Goal: Information Seeking & Learning: Learn about a topic

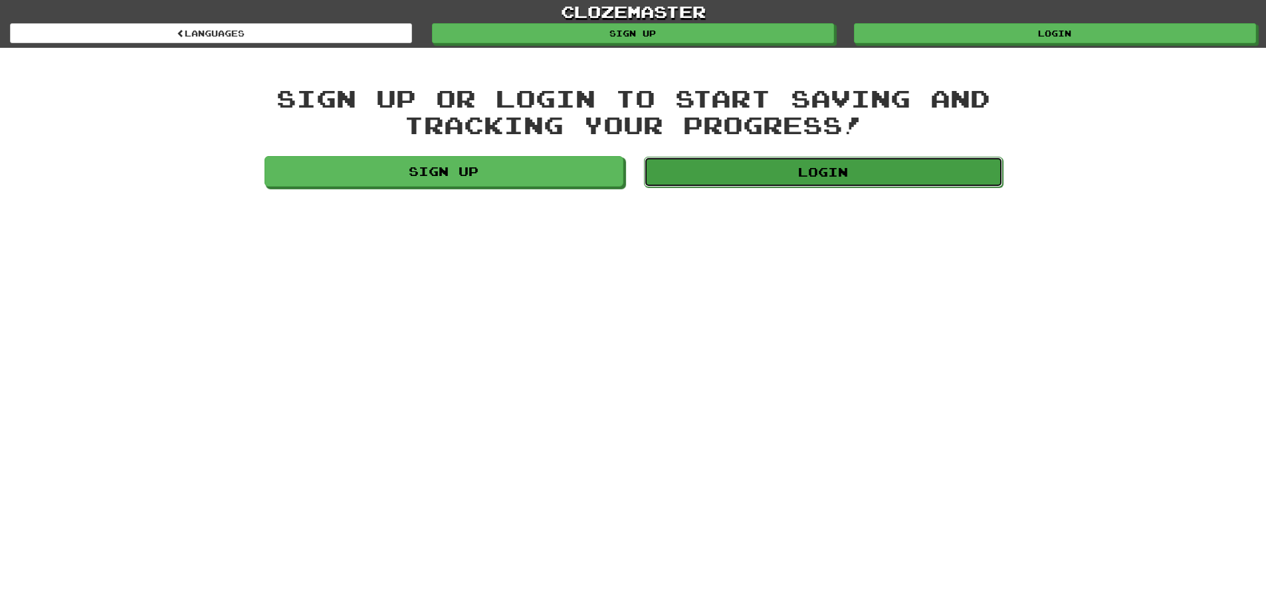
click at [671, 165] on link "Login" at bounding box center [823, 172] width 359 height 31
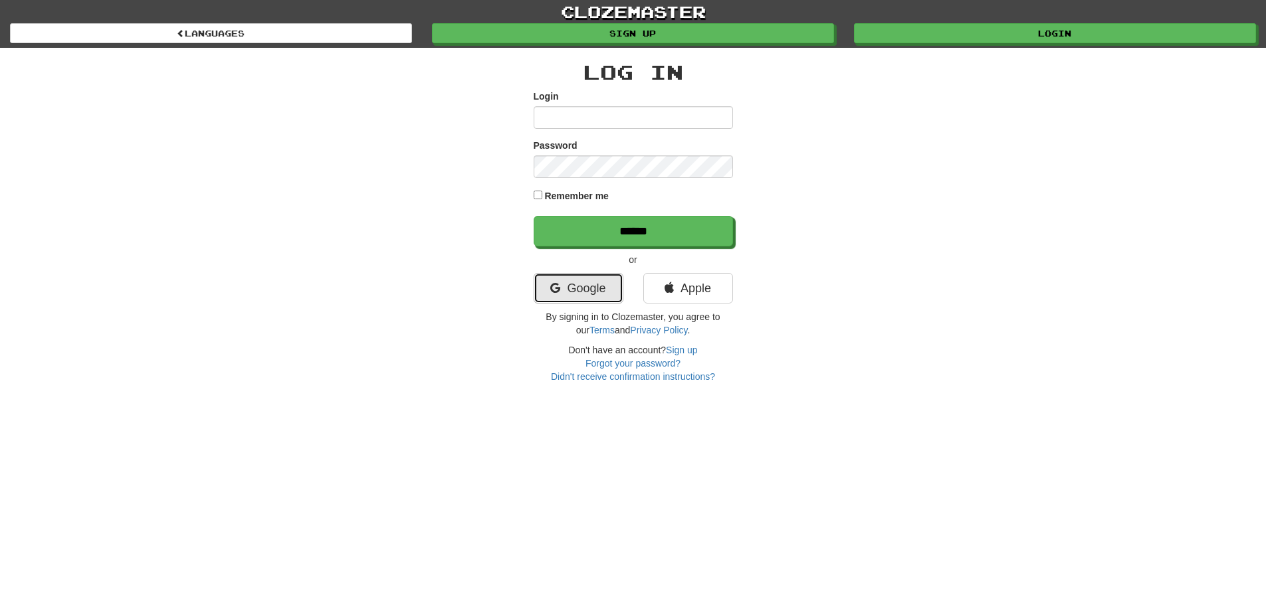
click at [592, 283] on link "Google" at bounding box center [579, 288] width 90 height 31
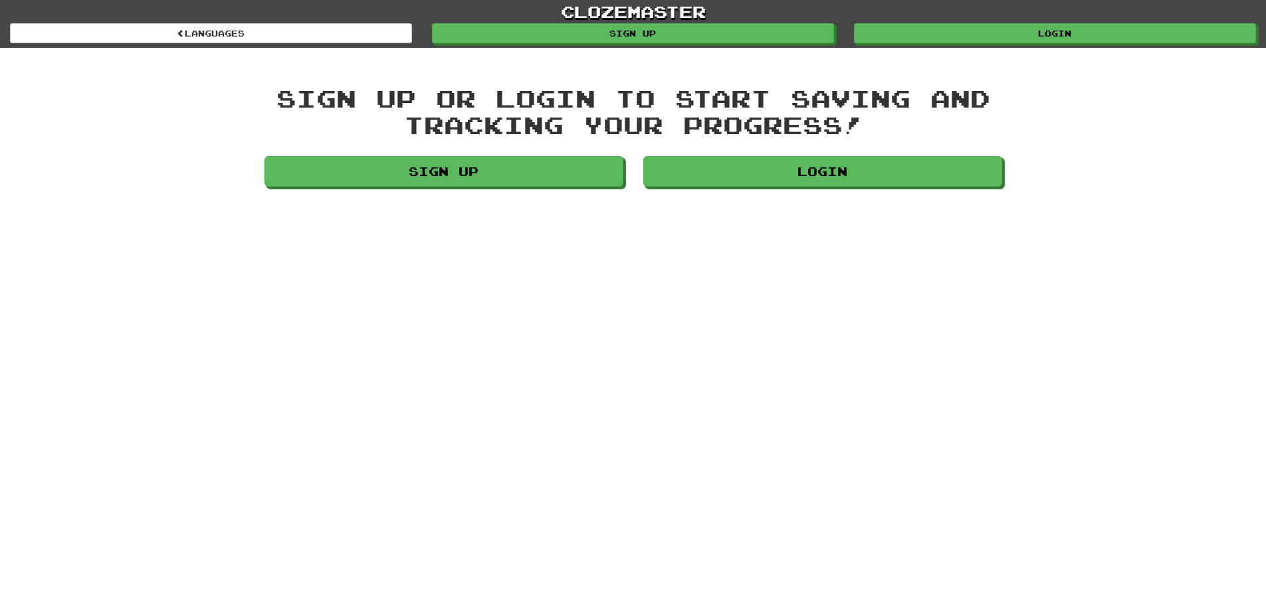
click at [690, 151] on div "Sign up or login to start saving and tracking your progress! Sign up Login" at bounding box center [632, 139] width 757 height 108
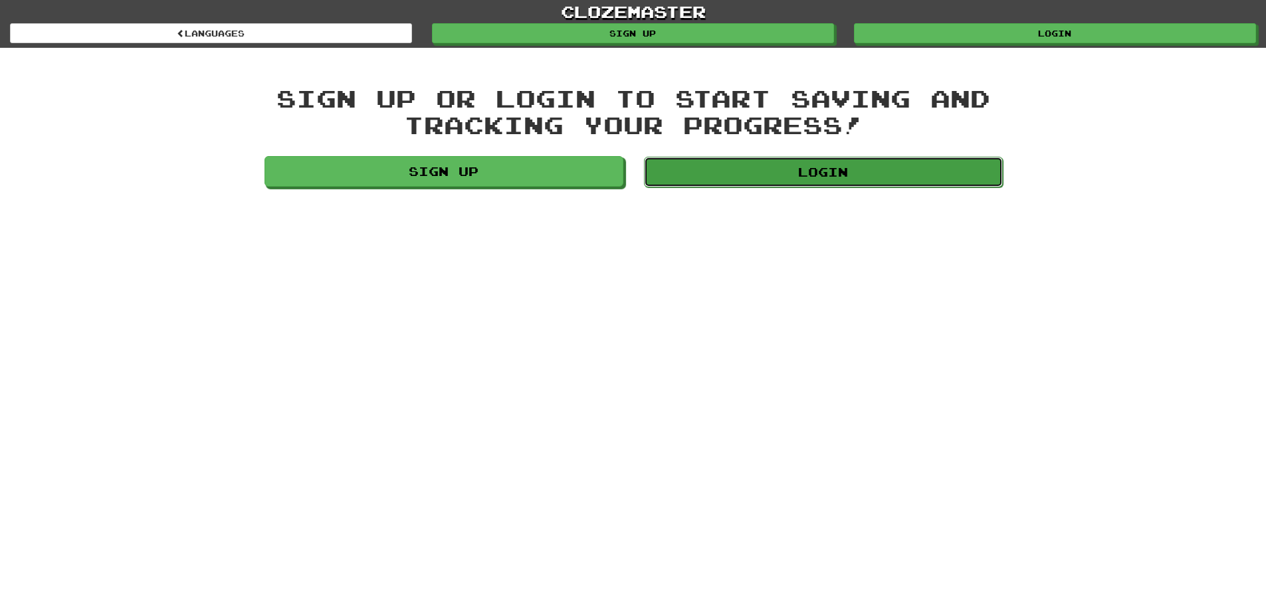
click at [690, 159] on link "Login" at bounding box center [823, 172] width 359 height 31
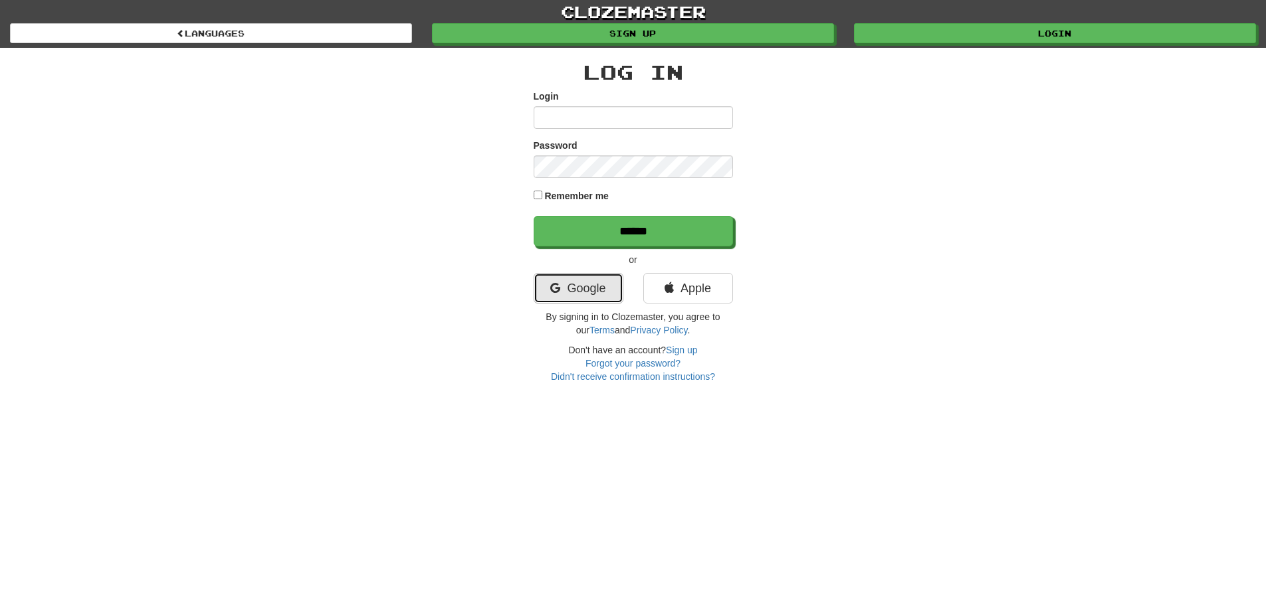
click at [575, 282] on link "Google" at bounding box center [579, 288] width 90 height 31
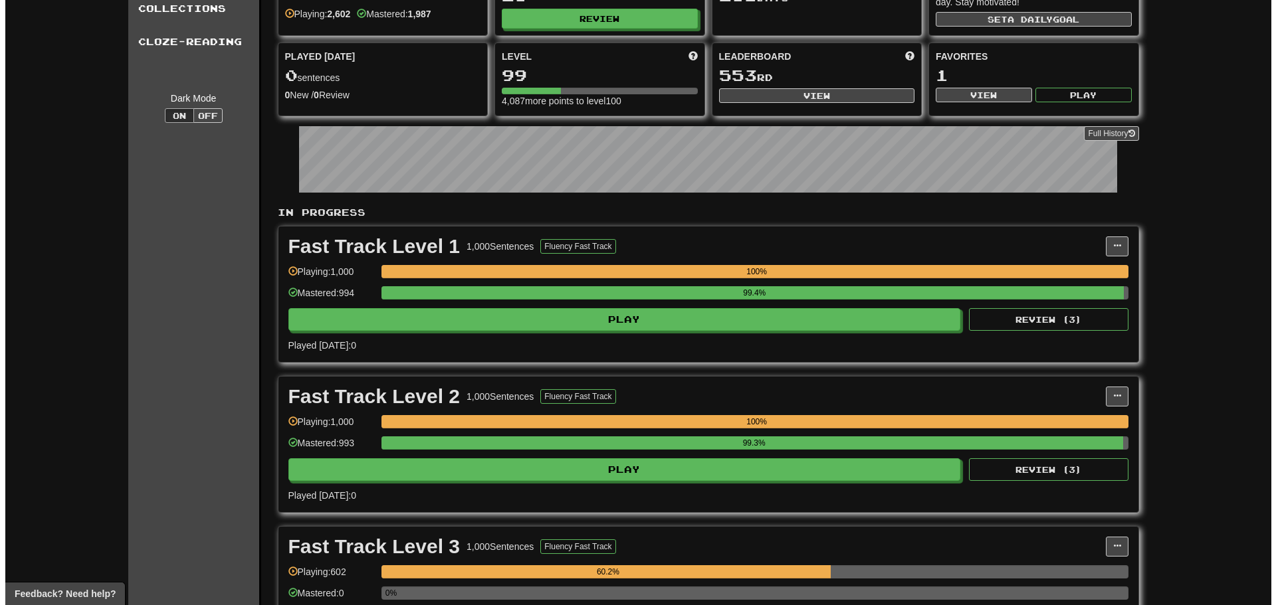
scroll to position [332, 0]
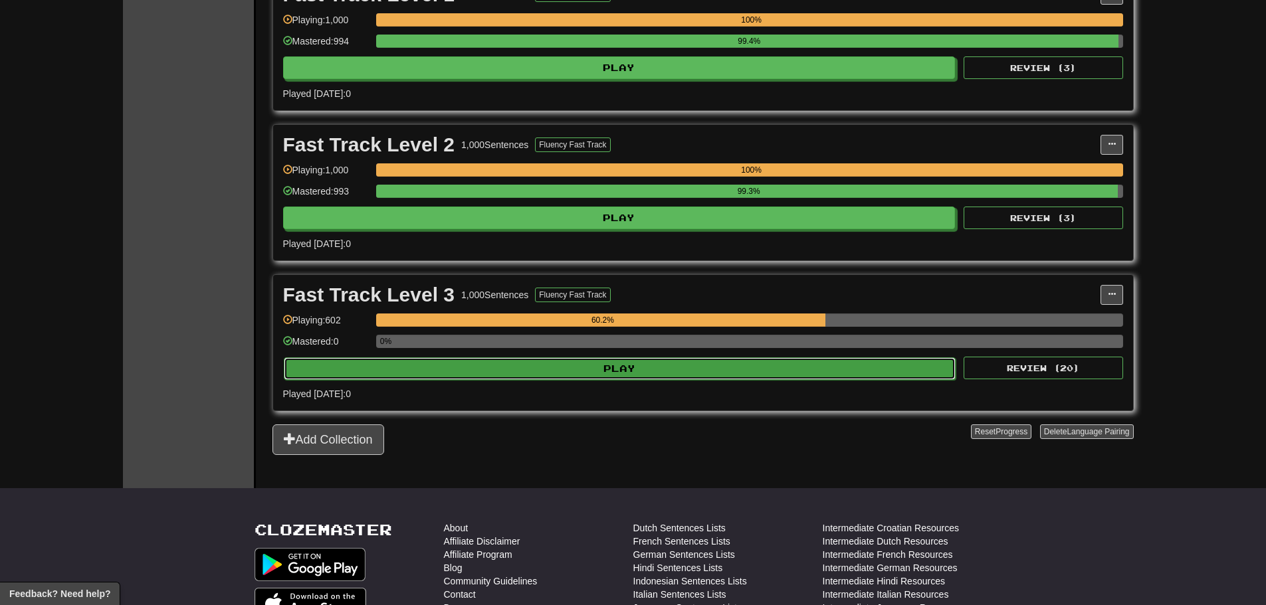
click at [530, 367] on button "Play" at bounding box center [620, 368] width 672 height 23
select select "**"
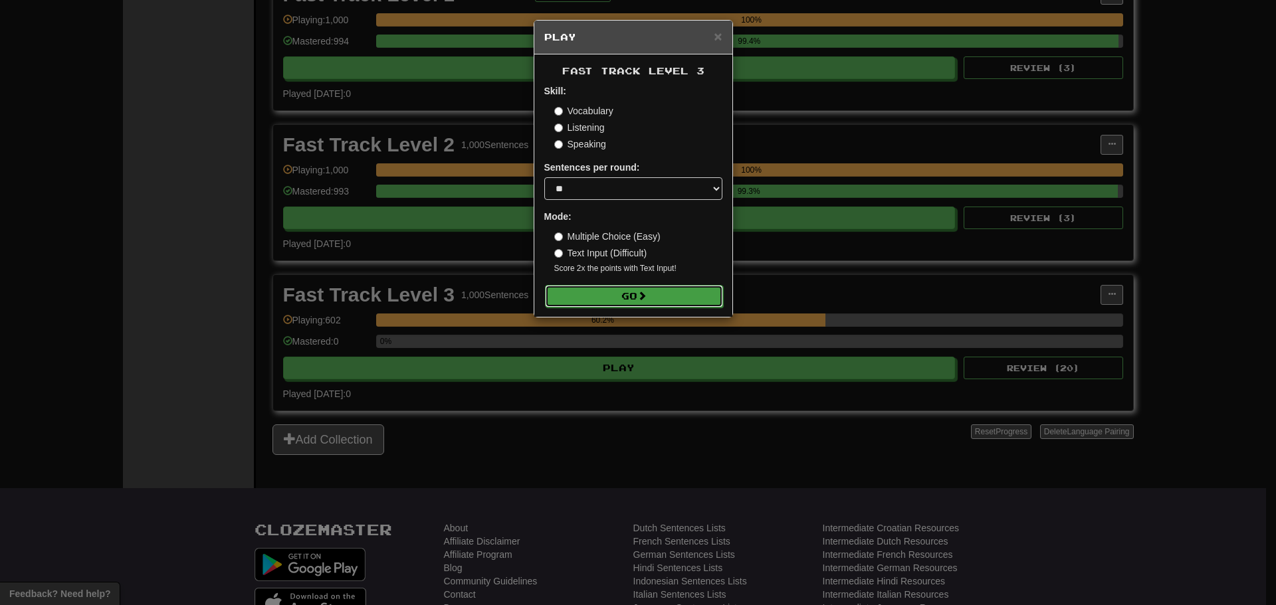
click at [603, 291] on button "Go" at bounding box center [634, 296] width 178 height 23
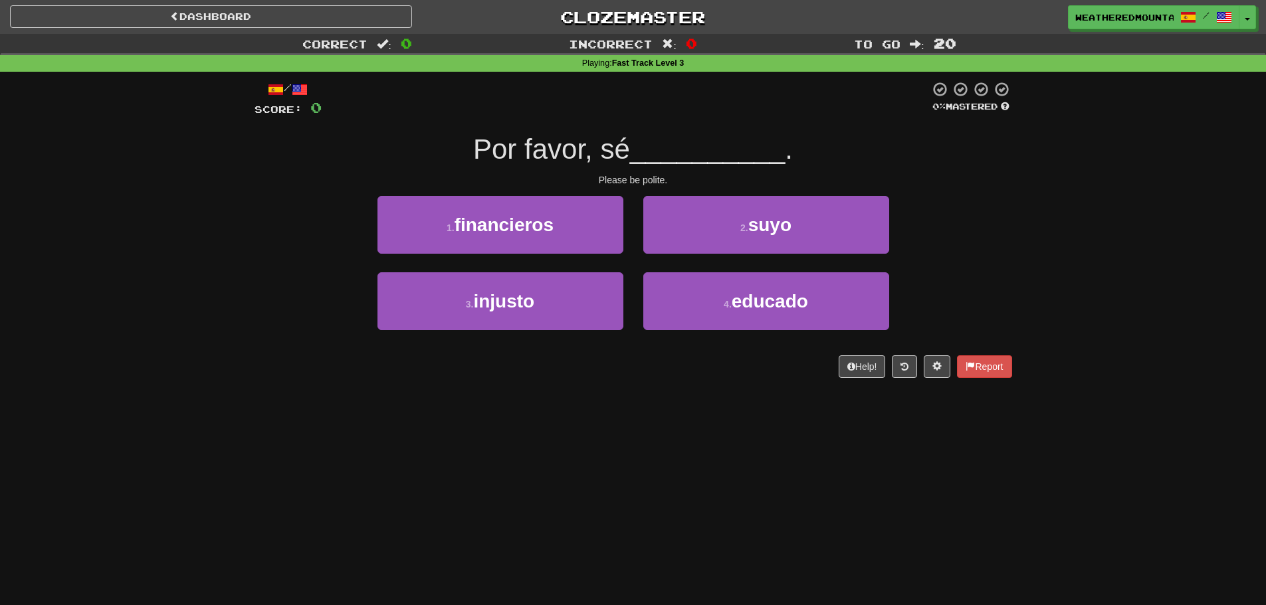
click at [610, 147] on span "Por favor, sé" at bounding box center [551, 149] width 157 height 31
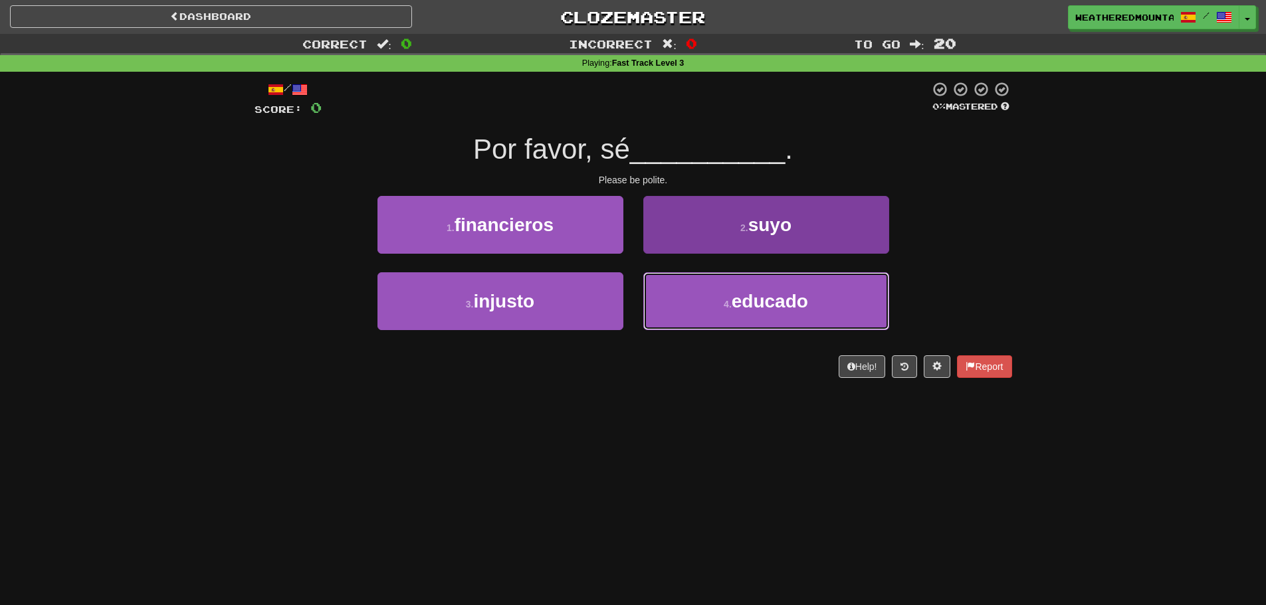
drag, startPoint x: 728, startPoint y: 310, endPoint x: 720, endPoint y: 284, distance: 27.7
click at [730, 308] on button "4 . educado" at bounding box center [766, 301] width 246 height 58
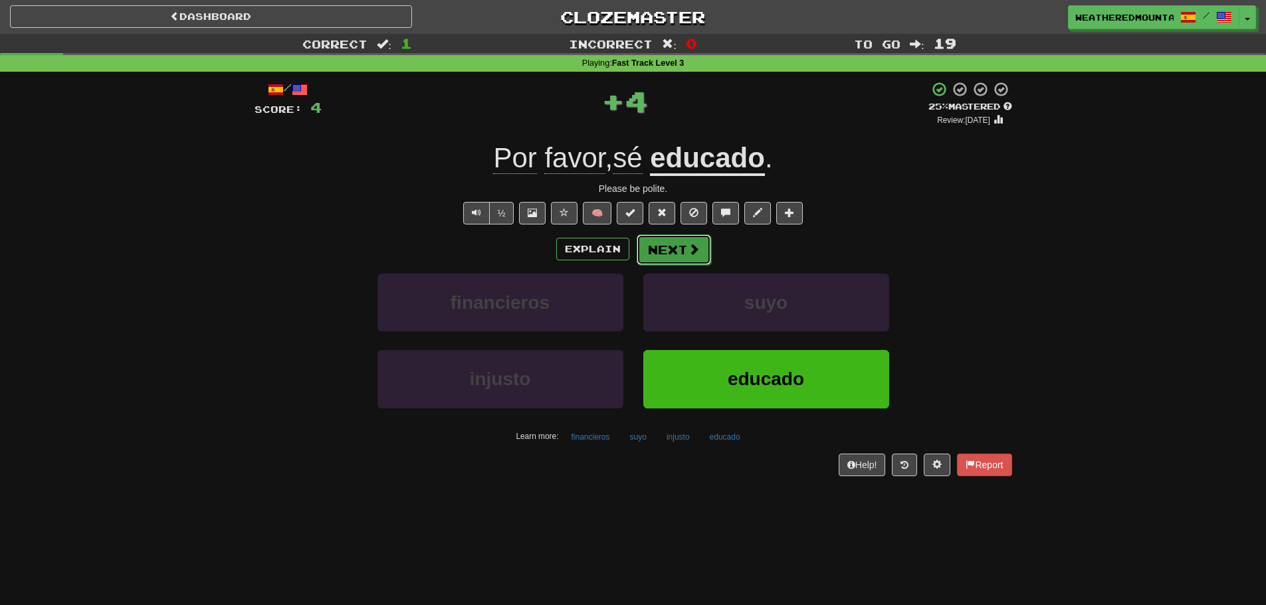
click at [702, 260] on button "Next" at bounding box center [674, 250] width 74 height 31
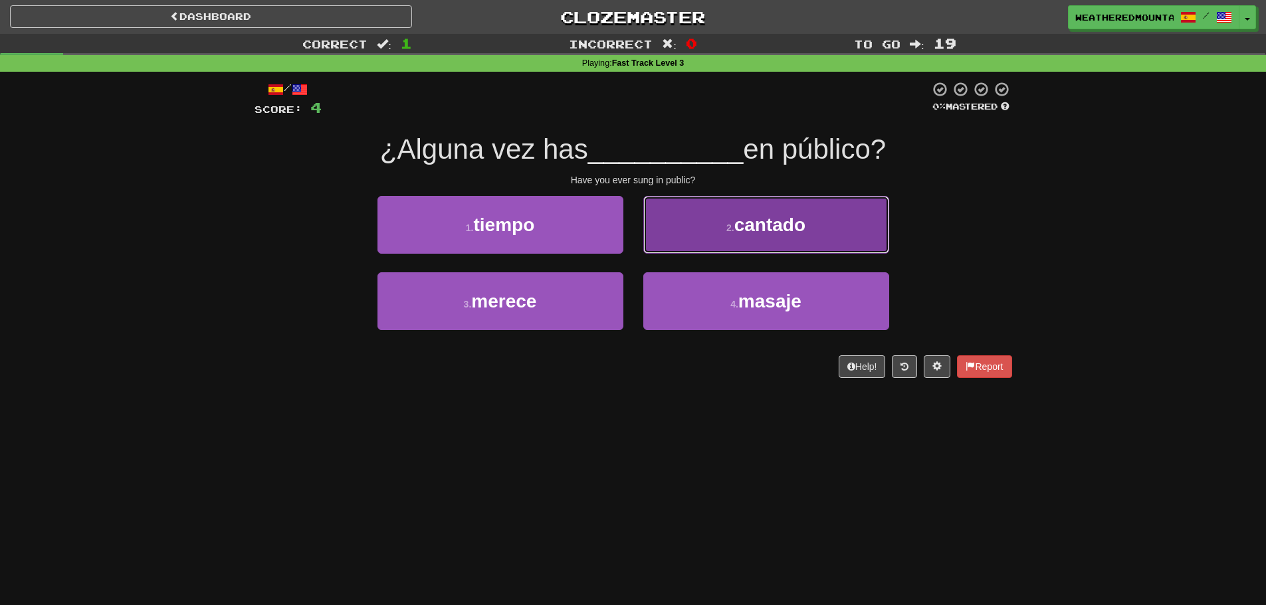
click at [672, 239] on button "2 . cantado" at bounding box center [766, 225] width 246 height 58
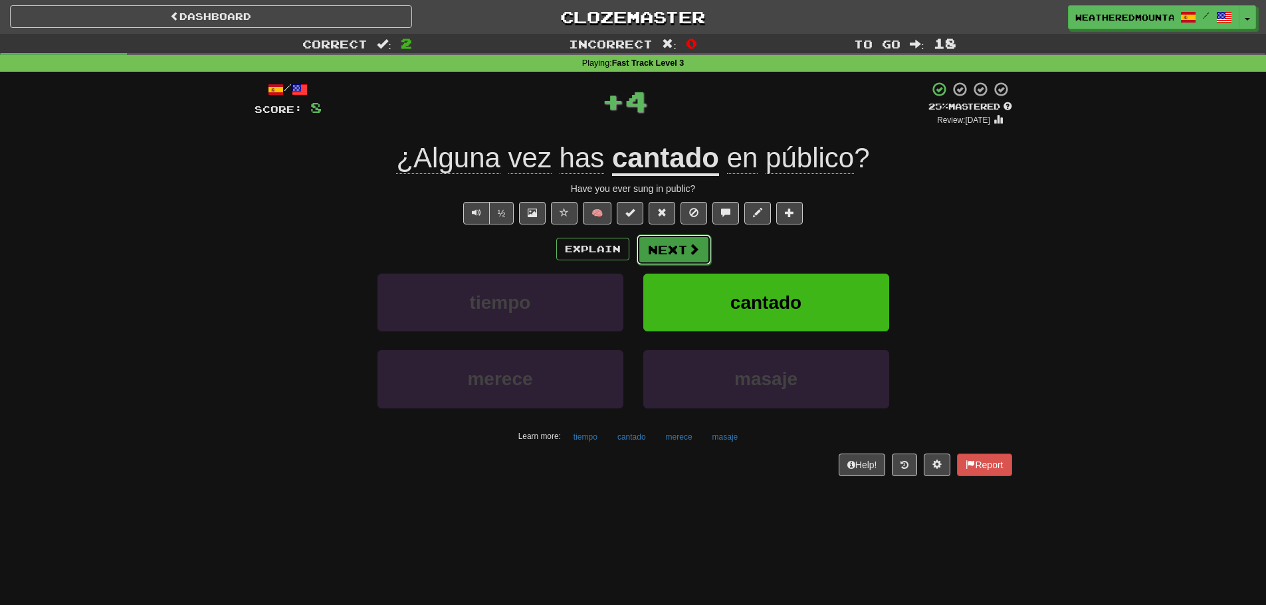
click at [669, 250] on button "Next" at bounding box center [674, 250] width 74 height 31
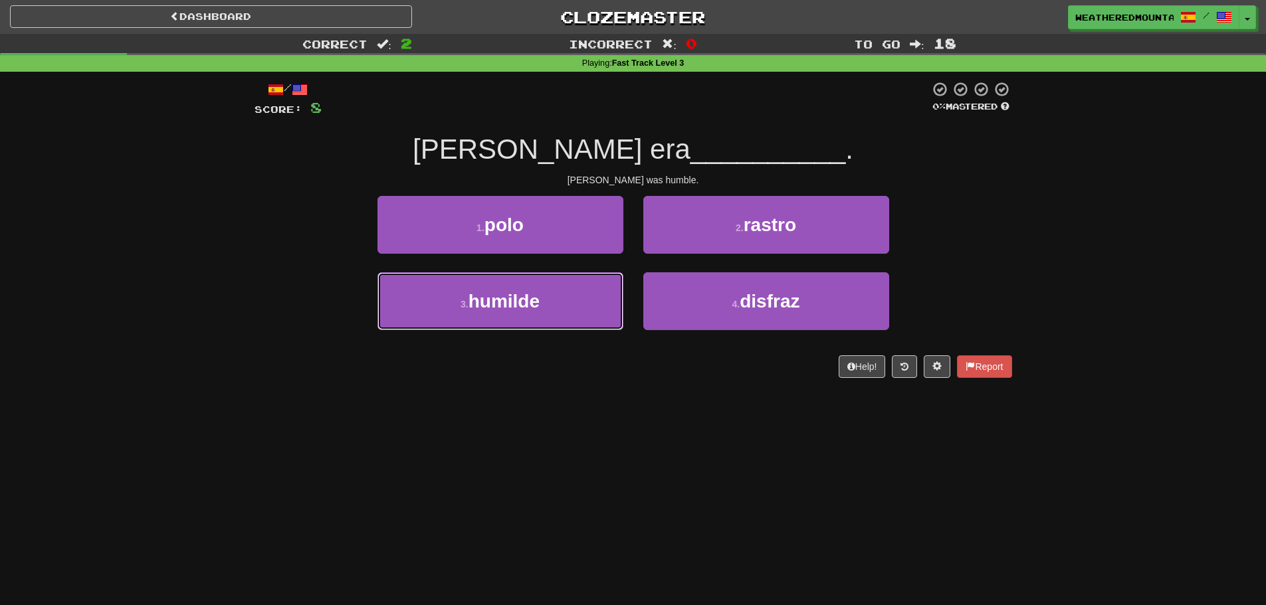
drag, startPoint x: 607, startPoint y: 286, endPoint x: 628, endPoint y: 268, distance: 28.3
click at [608, 286] on button "3 . humilde" at bounding box center [500, 301] width 246 height 58
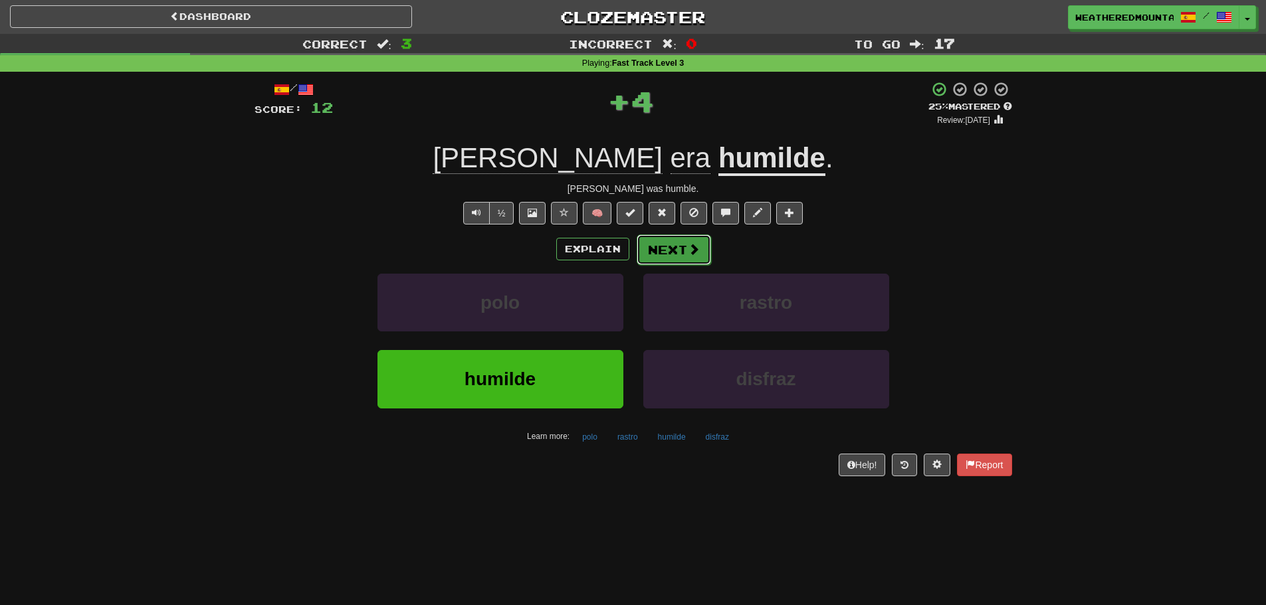
click at [667, 240] on button "Next" at bounding box center [674, 250] width 74 height 31
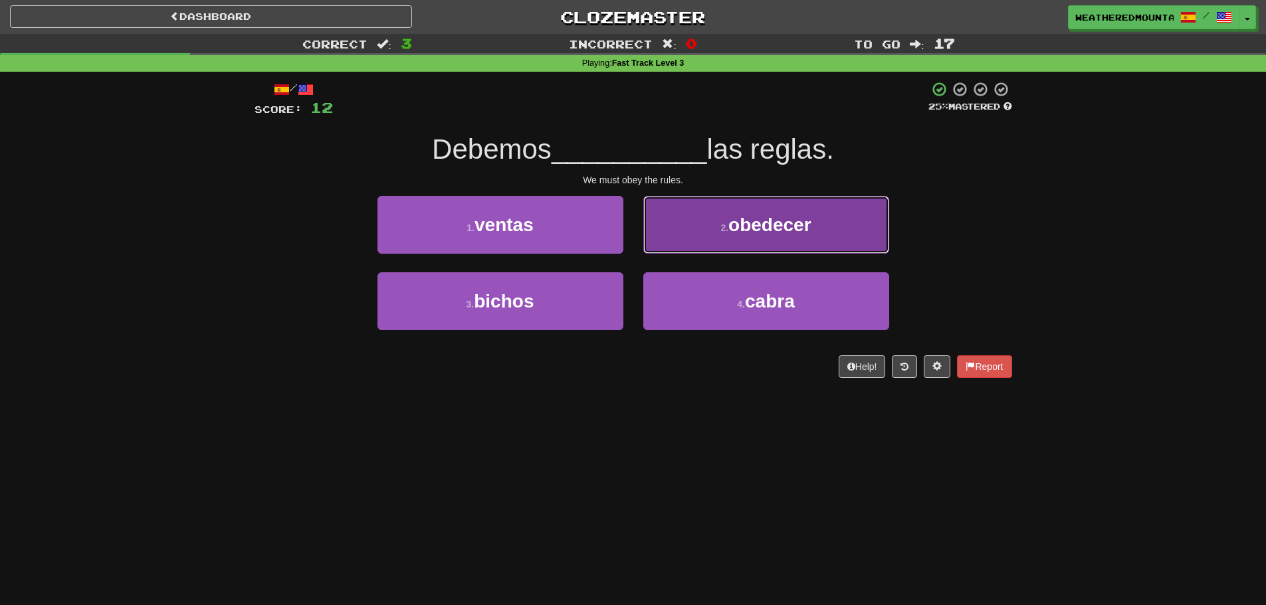
click at [760, 243] on button "2 . obedecer" at bounding box center [766, 225] width 246 height 58
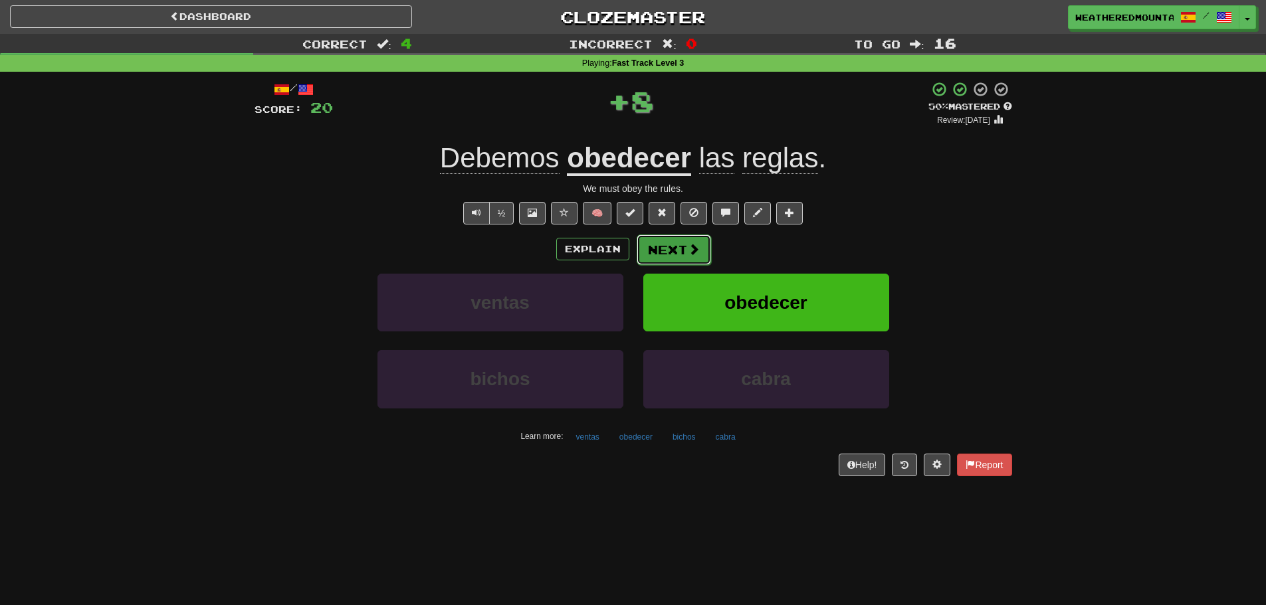
click at [688, 248] on span at bounding box center [694, 249] width 12 height 12
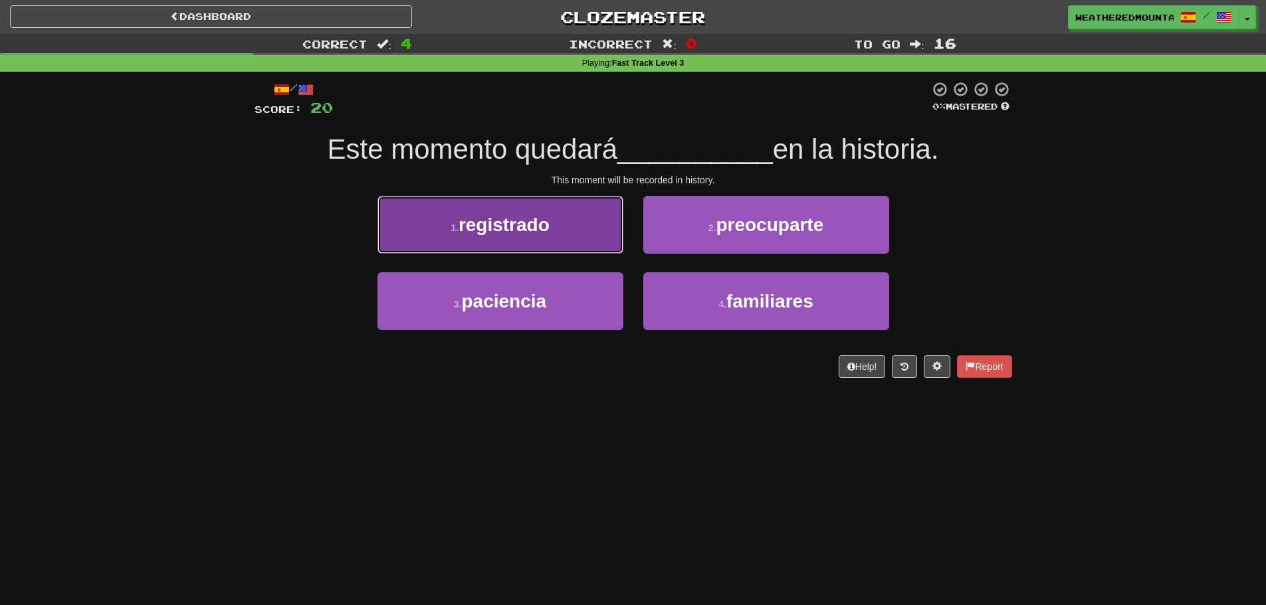
click at [564, 215] on button "1 . registrado" at bounding box center [500, 225] width 246 height 58
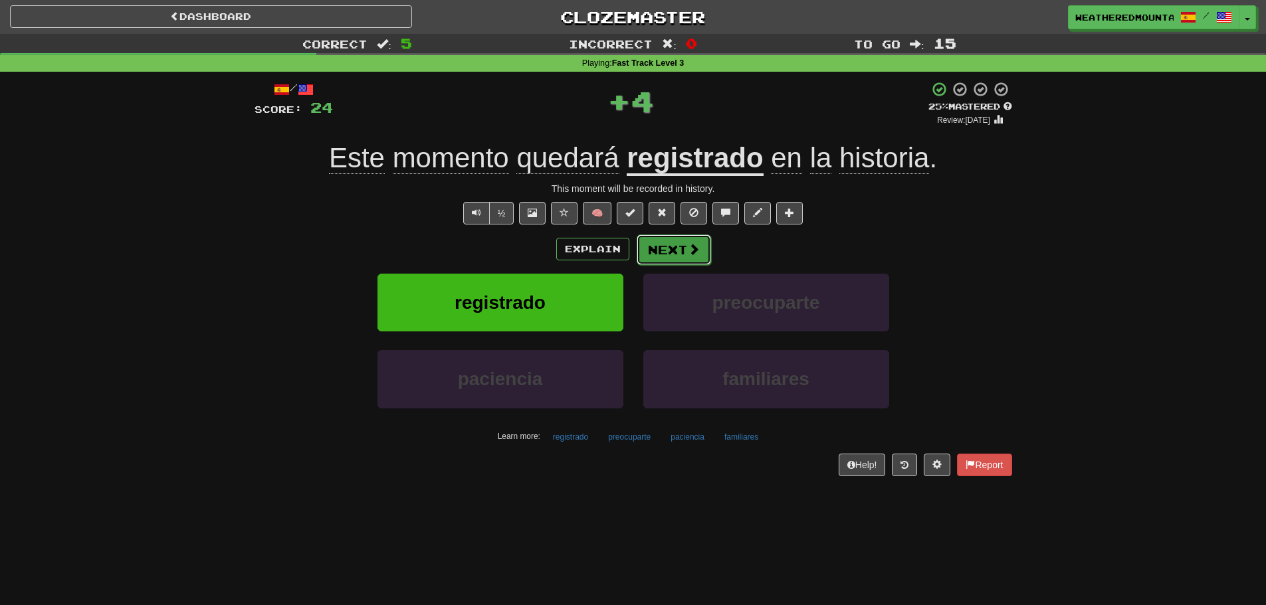
click at [688, 243] on span at bounding box center [694, 249] width 12 height 12
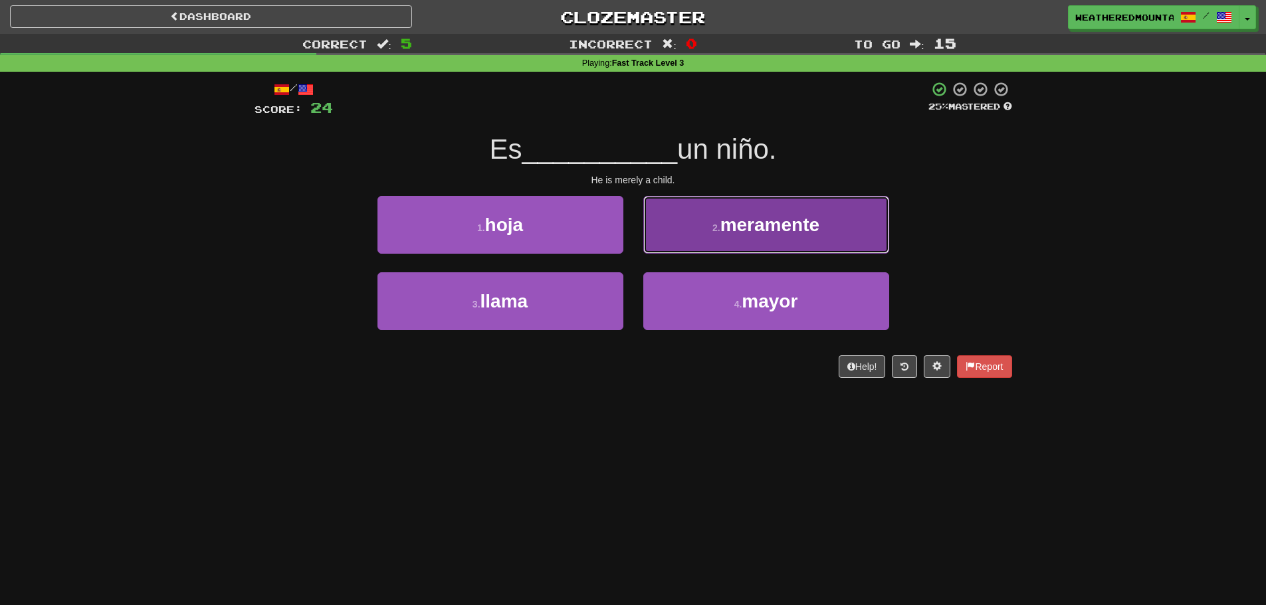
click at [647, 230] on button "2 . meramente" at bounding box center [766, 225] width 246 height 58
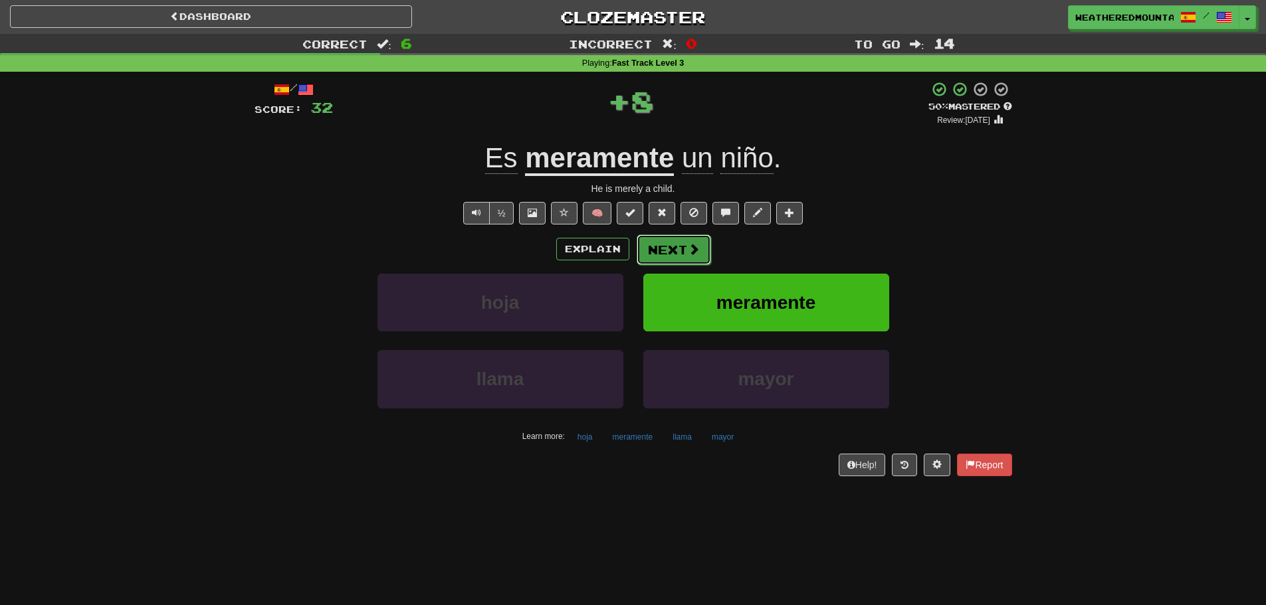
click at [644, 243] on button "Next" at bounding box center [674, 250] width 74 height 31
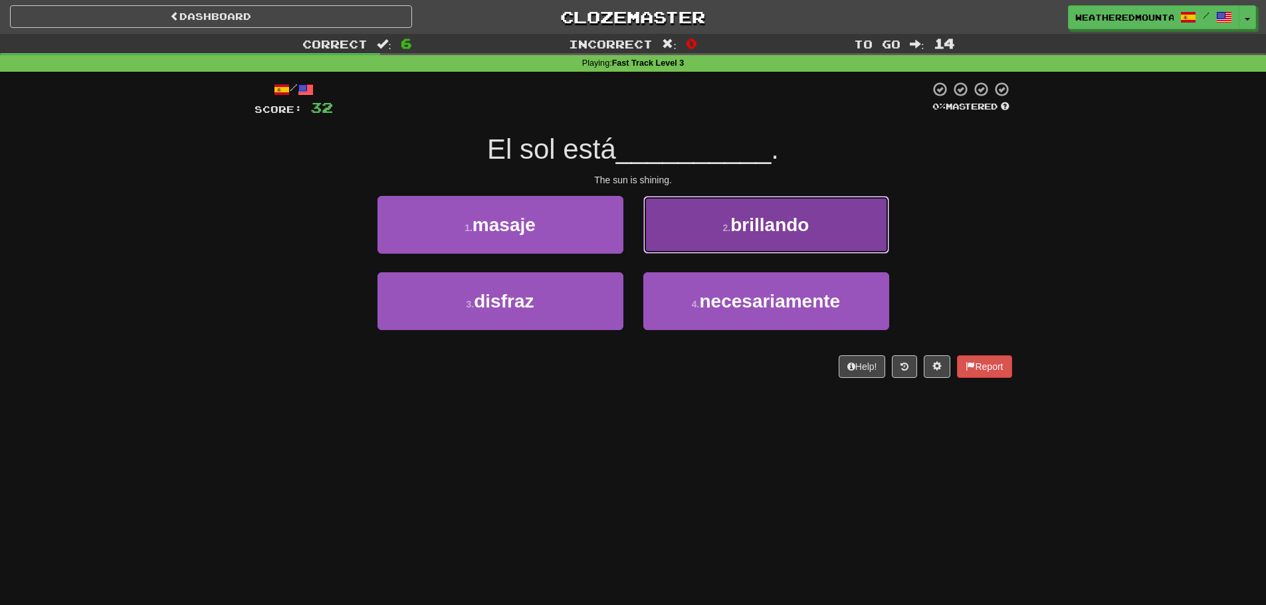
click at [656, 239] on button "2 . brillando" at bounding box center [766, 225] width 246 height 58
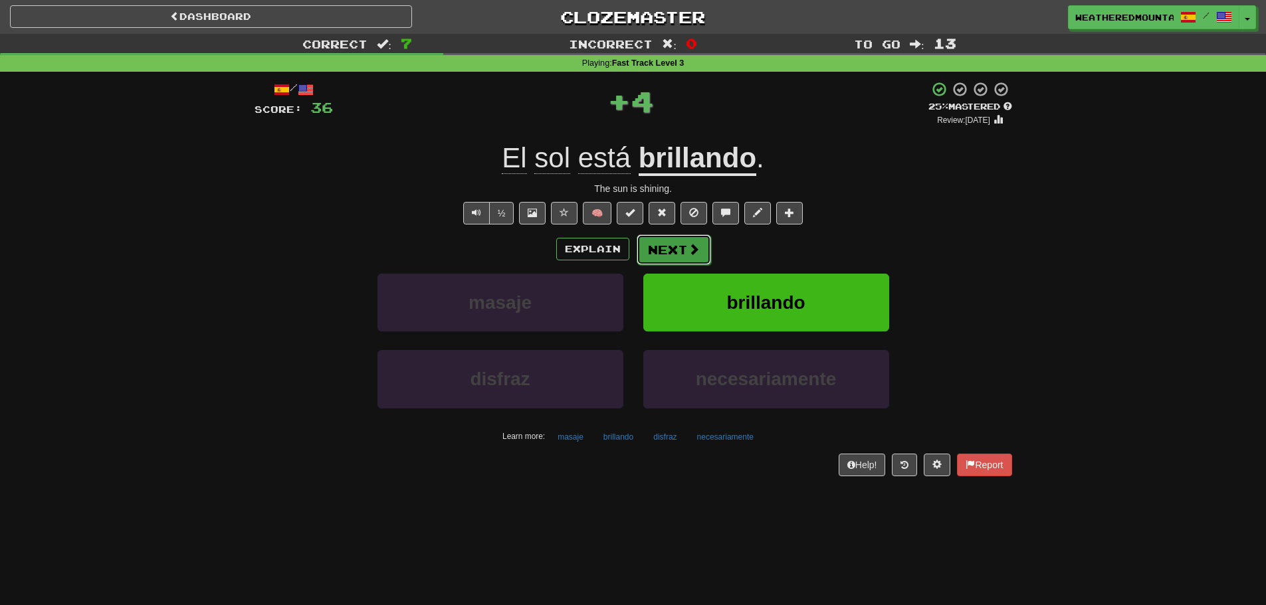
click at [665, 248] on button "Next" at bounding box center [674, 250] width 74 height 31
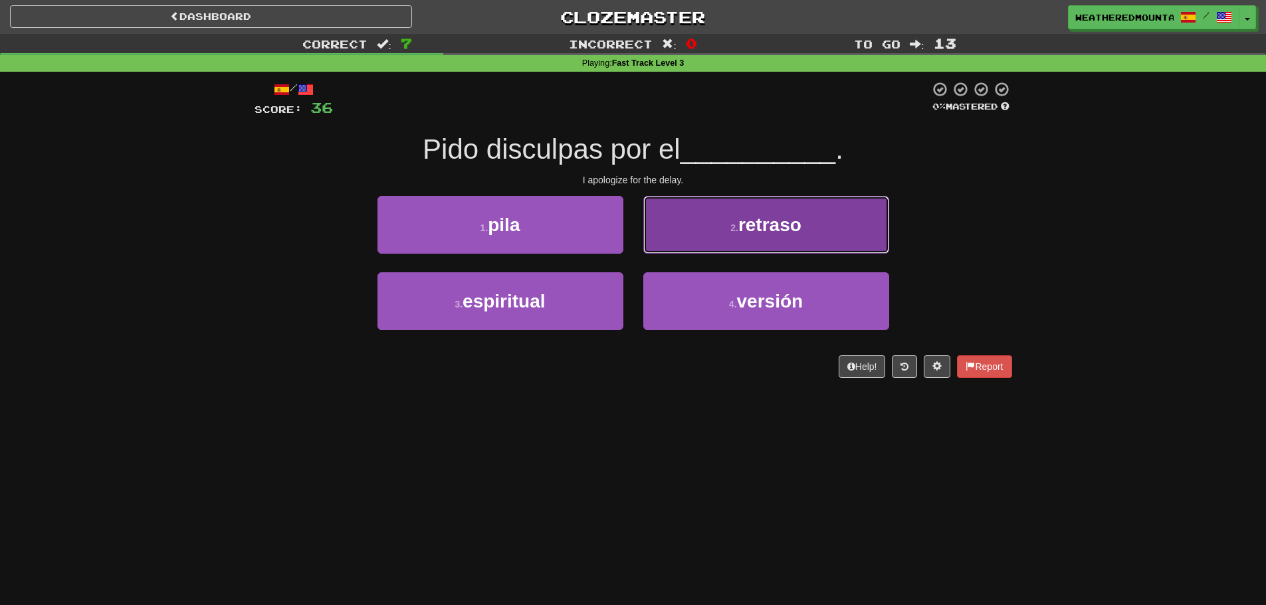
click at [666, 247] on button "2 . retraso" at bounding box center [766, 225] width 246 height 58
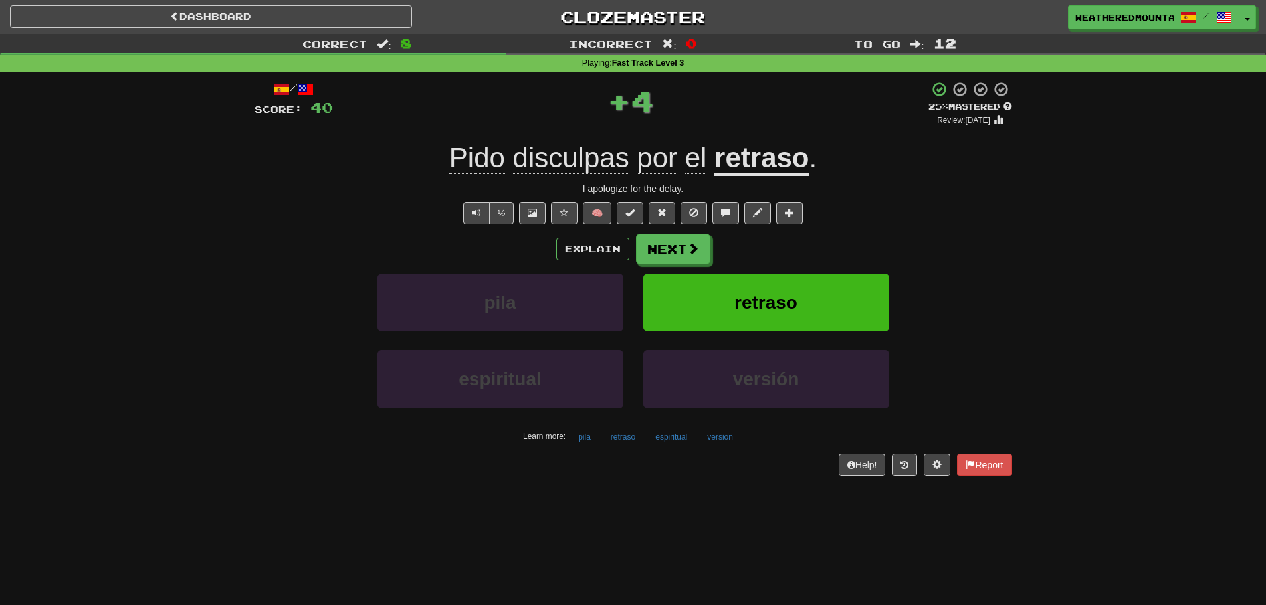
click at [672, 267] on div "Explain Next pila retraso espiritual versión Learn more: pila retraso espiritua…" at bounding box center [632, 340] width 757 height 213
click at [670, 254] on button "Next" at bounding box center [674, 250] width 74 height 31
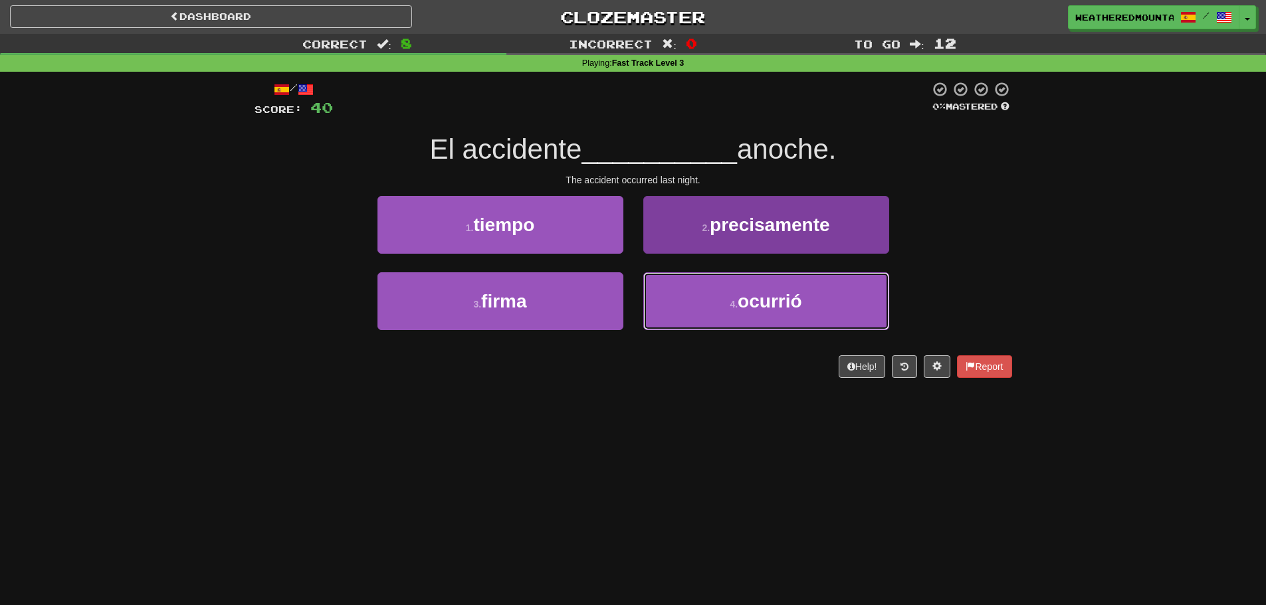
click at [654, 290] on button "4 . ocurrió" at bounding box center [766, 301] width 246 height 58
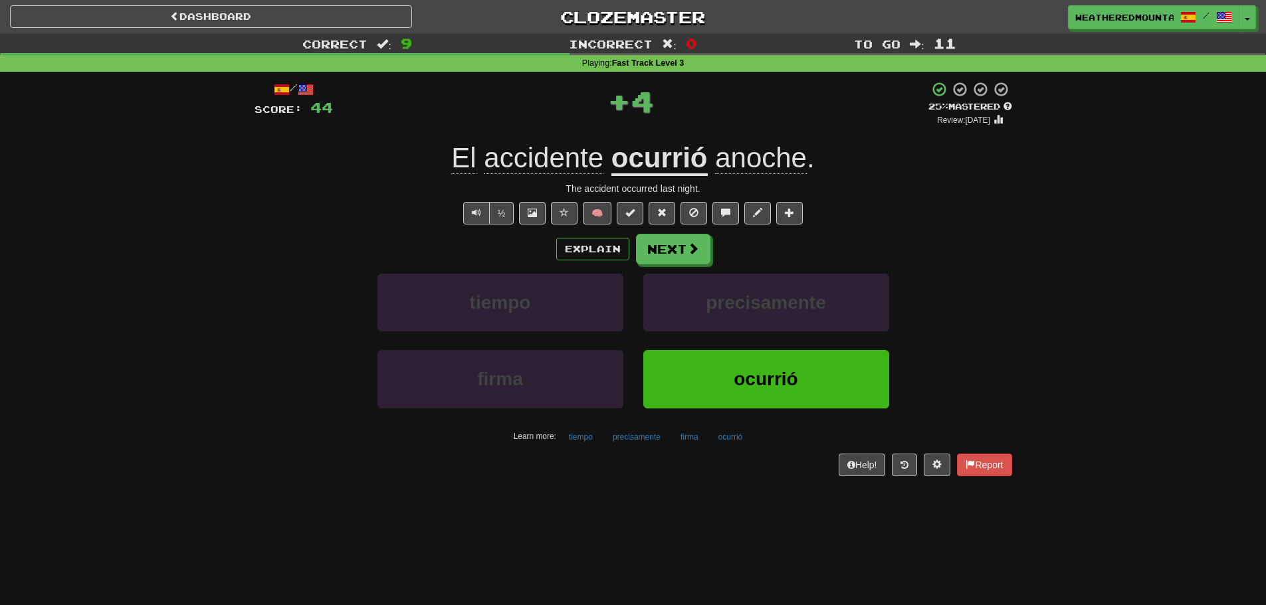
click at [672, 233] on div "/ Score: 44 + 4 25 % Mastered Review: 2025-08-21 El accidente ocurrió anoche . …" at bounding box center [632, 278] width 757 height 395
click at [673, 245] on button "Next" at bounding box center [674, 250] width 74 height 31
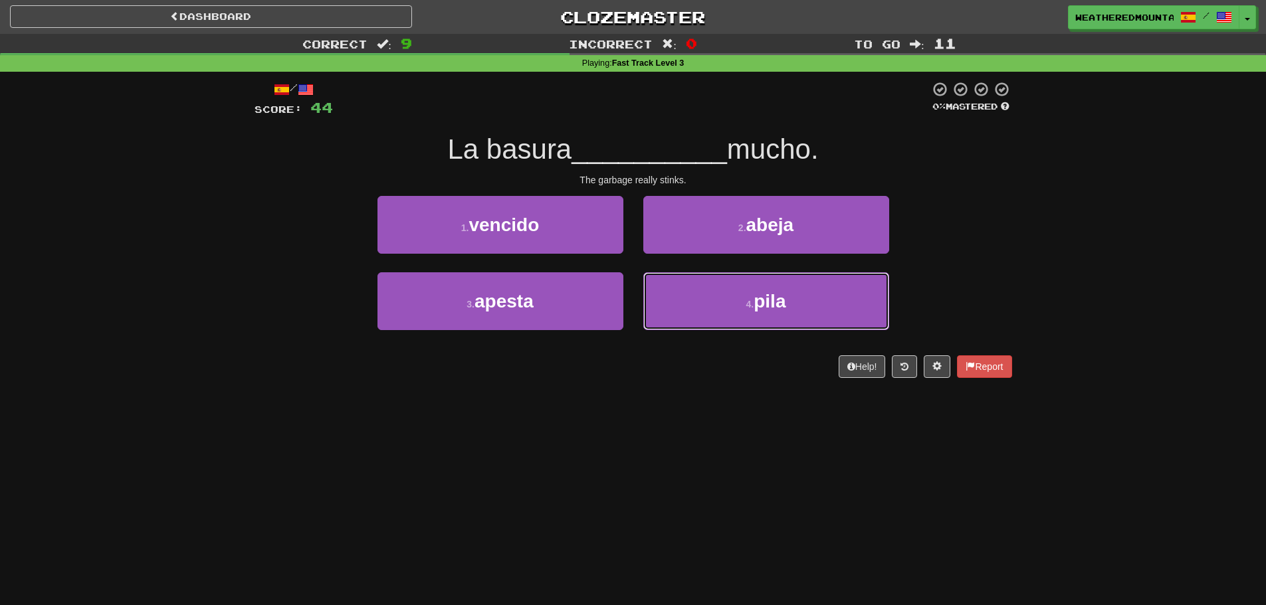
drag, startPoint x: 659, startPoint y: 291, endPoint x: 639, endPoint y: 256, distance: 40.2
click at [639, 262] on div "1 . vencido 2 . abeja 3 . apesta 4 . pila" at bounding box center [633, 272] width 777 height 153
click at [636, 266] on div "2 . abeja" at bounding box center [766, 234] width 266 height 76
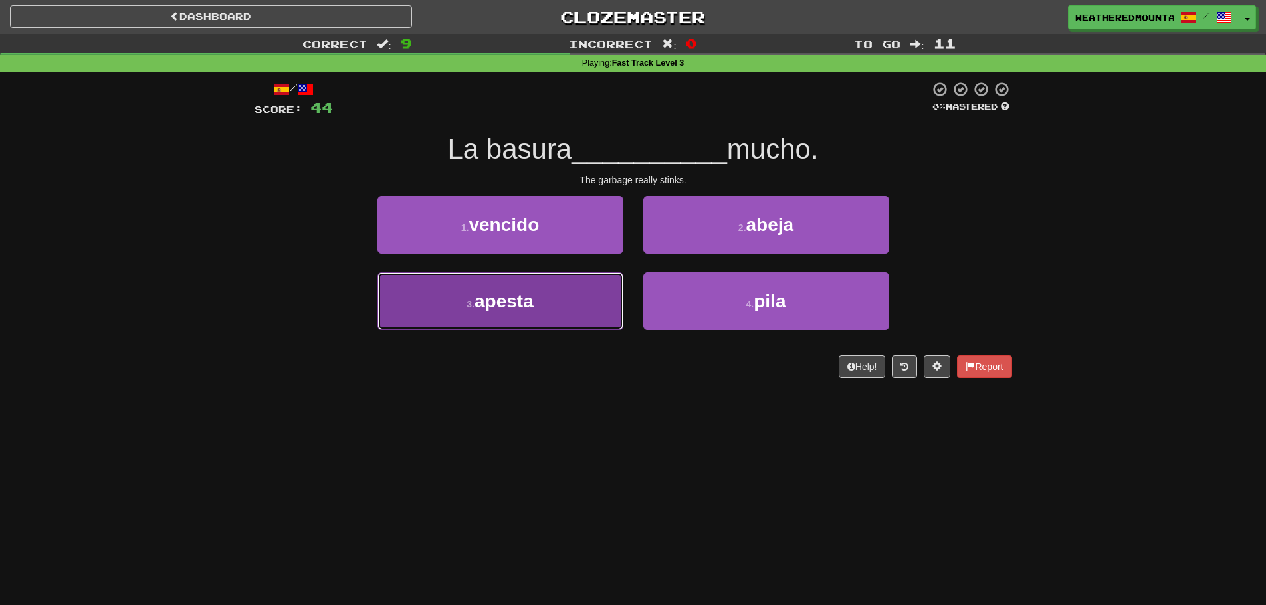
click at [612, 300] on button "3 . apesta" at bounding box center [500, 301] width 246 height 58
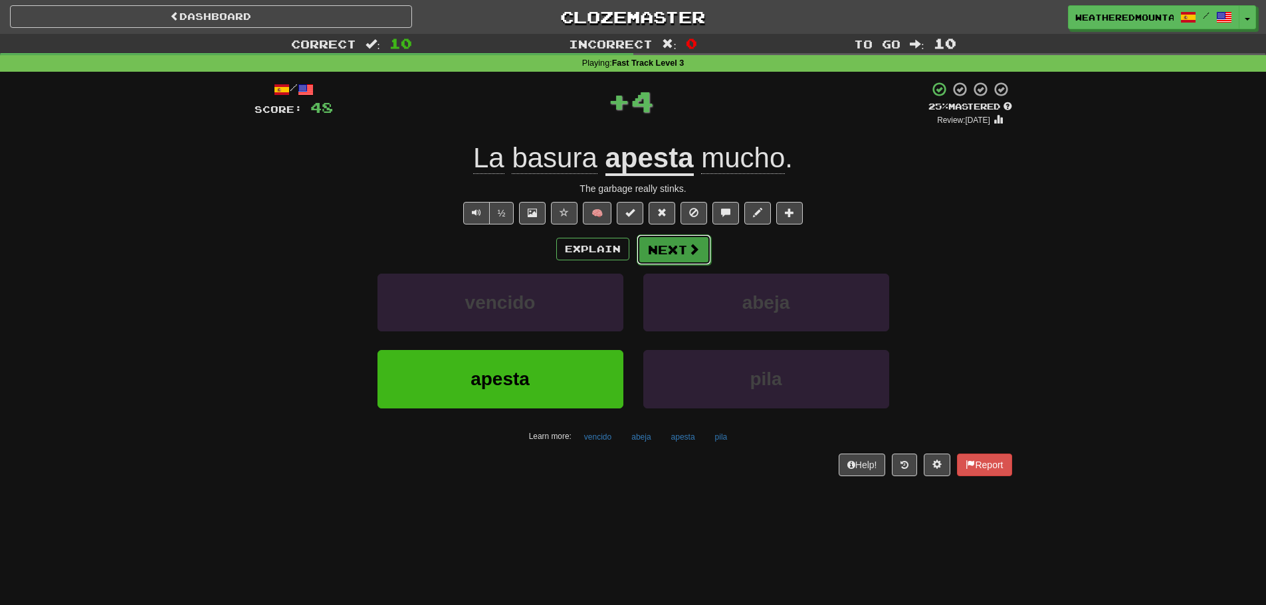
click at [666, 256] on button "Next" at bounding box center [674, 250] width 74 height 31
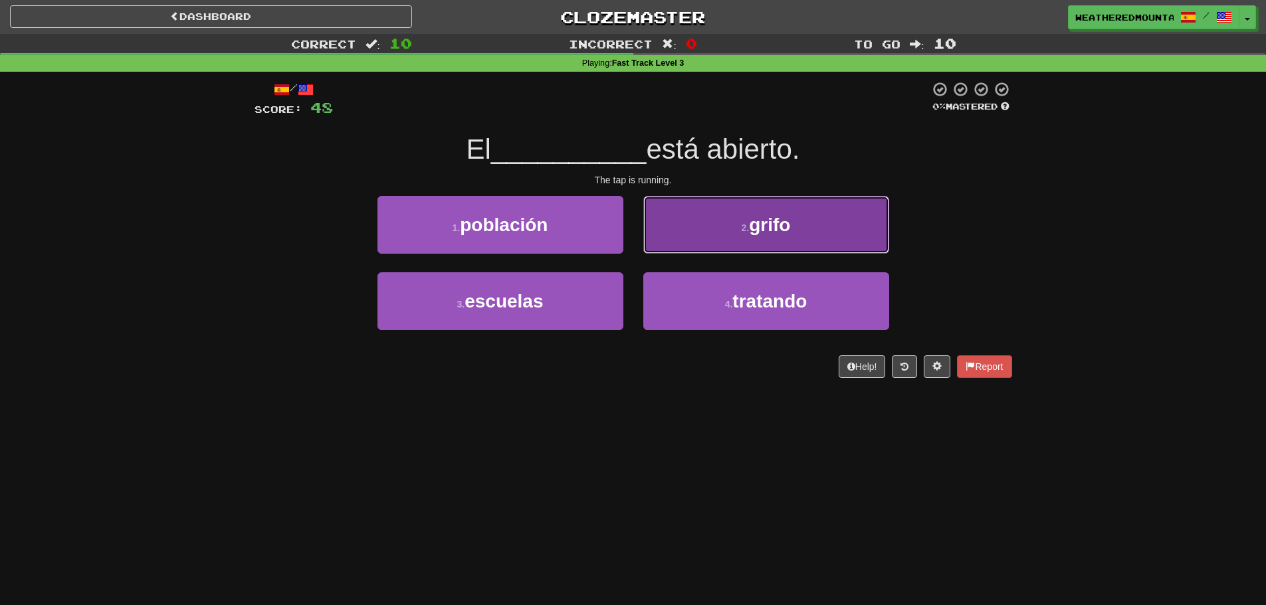
click at [674, 252] on button "2 . grifo" at bounding box center [766, 225] width 246 height 58
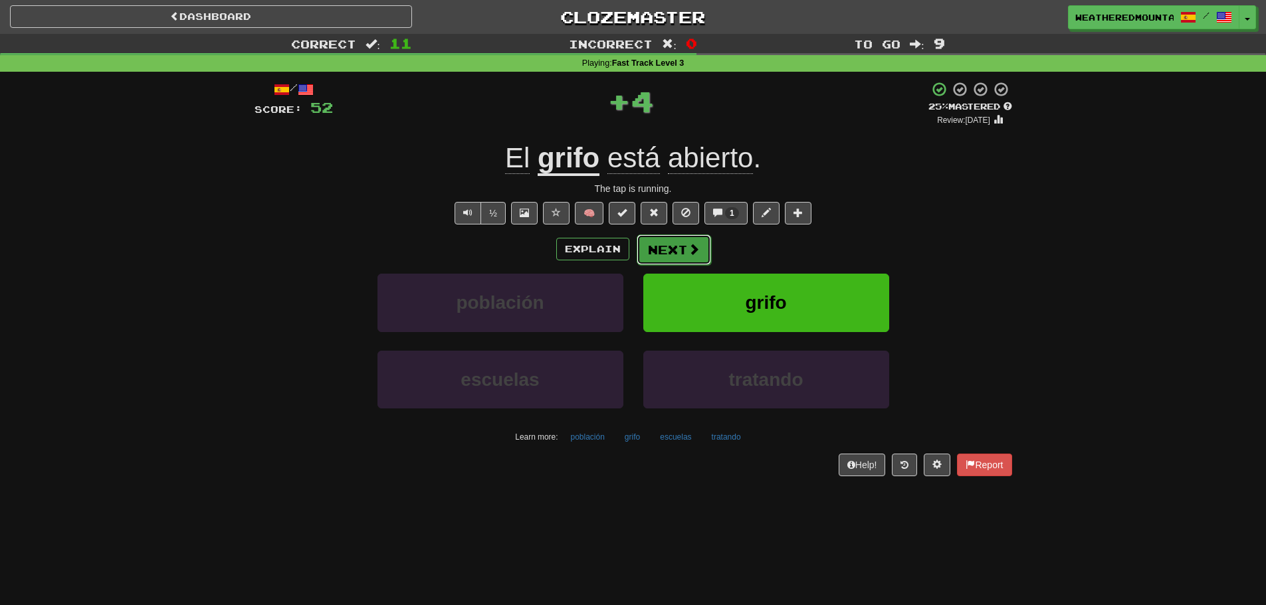
click at [673, 247] on button "Next" at bounding box center [674, 250] width 74 height 31
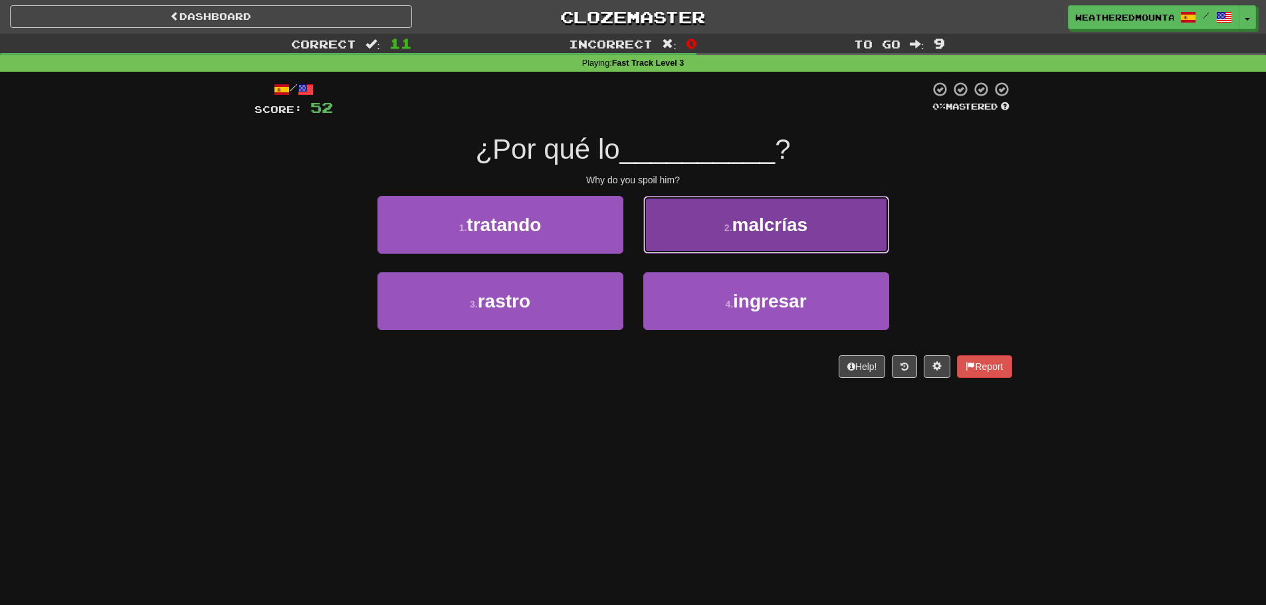
click at [649, 221] on button "2 . malcrías" at bounding box center [766, 225] width 246 height 58
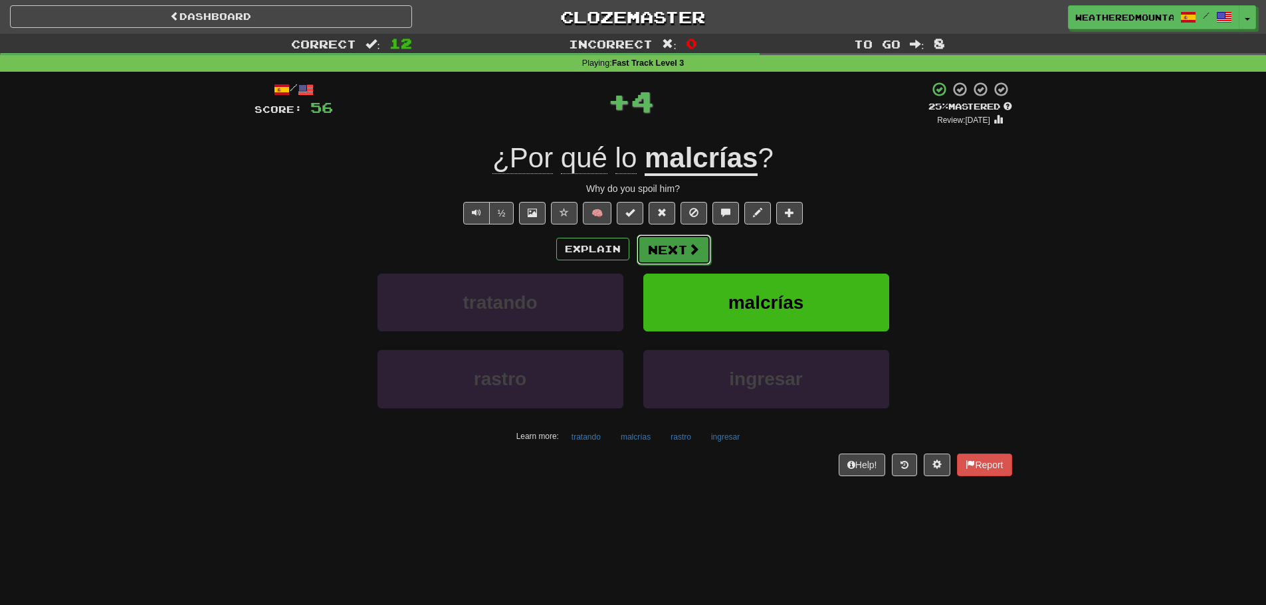
click at [654, 248] on button "Next" at bounding box center [674, 250] width 74 height 31
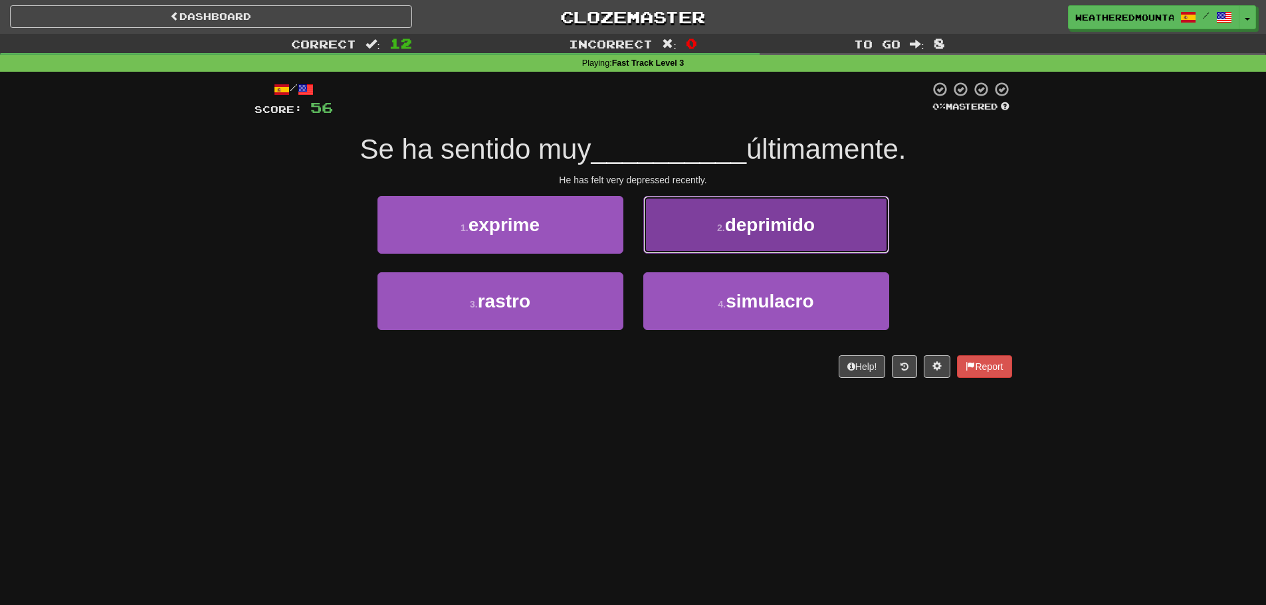
click at [713, 244] on button "2 . deprimido" at bounding box center [766, 225] width 246 height 58
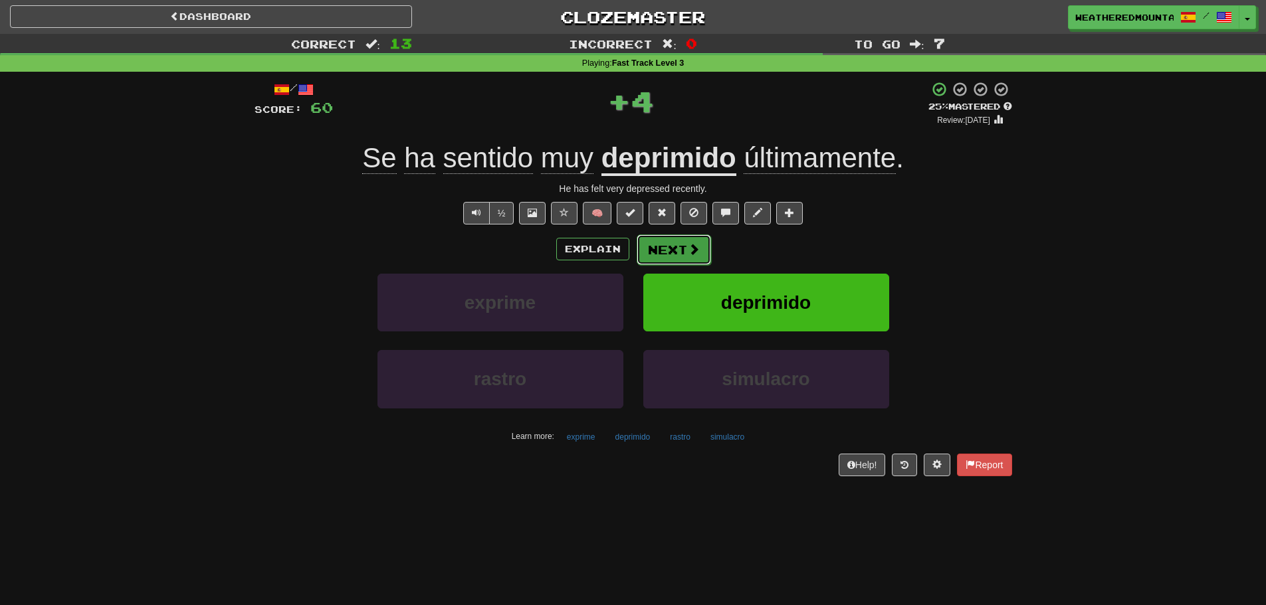
click at [678, 247] on button "Next" at bounding box center [674, 250] width 74 height 31
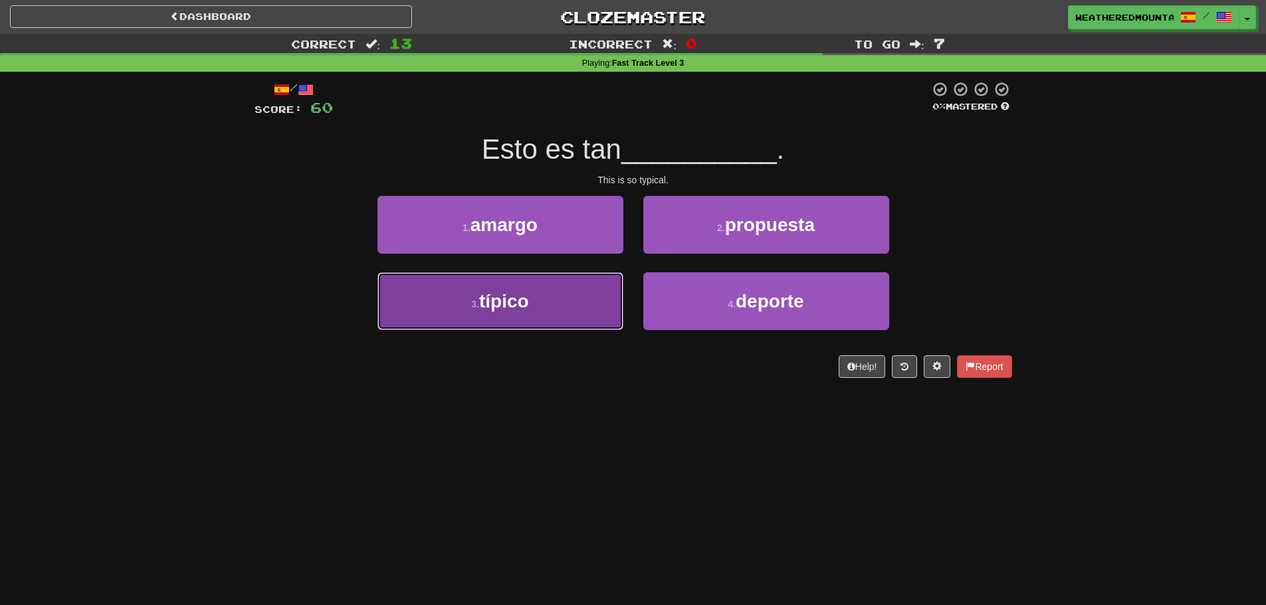
click at [612, 292] on button "3 . típico" at bounding box center [500, 301] width 246 height 58
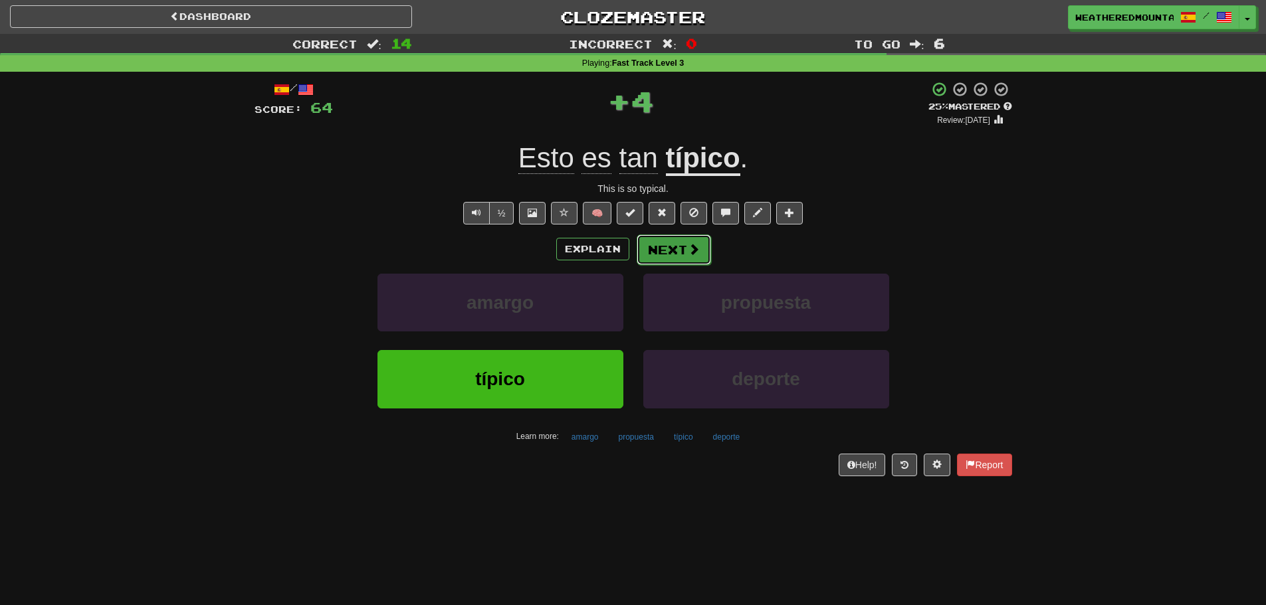
click at [658, 258] on button "Next" at bounding box center [674, 250] width 74 height 31
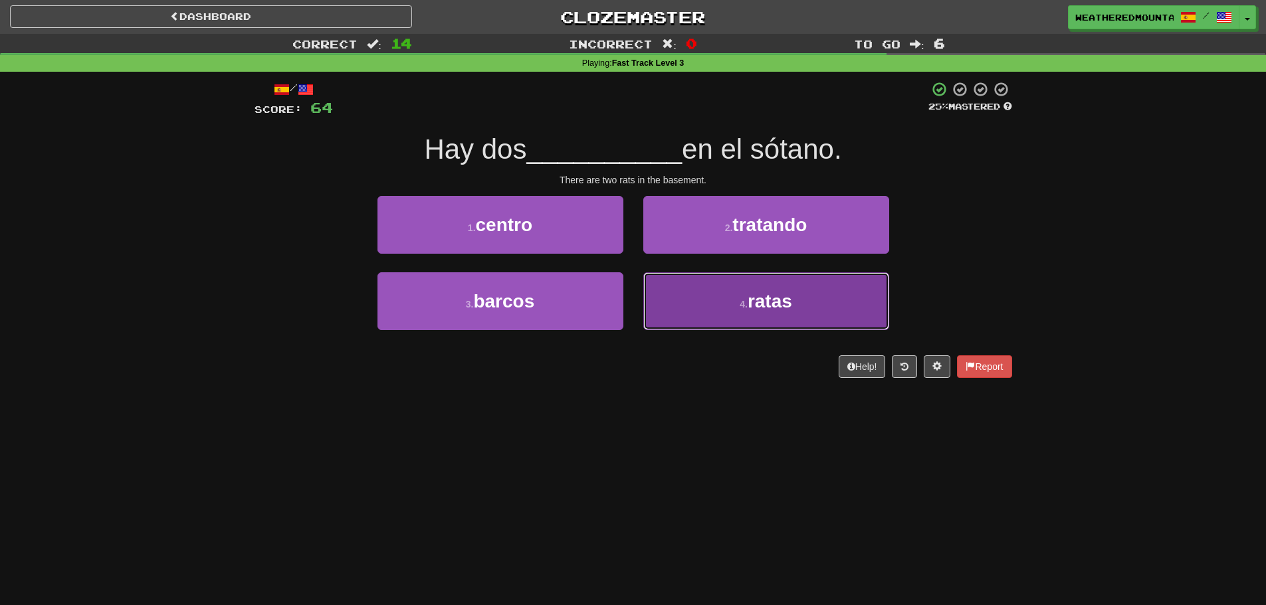
click at [661, 284] on button "4 . ratas" at bounding box center [766, 301] width 246 height 58
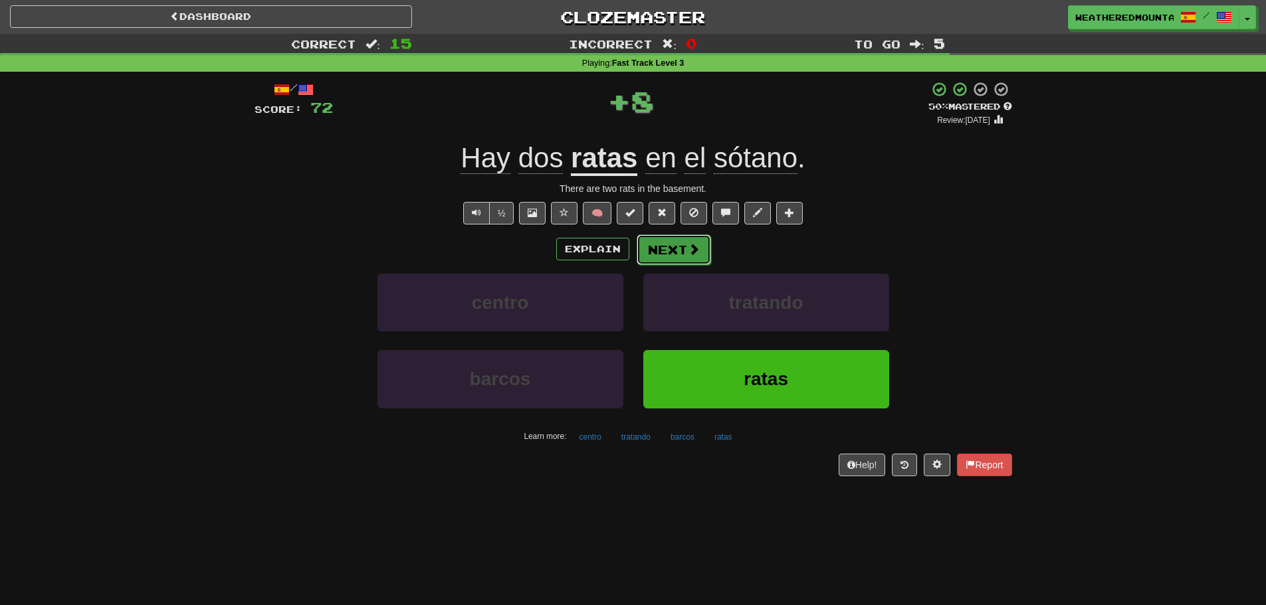
click at [672, 249] on button "Next" at bounding box center [674, 250] width 74 height 31
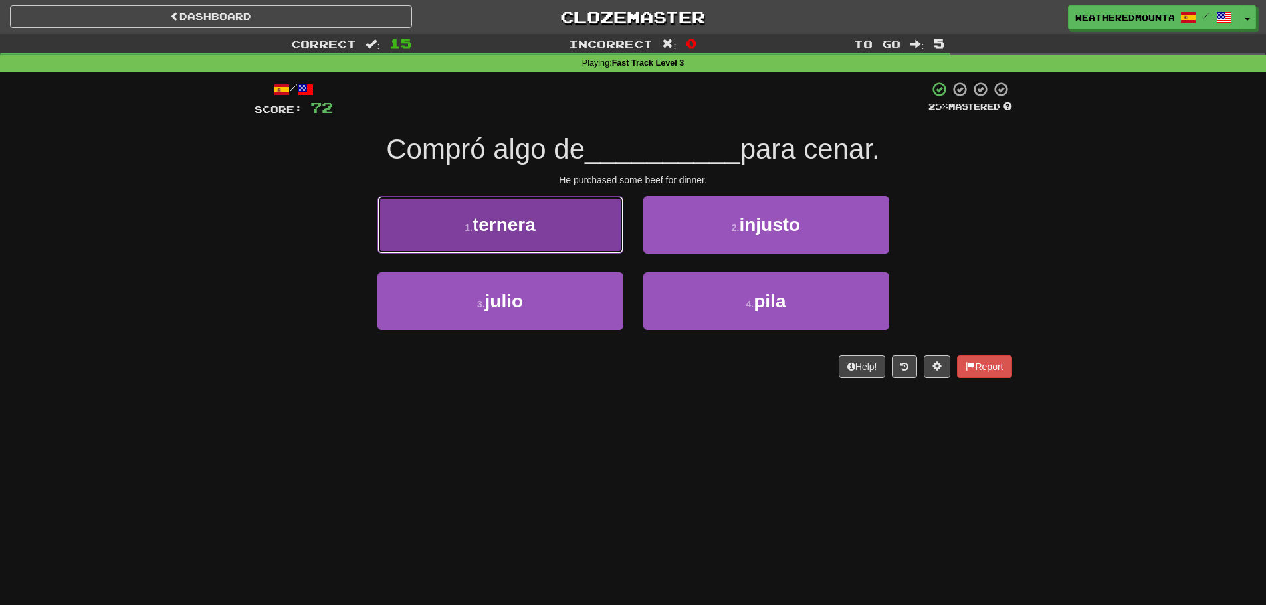
drag, startPoint x: 585, startPoint y: 231, endPoint x: 587, endPoint y: 218, distance: 13.4
click at [587, 218] on button "1 . ternera" at bounding box center [500, 225] width 246 height 58
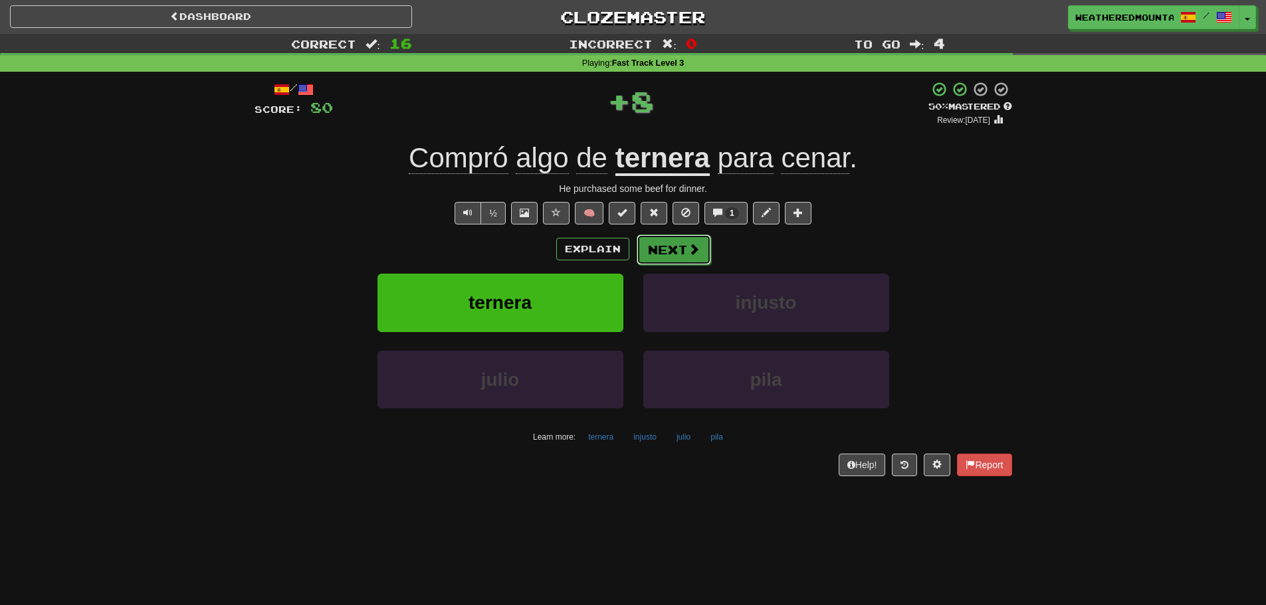
click at [678, 254] on button "Next" at bounding box center [674, 250] width 74 height 31
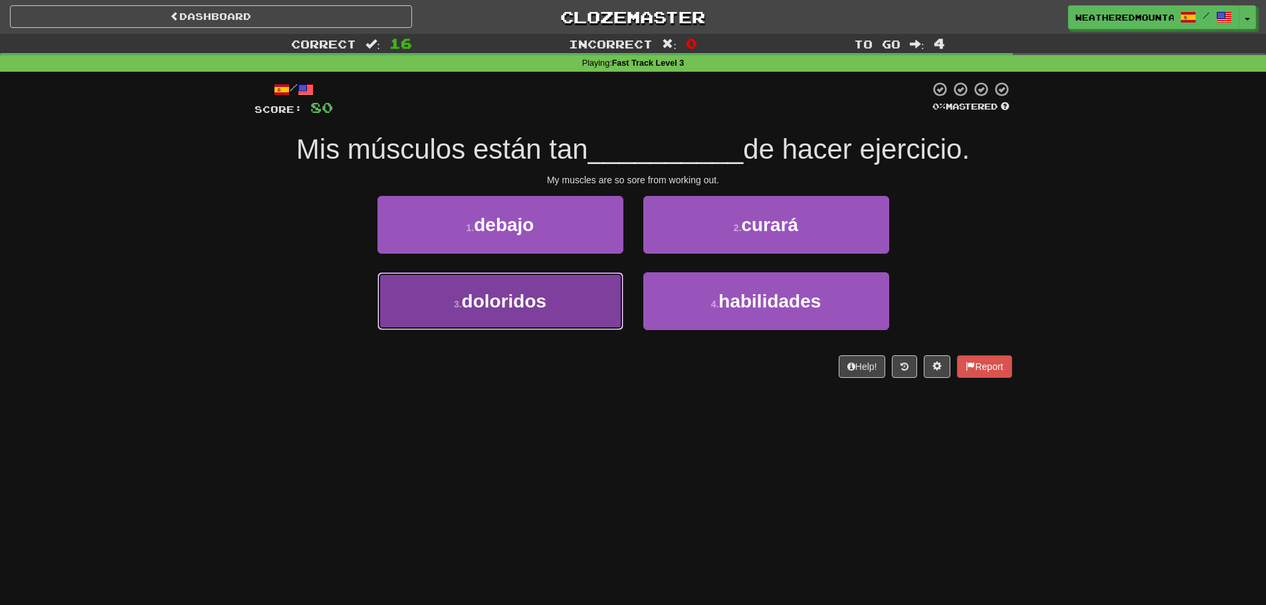
click at [603, 301] on button "3 . doloridos" at bounding box center [500, 301] width 246 height 58
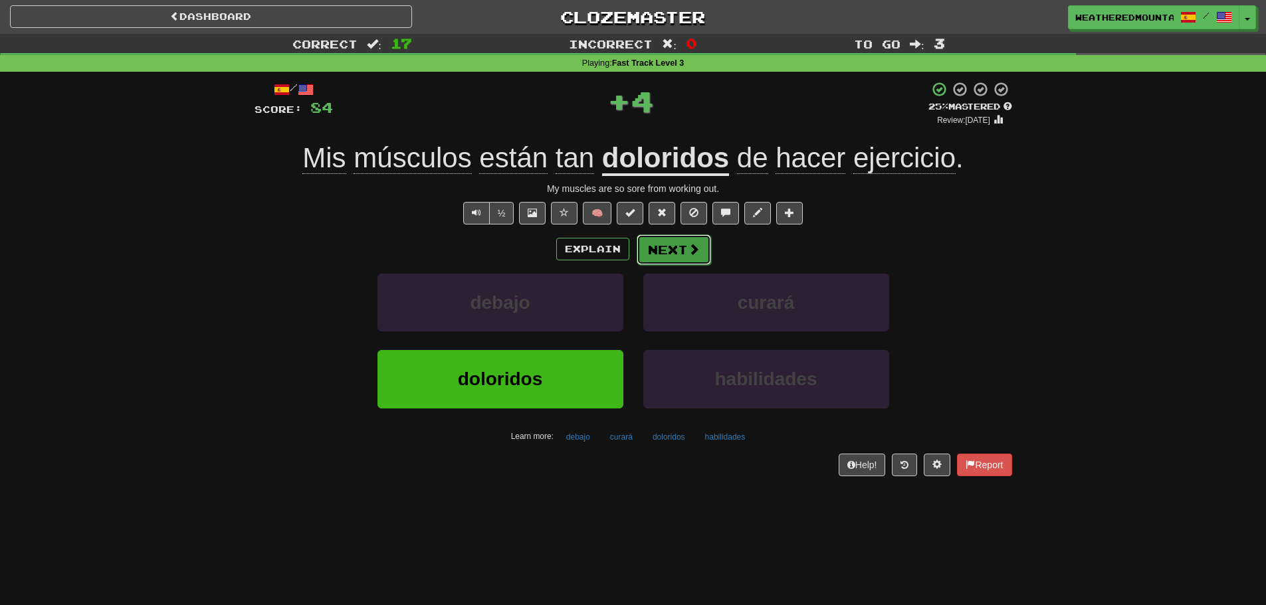
click at [647, 257] on button "Next" at bounding box center [674, 250] width 74 height 31
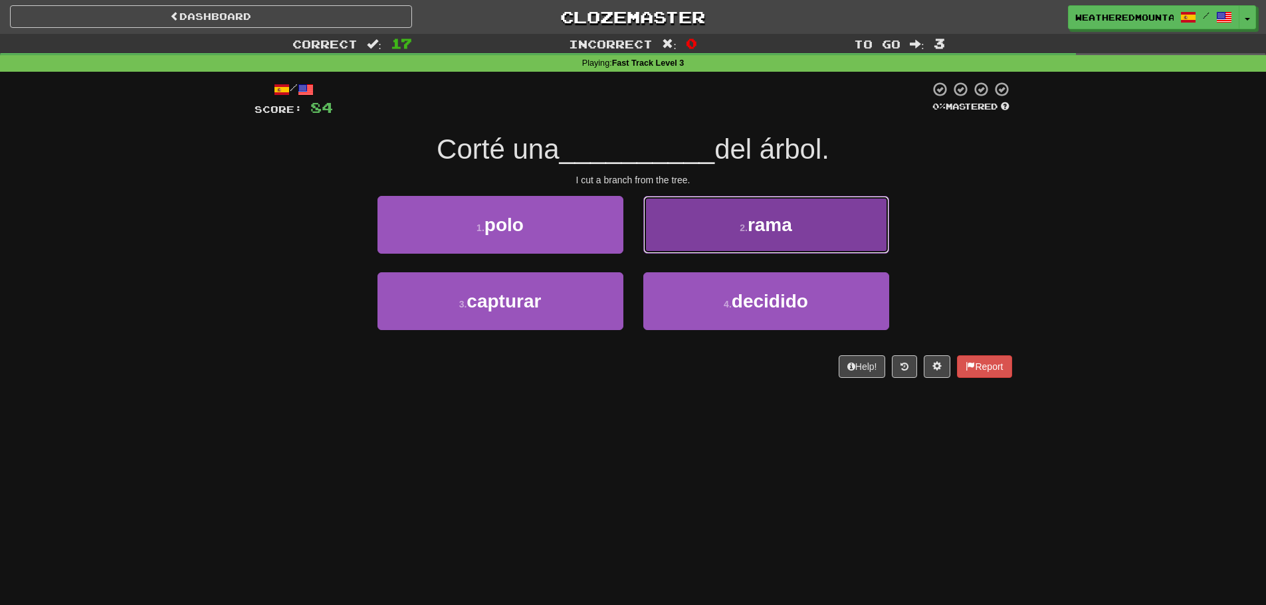
click at [659, 234] on button "2 . rama" at bounding box center [766, 225] width 246 height 58
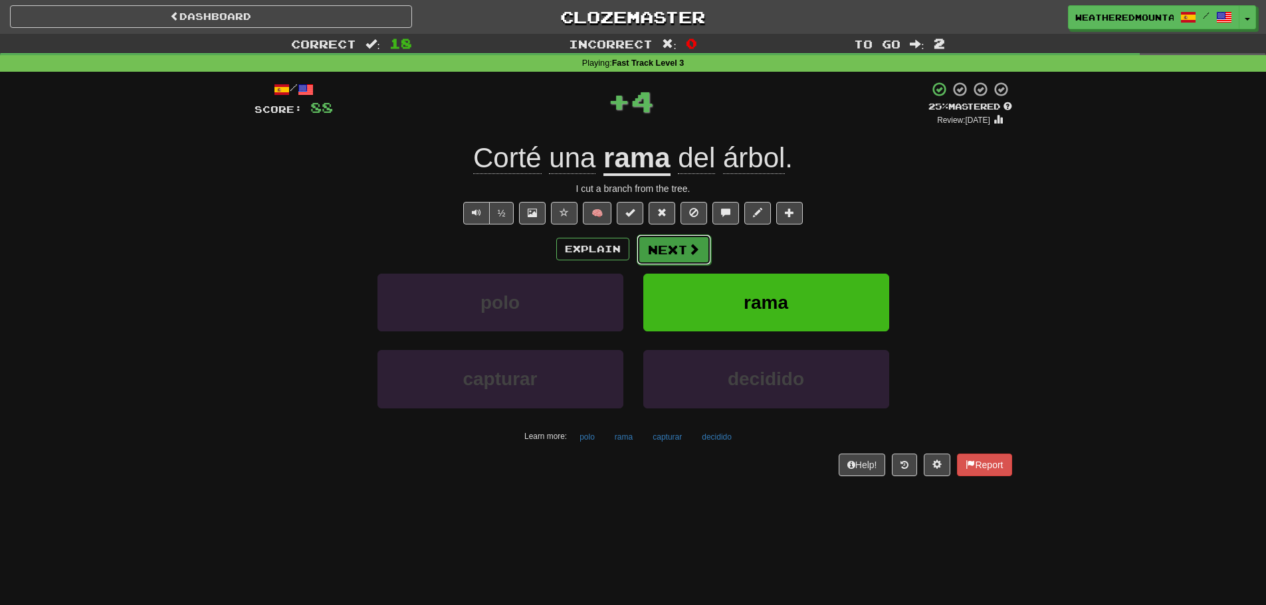
click at [645, 245] on button "Next" at bounding box center [674, 250] width 74 height 31
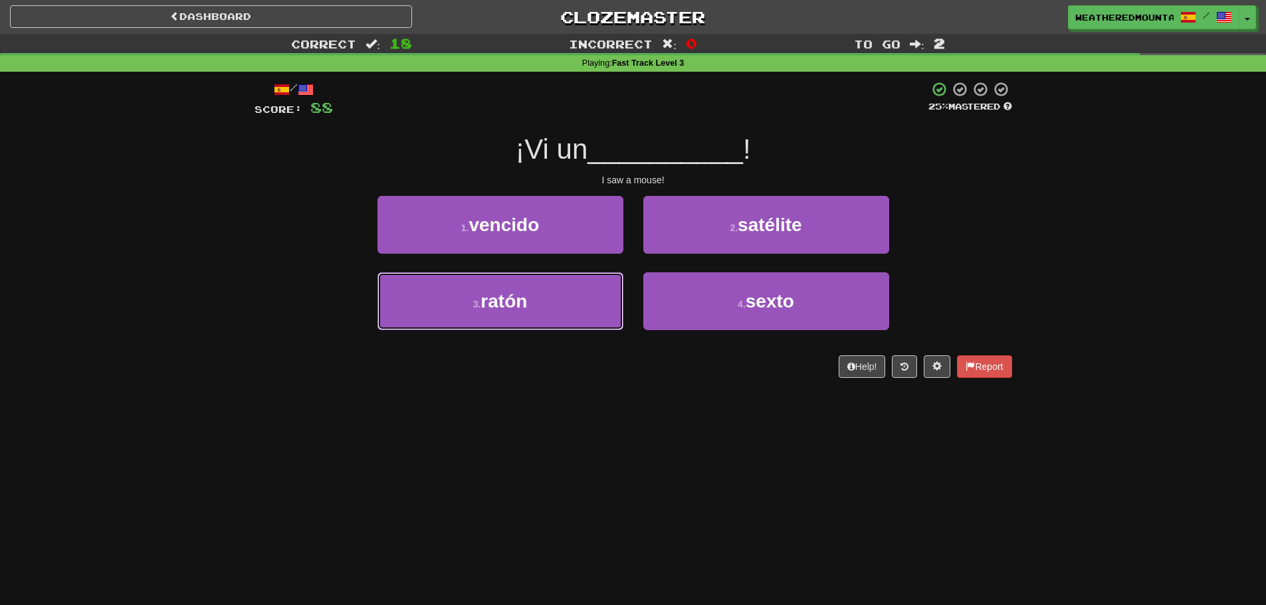
click at [603, 290] on button "3 . ratón" at bounding box center [500, 301] width 246 height 58
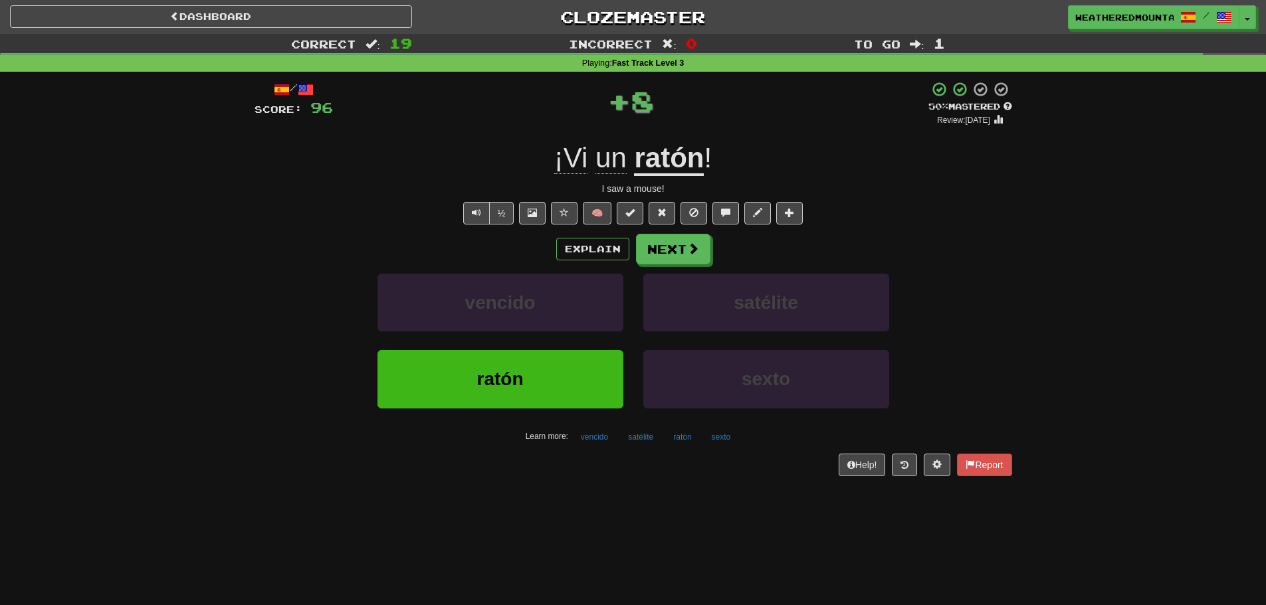
click at [675, 230] on div "/ Score: 96 + 8 50 % Mastered Review: 2025-08-30 ¡Vi un ratón ! I saw a mouse! …" at bounding box center [632, 278] width 757 height 395
click at [669, 245] on button "Next" at bounding box center [674, 250] width 74 height 31
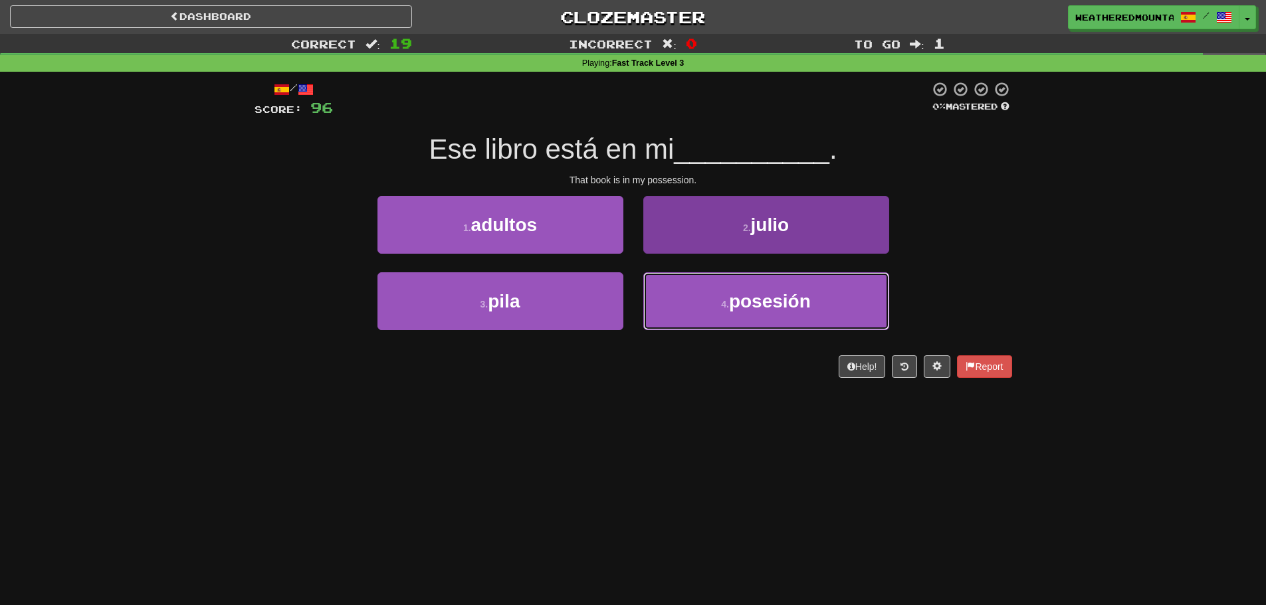
drag, startPoint x: 673, startPoint y: 297, endPoint x: 670, endPoint y: 290, distance: 7.2
click at [673, 296] on button "4 . posesión" at bounding box center [766, 301] width 246 height 58
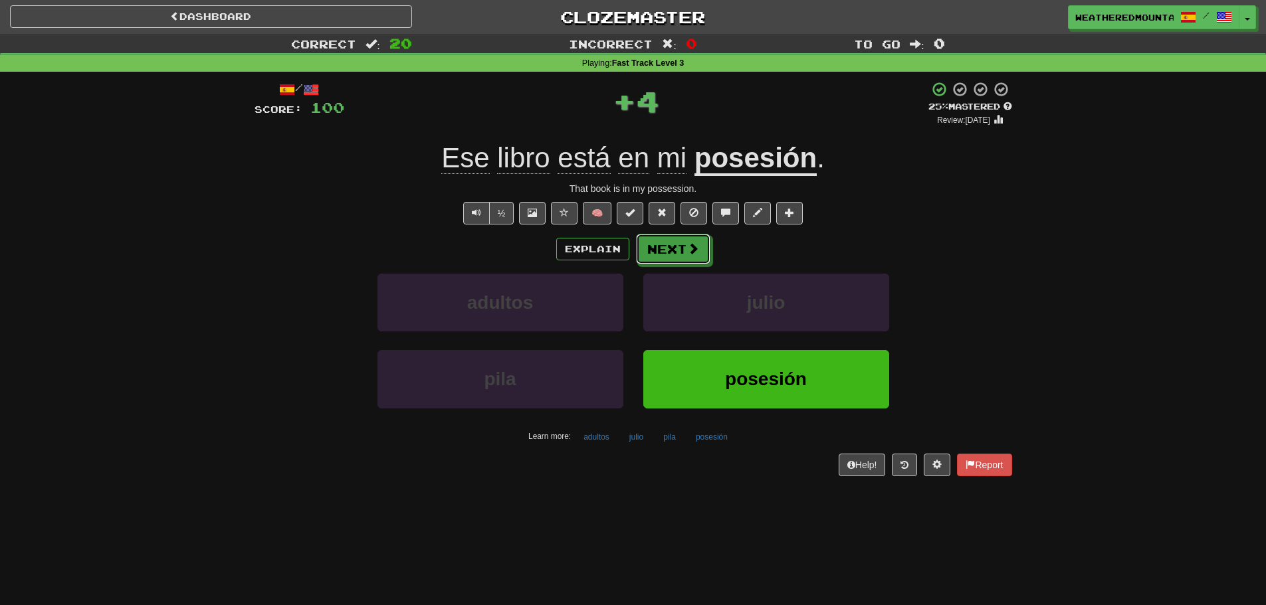
drag, startPoint x: 672, startPoint y: 237, endPoint x: 669, endPoint y: 245, distance: 8.4
click at [669, 244] on button "Next" at bounding box center [673, 249] width 74 height 31
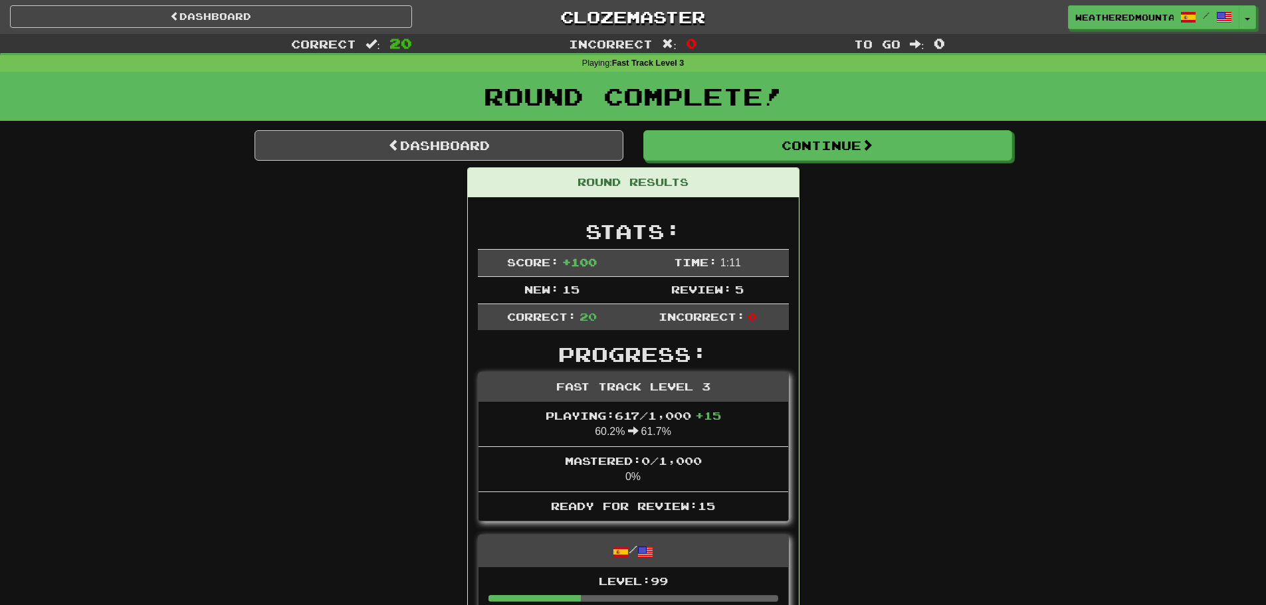
click at [358, 33] on div "Dashboard Clozemaster WeatheredMountain8360 / Toggle Dropdown Dashboard Leaderb…" at bounding box center [633, 17] width 1246 height 34
click at [360, 23] on link "Dashboard" at bounding box center [211, 16] width 402 height 23
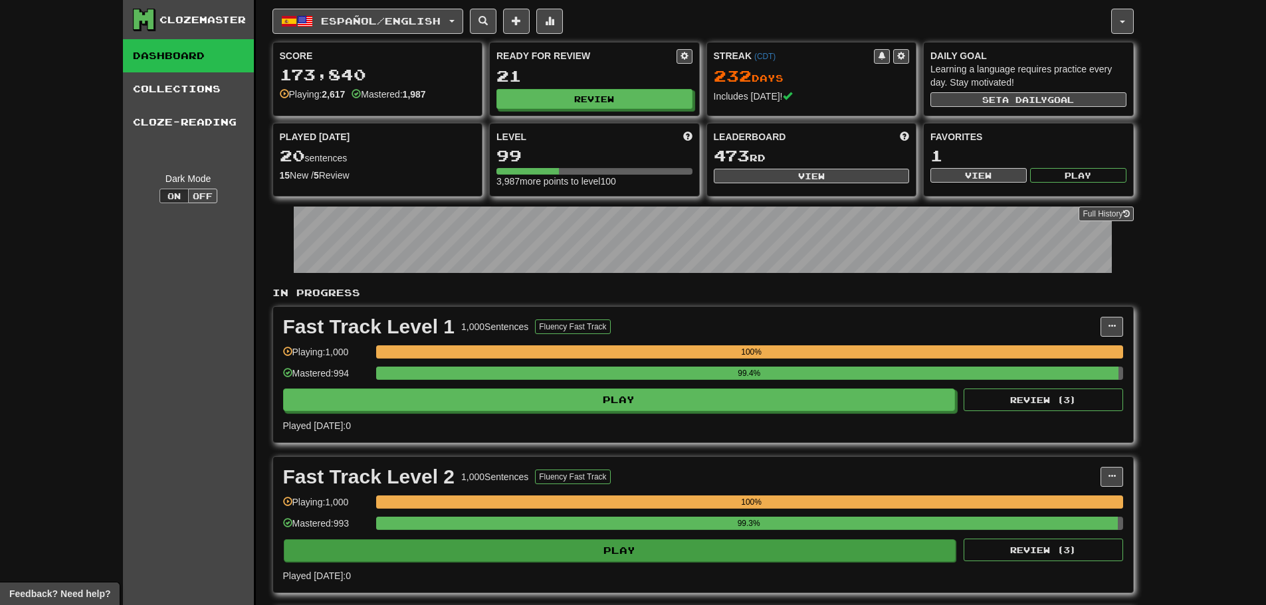
drag, startPoint x: 626, startPoint y: 567, endPoint x: 629, endPoint y: 557, distance: 11.0
click at [626, 565] on div "Fast Track Level 2 1,000 Sentences Fluency Fast Track Manage Sentences Unpin fr…" at bounding box center [703, 525] width 860 height 136
click at [629, 555] on button "Play" at bounding box center [620, 551] width 672 height 23
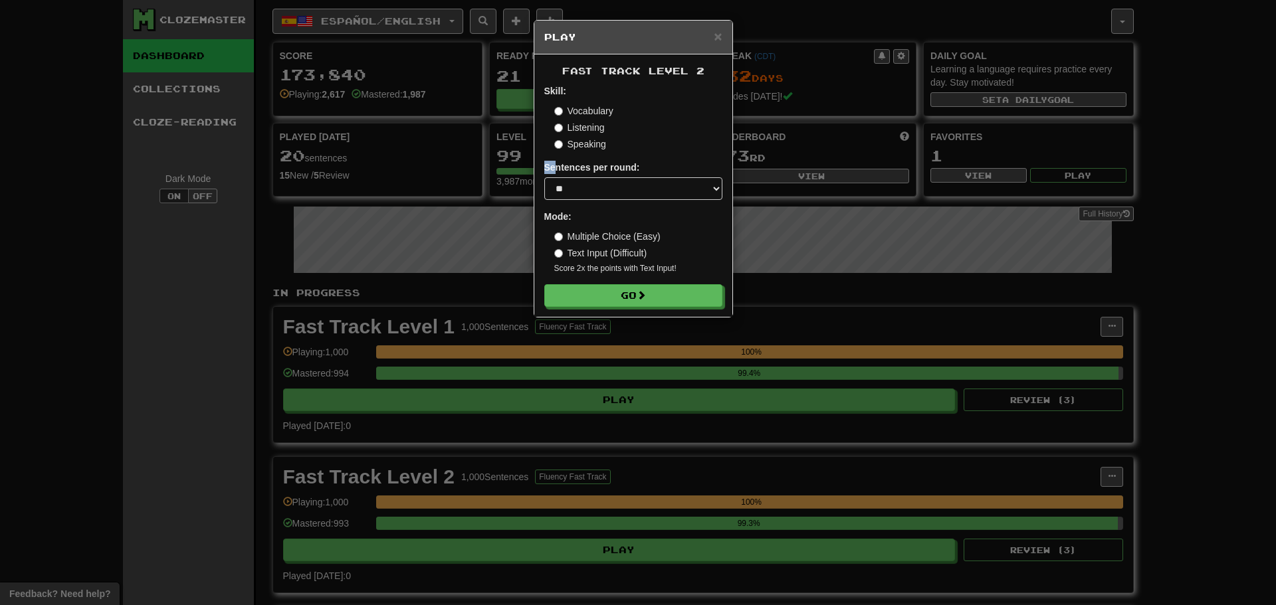
drag, startPoint x: 557, startPoint y: 173, endPoint x: 559, endPoint y: 183, distance: 10.3
click at [557, 179] on div "Sentences per round: * ** ** ** ** ** *** ********" at bounding box center [633, 180] width 178 height 39
click at [559, 183] on select "* ** ** ** ** ** *** ********" at bounding box center [633, 188] width 178 height 23
select select "**"
click at [544, 177] on select "* ** ** ** ** ** *** ********" at bounding box center [633, 188] width 178 height 23
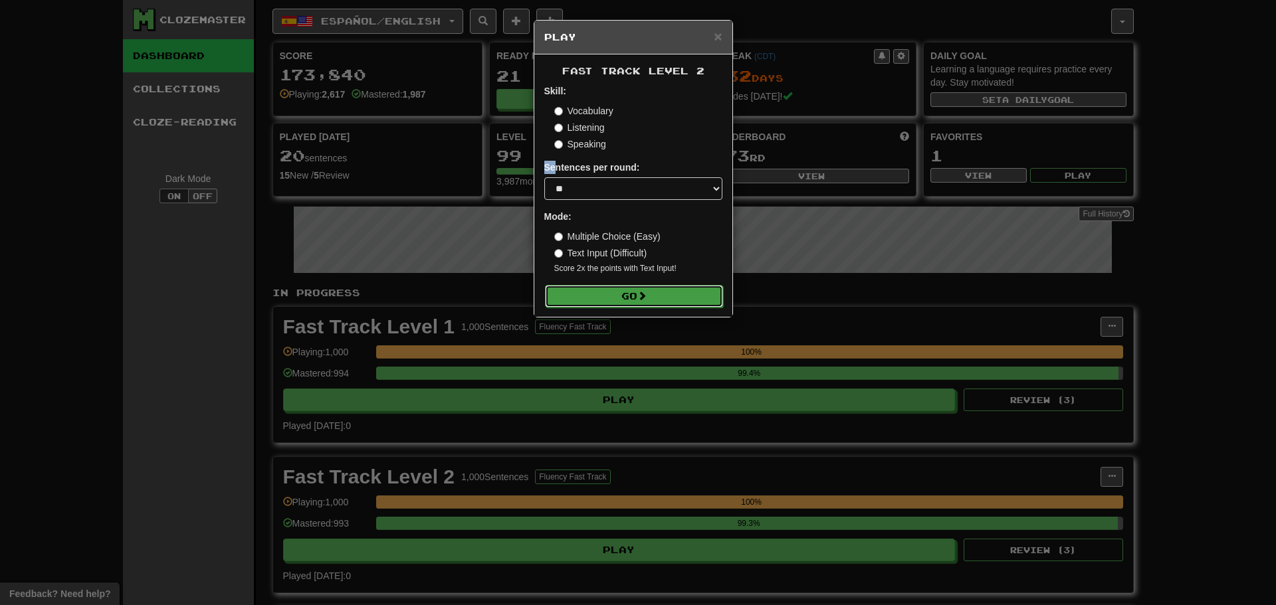
click at [619, 298] on button "Go" at bounding box center [634, 296] width 178 height 23
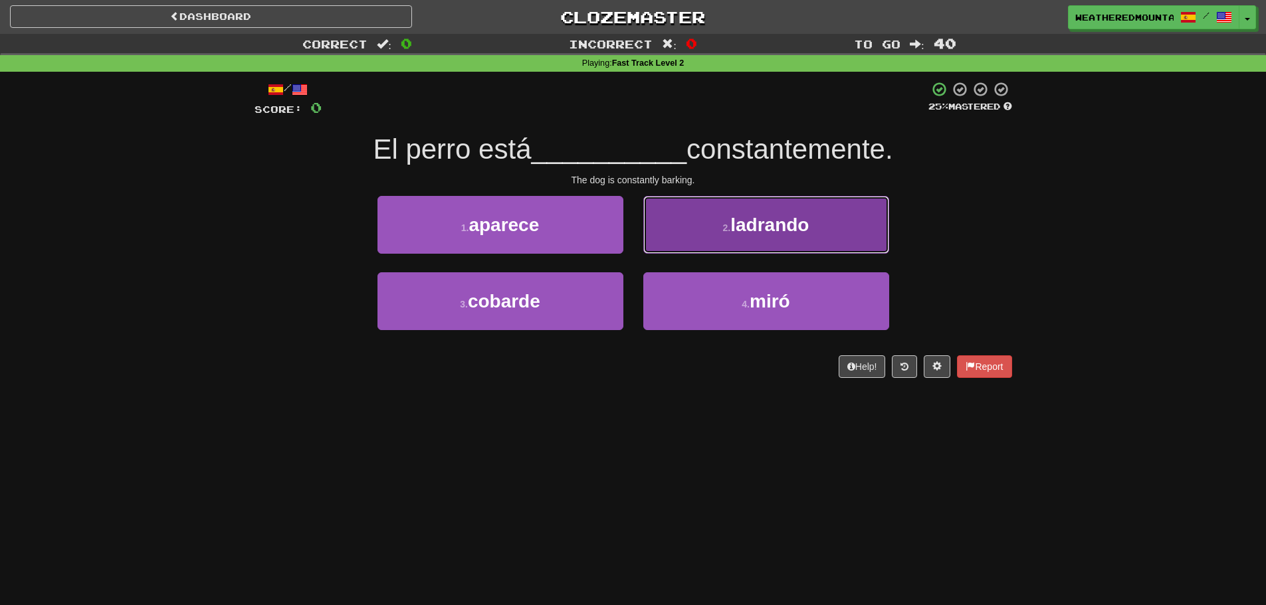
click at [668, 235] on button "2 . ladrando" at bounding box center [766, 225] width 246 height 58
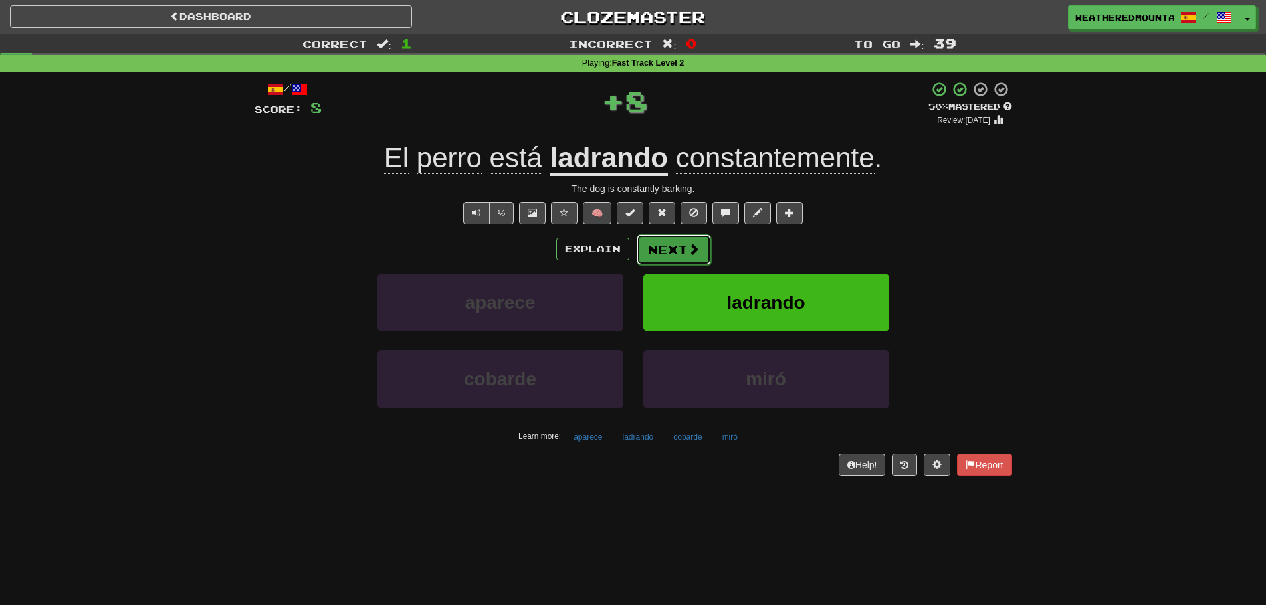
click at [649, 260] on button "Next" at bounding box center [674, 250] width 74 height 31
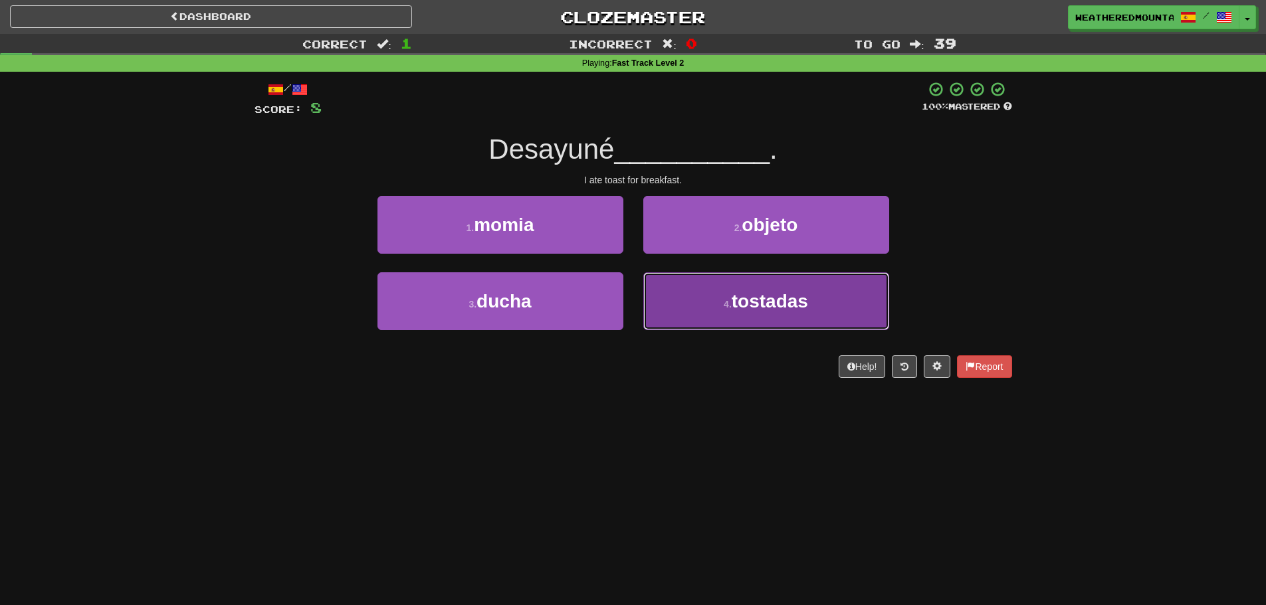
click at [678, 294] on button "4 . tostadas" at bounding box center [766, 301] width 246 height 58
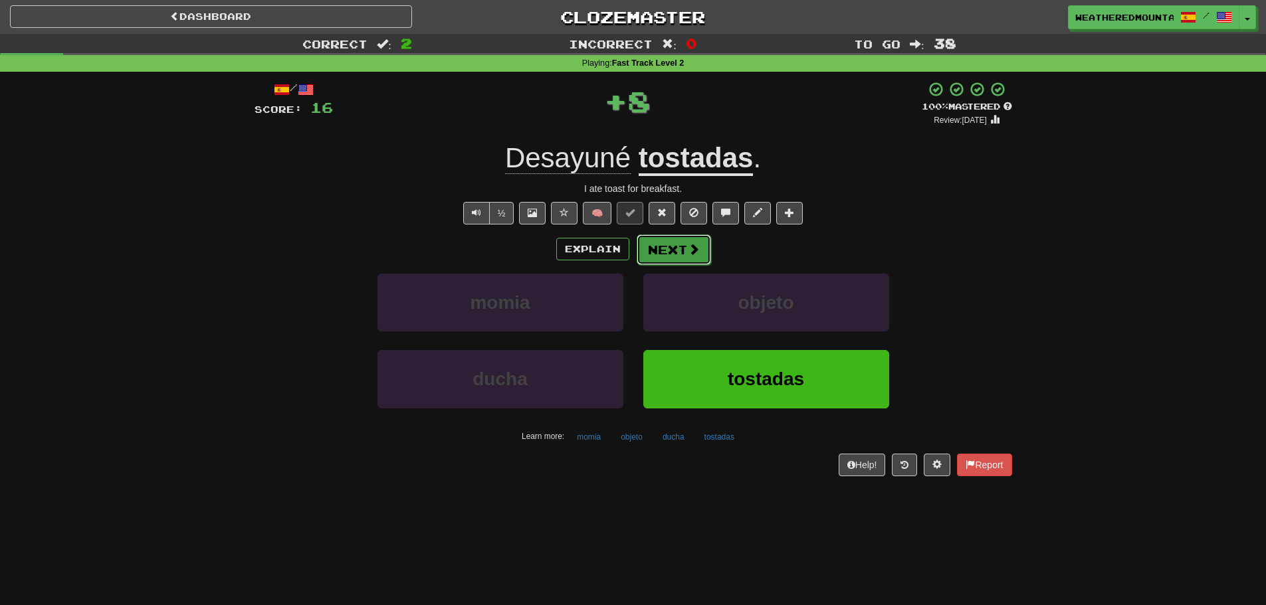
click at [671, 256] on button "Next" at bounding box center [674, 250] width 74 height 31
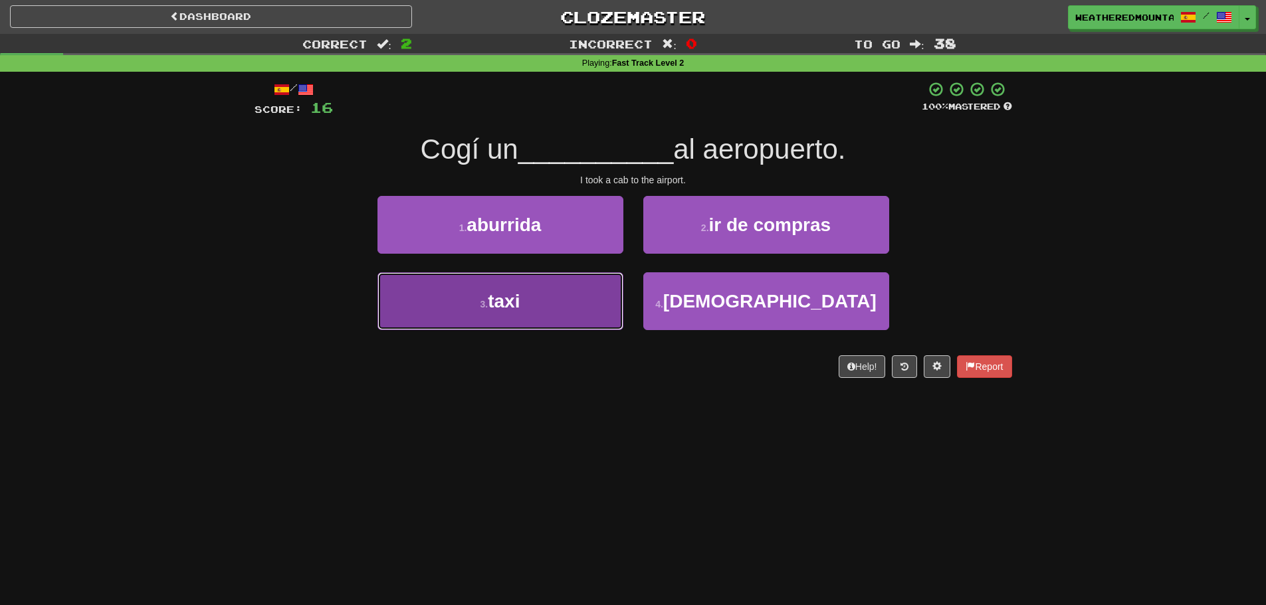
click at [595, 288] on button "3 . taxi" at bounding box center [500, 301] width 246 height 58
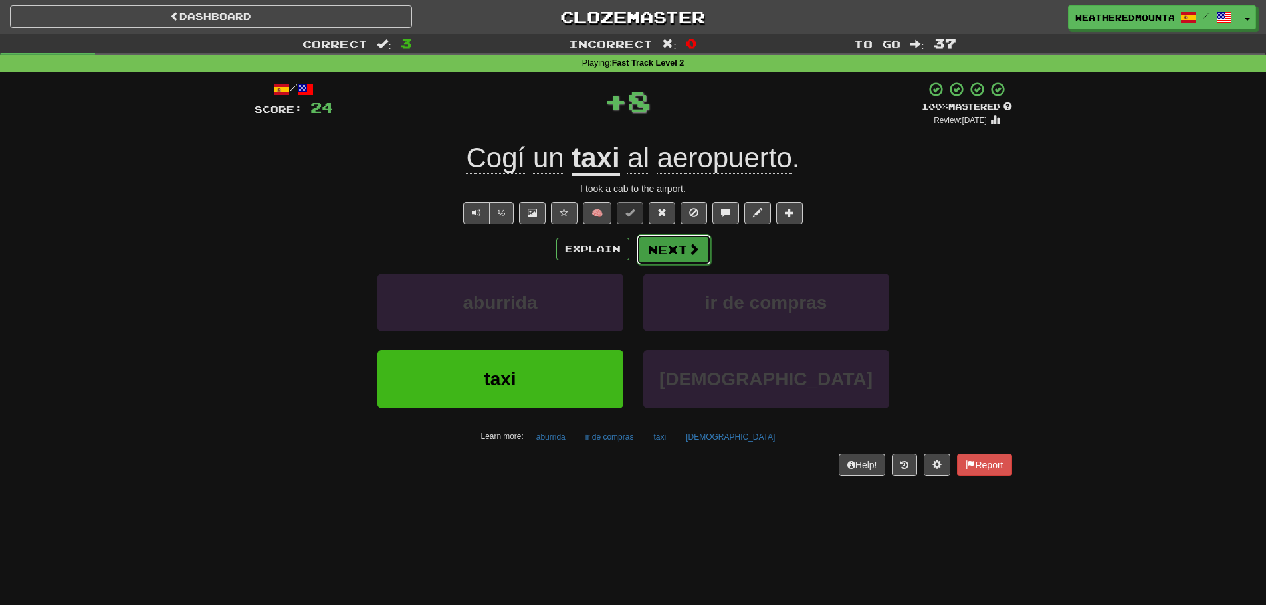
click at [688, 251] on span at bounding box center [694, 249] width 12 height 12
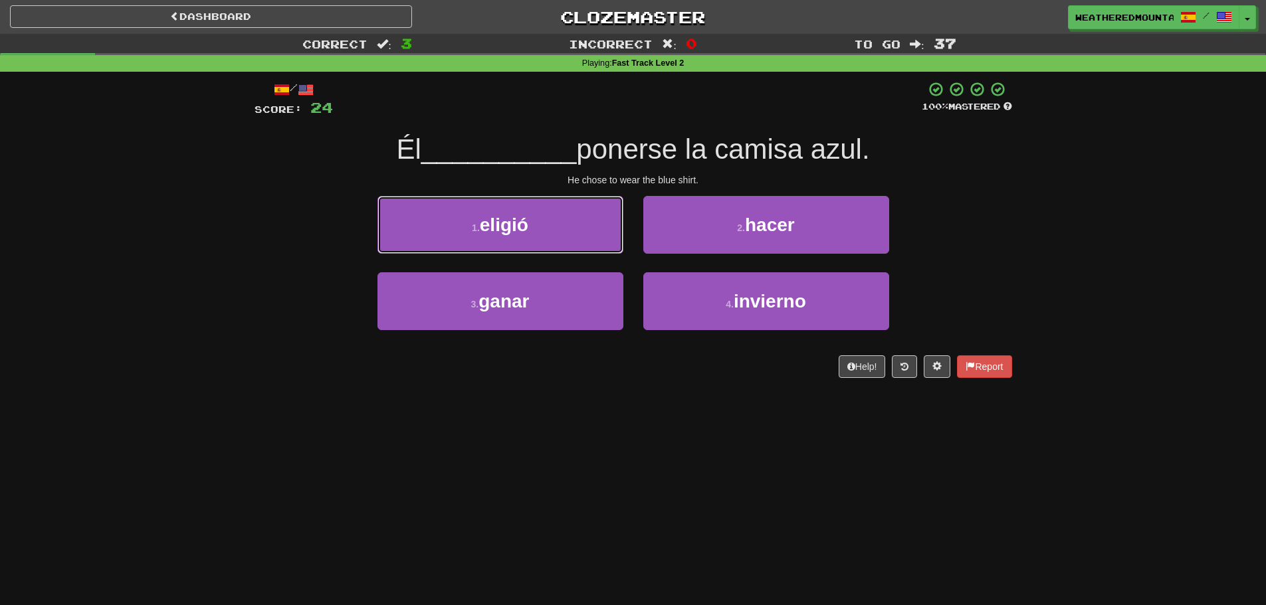
click at [605, 228] on button "1 . eligió" at bounding box center [500, 225] width 246 height 58
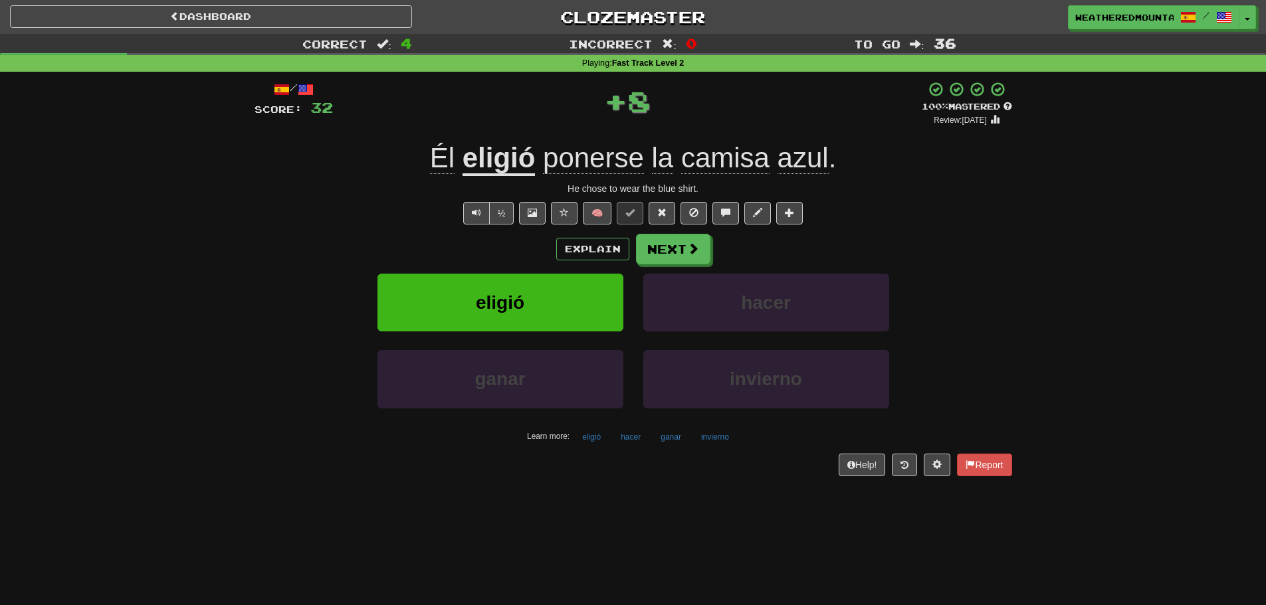
click at [631, 239] on div "Explain Next" at bounding box center [632, 249] width 757 height 31
click at [635, 241] on div "Explain Next" at bounding box center [632, 249] width 757 height 31
click at [637, 248] on div "Explain Next" at bounding box center [632, 249] width 757 height 31
click at [641, 250] on button "Next" at bounding box center [674, 250] width 74 height 31
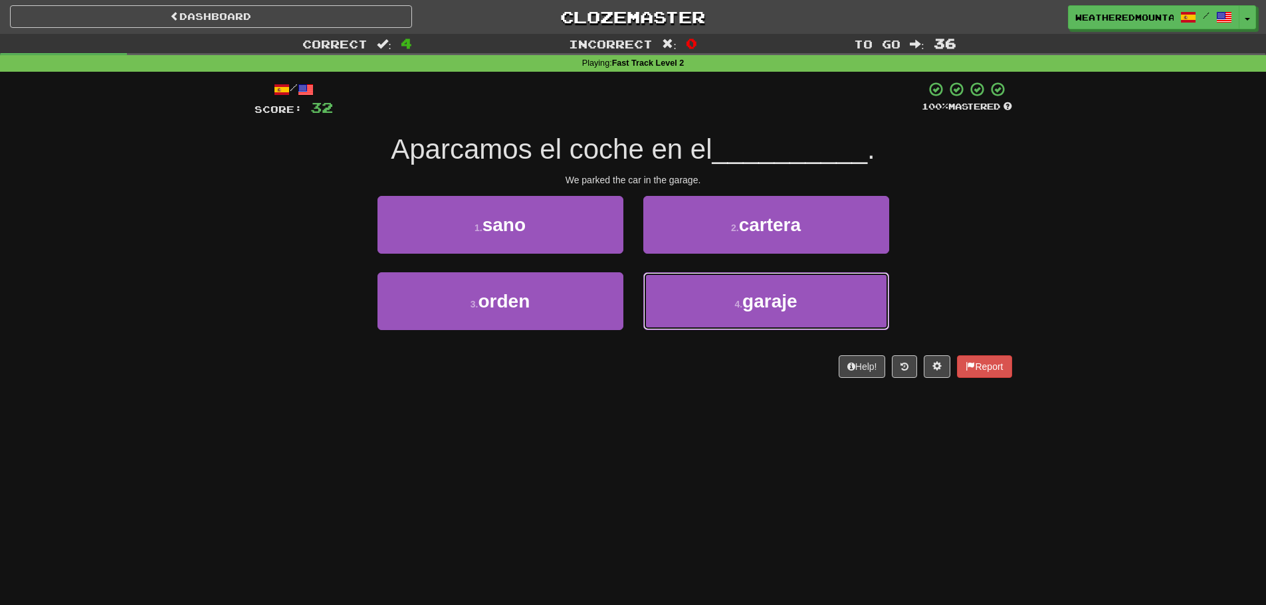
drag, startPoint x: 646, startPoint y: 296, endPoint x: 649, endPoint y: 270, distance: 26.1
click at [648, 294] on button "4 . garaje" at bounding box center [766, 301] width 246 height 58
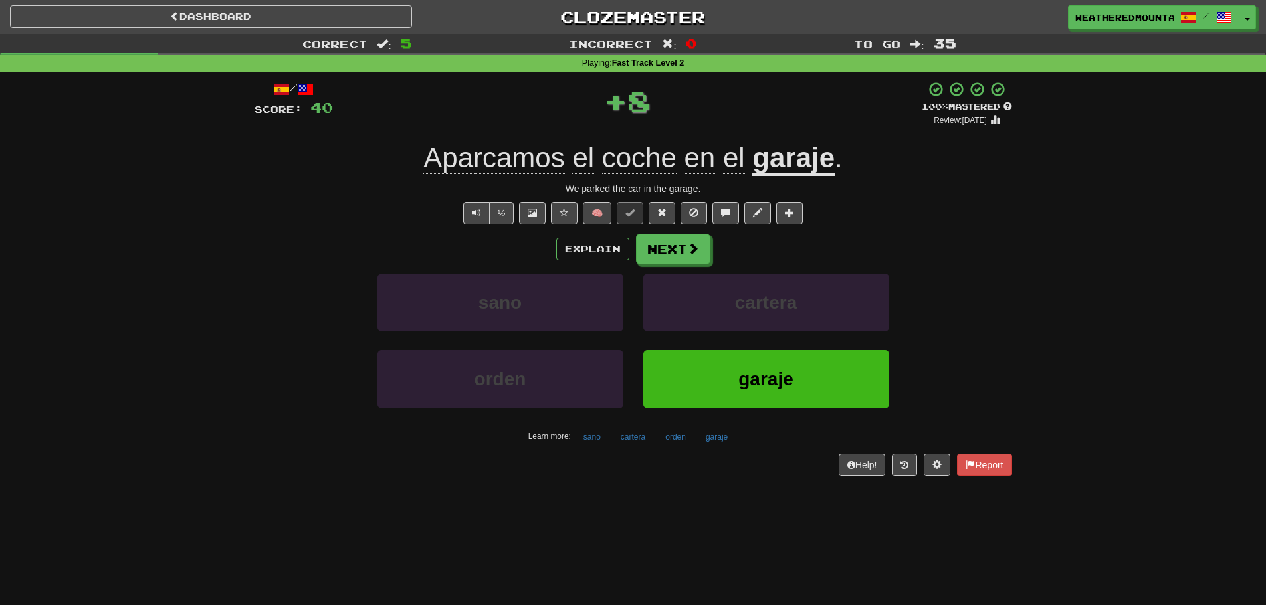
click at [646, 265] on div "Explain Next sano cartera orden garaje Learn more: sano cartera orden garaje" at bounding box center [632, 340] width 757 height 213
click at [647, 259] on button "Next" at bounding box center [674, 250] width 74 height 31
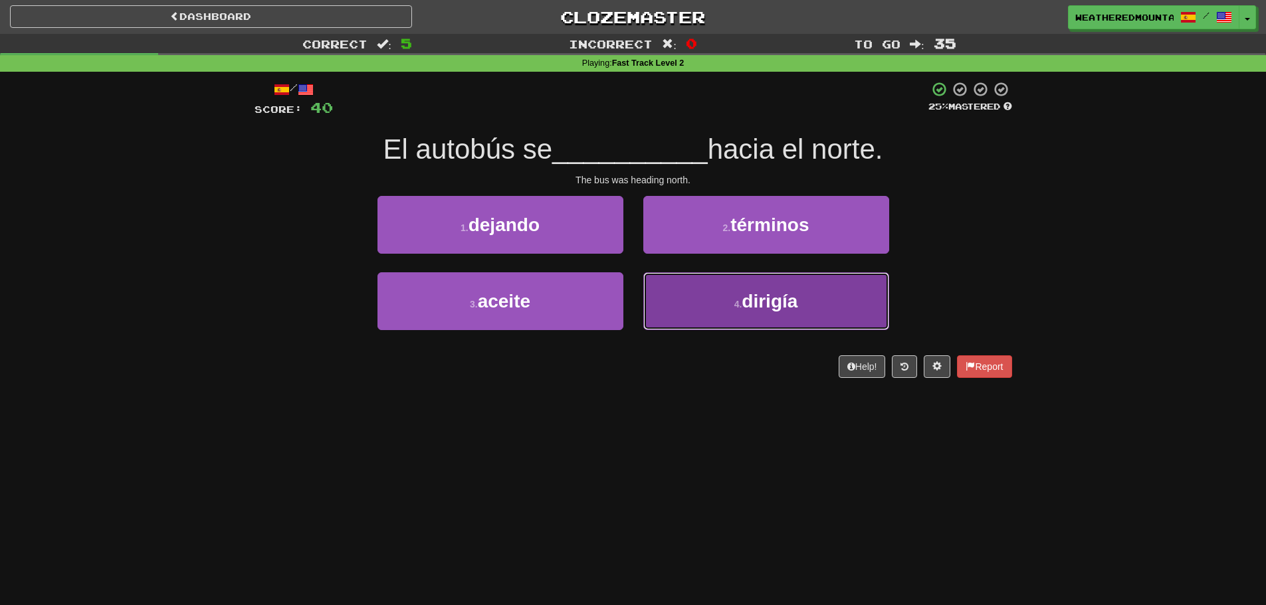
click at [668, 286] on button "4 . dirigía" at bounding box center [766, 301] width 246 height 58
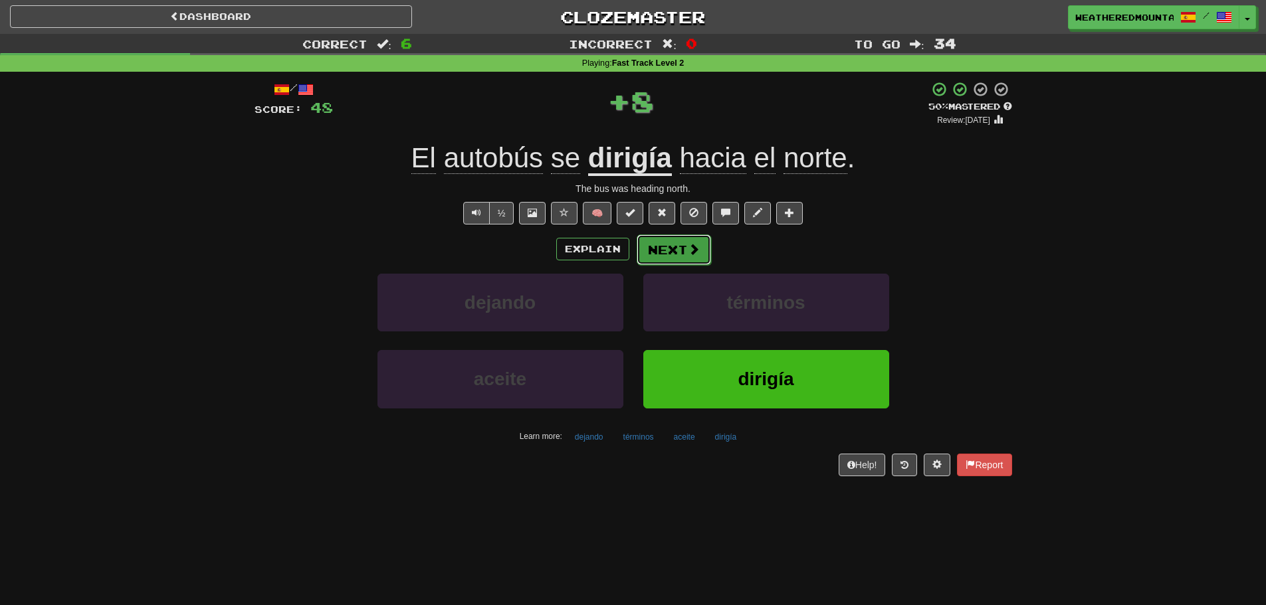
click at [657, 260] on button "Next" at bounding box center [674, 250] width 74 height 31
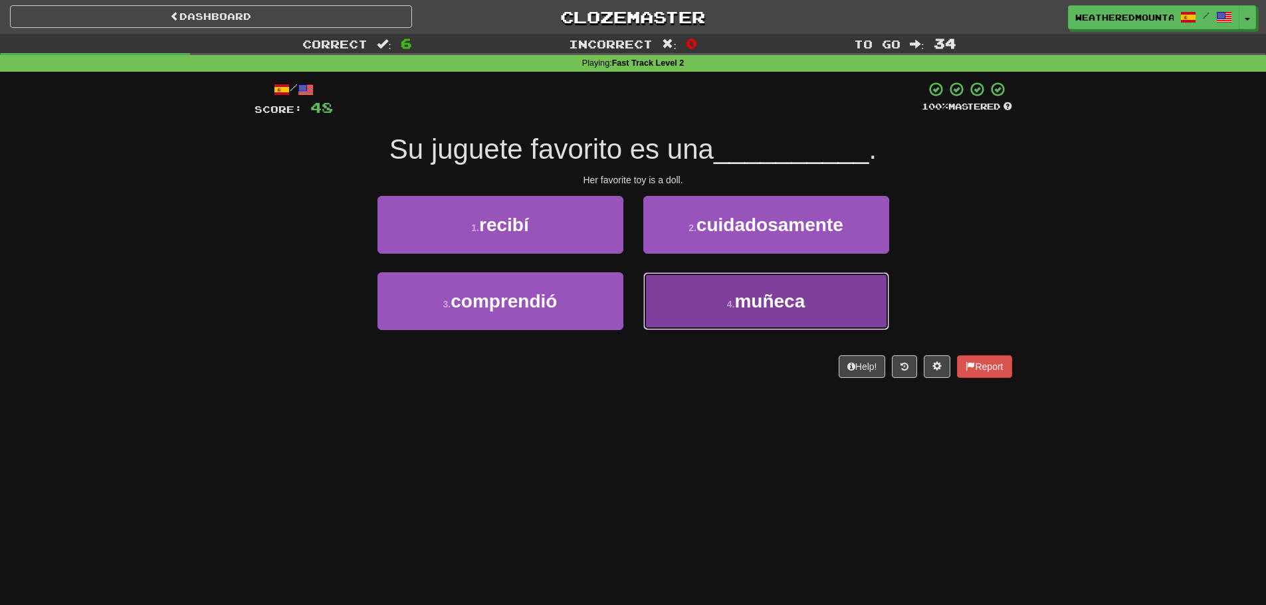
click at [663, 306] on button "4 . muñeca" at bounding box center [766, 301] width 246 height 58
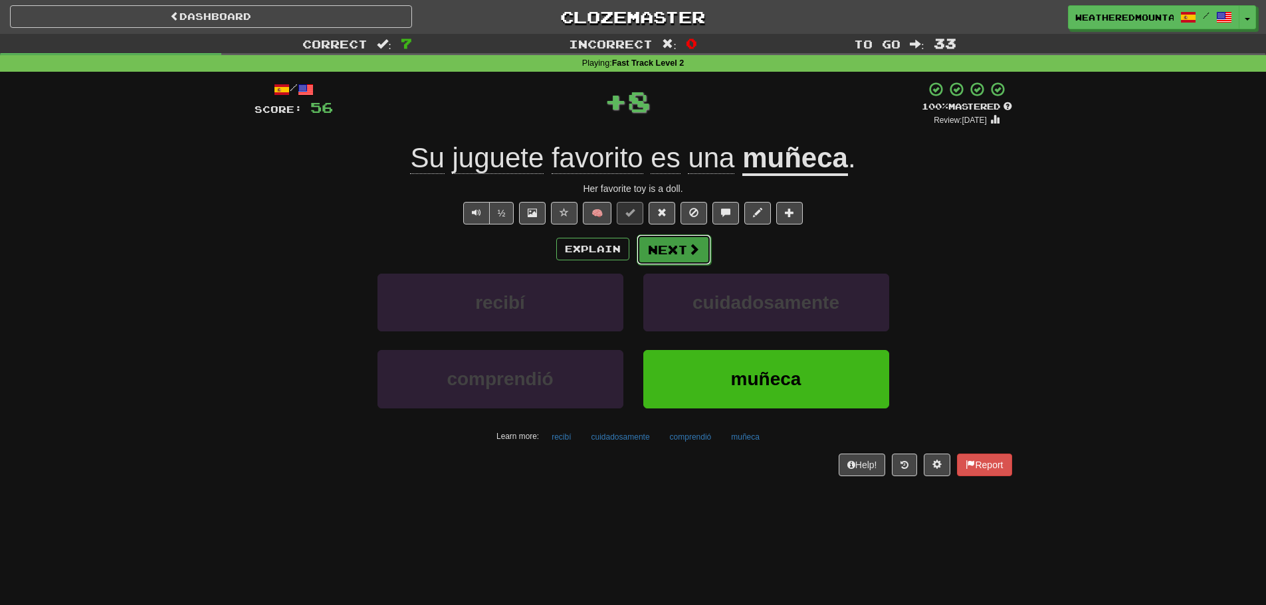
click at [646, 250] on button "Next" at bounding box center [674, 250] width 74 height 31
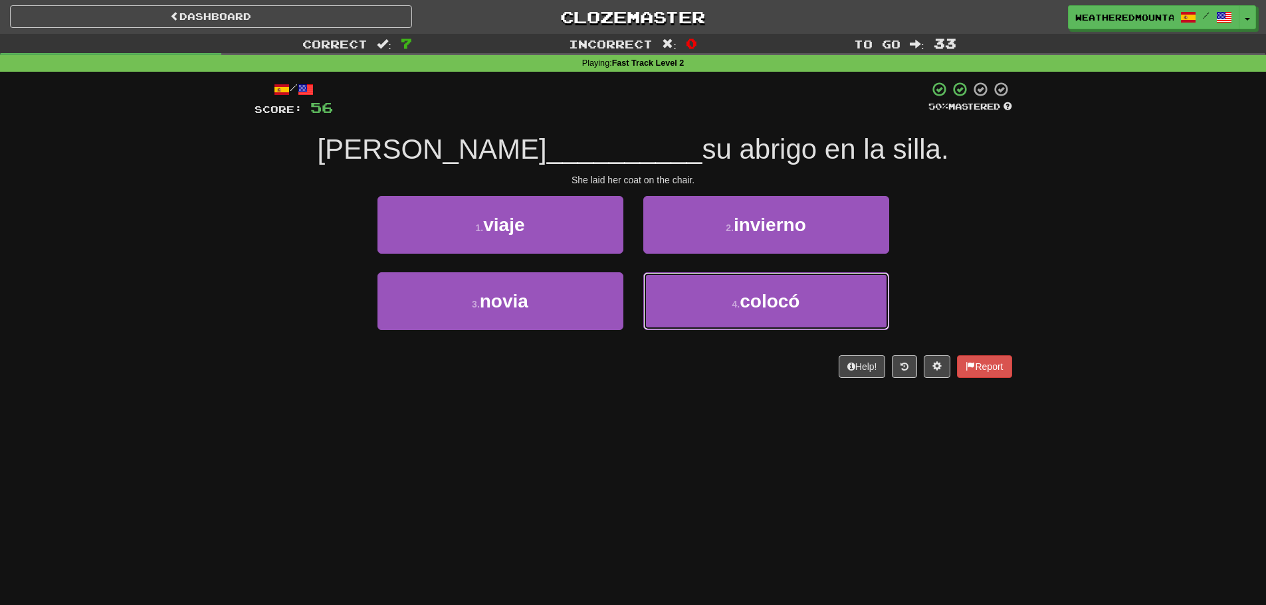
drag, startPoint x: 666, startPoint y: 286, endPoint x: 673, endPoint y: 269, distance: 18.1
click at [667, 286] on button "4 . colocó" at bounding box center [766, 301] width 246 height 58
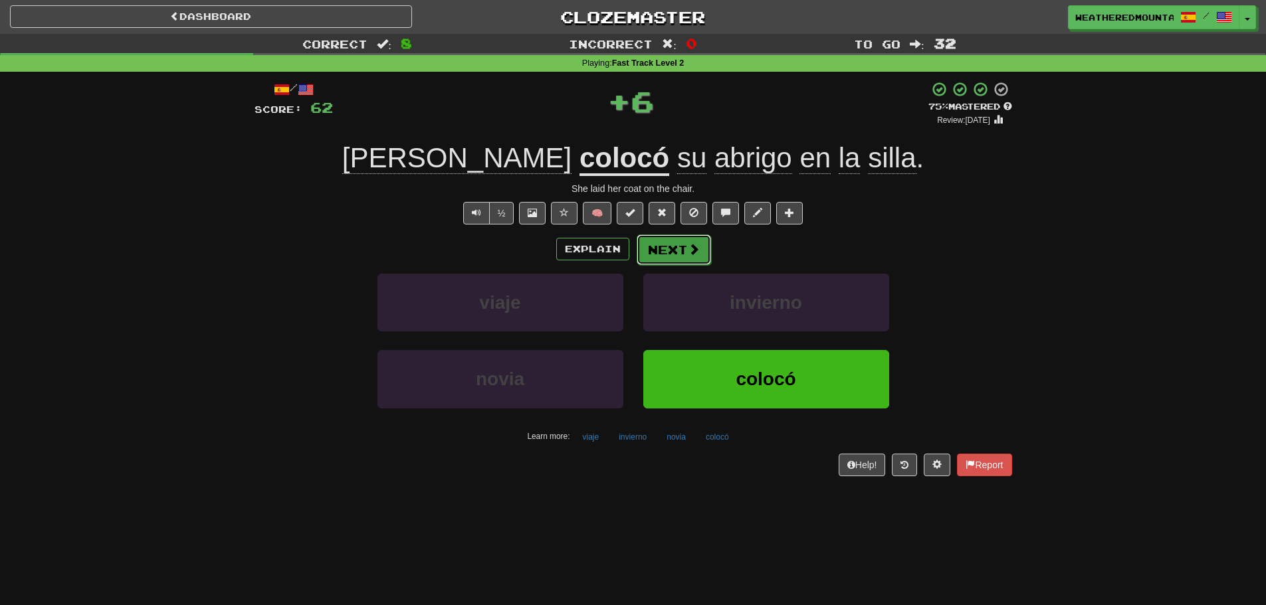
drag, startPoint x: 672, startPoint y: 266, endPoint x: 670, endPoint y: 258, distance: 8.2
click at [670, 258] on button "Next" at bounding box center [674, 250] width 74 height 31
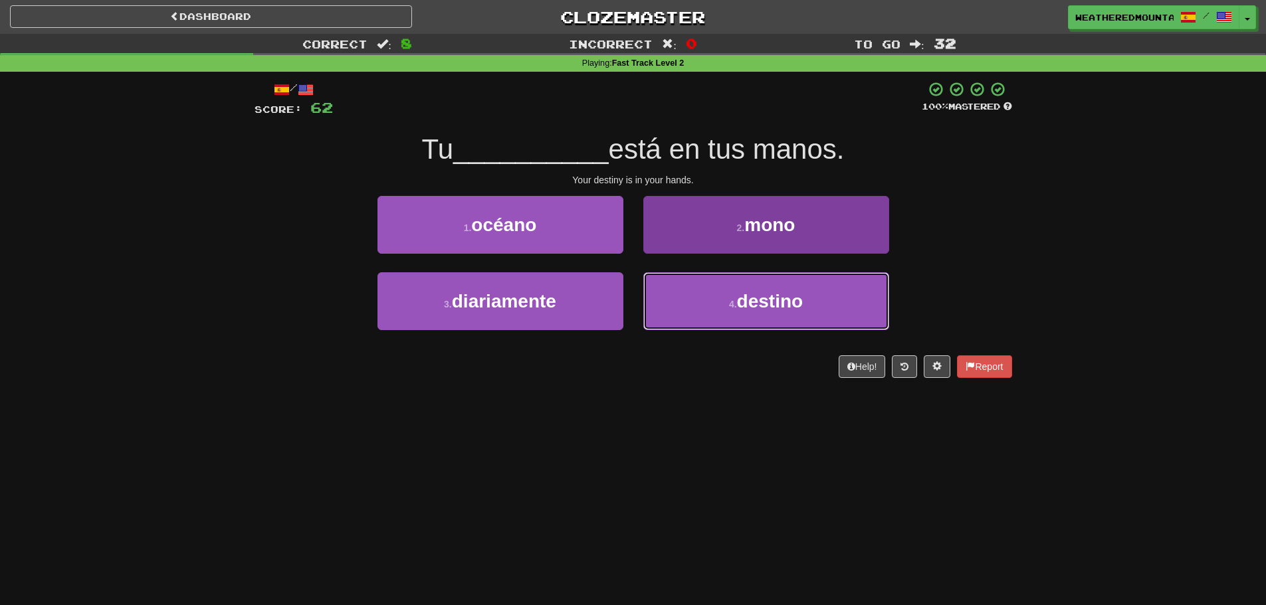
click at [655, 296] on button "4 . destino" at bounding box center [766, 301] width 246 height 58
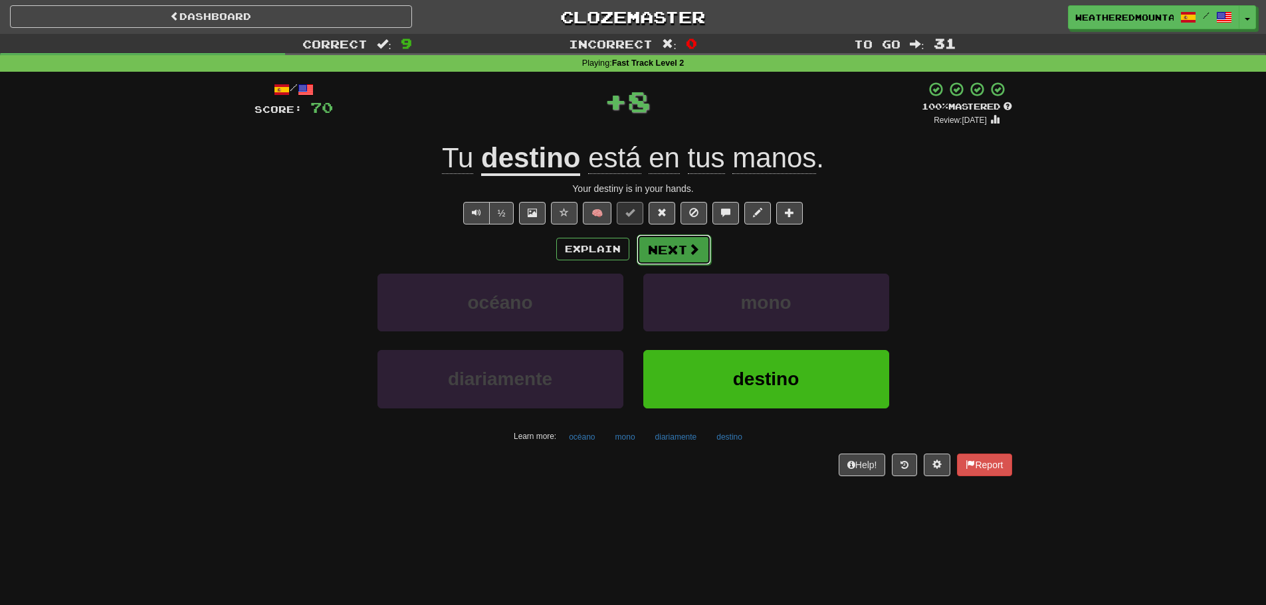
click at [648, 260] on button "Next" at bounding box center [674, 250] width 74 height 31
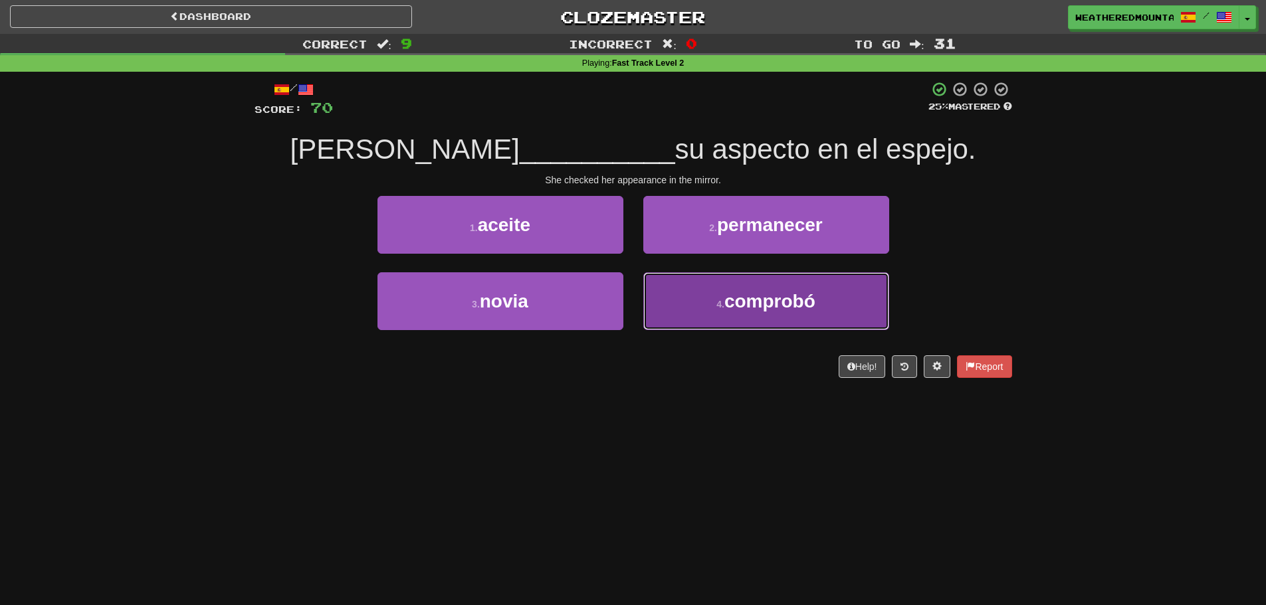
click at [654, 286] on button "4 . comprobó" at bounding box center [766, 301] width 246 height 58
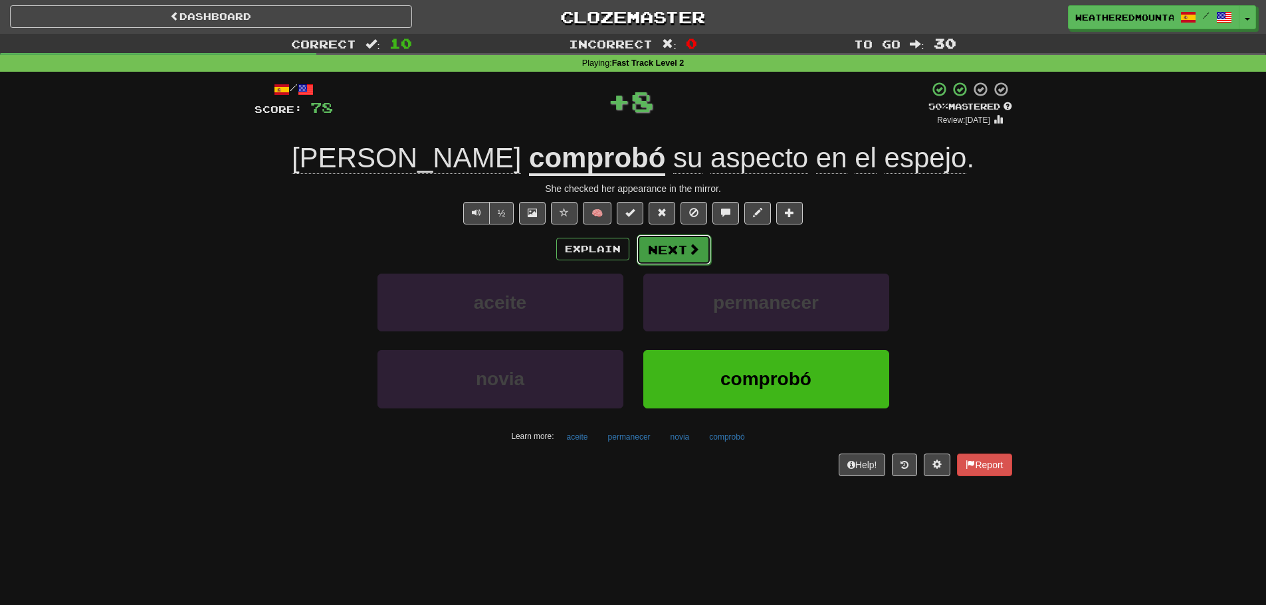
click at [650, 251] on button "Next" at bounding box center [674, 250] width 74 height 31
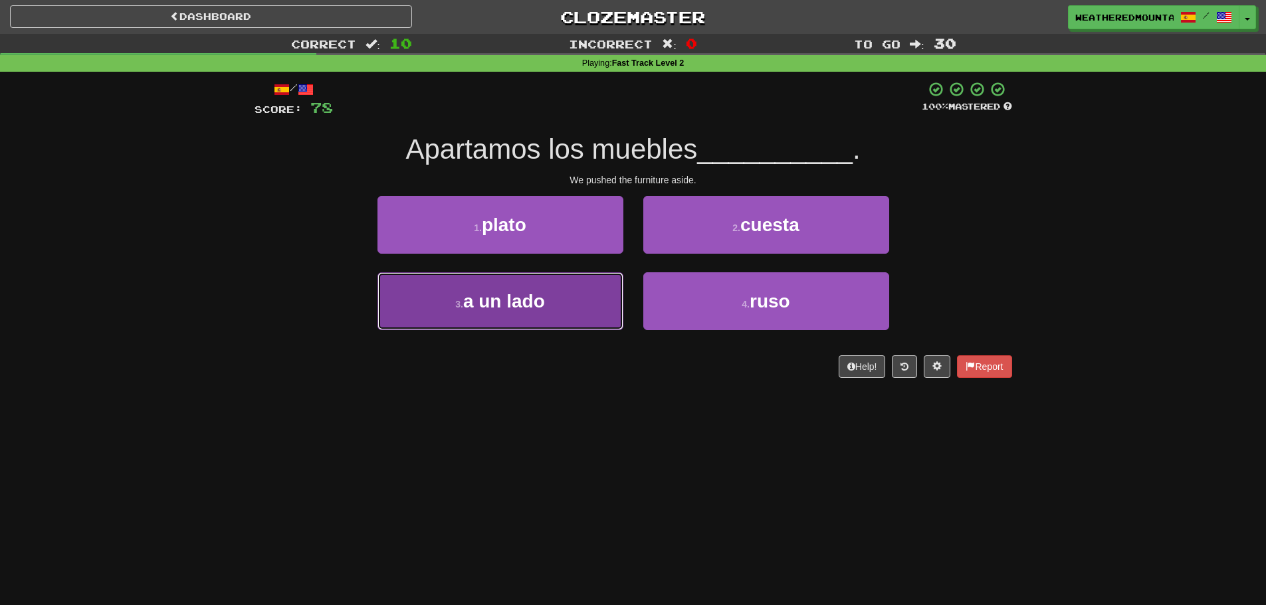
click at [605, 290] on button "3 . a un lado" at bounding box center [500, 301] width 246 height 58
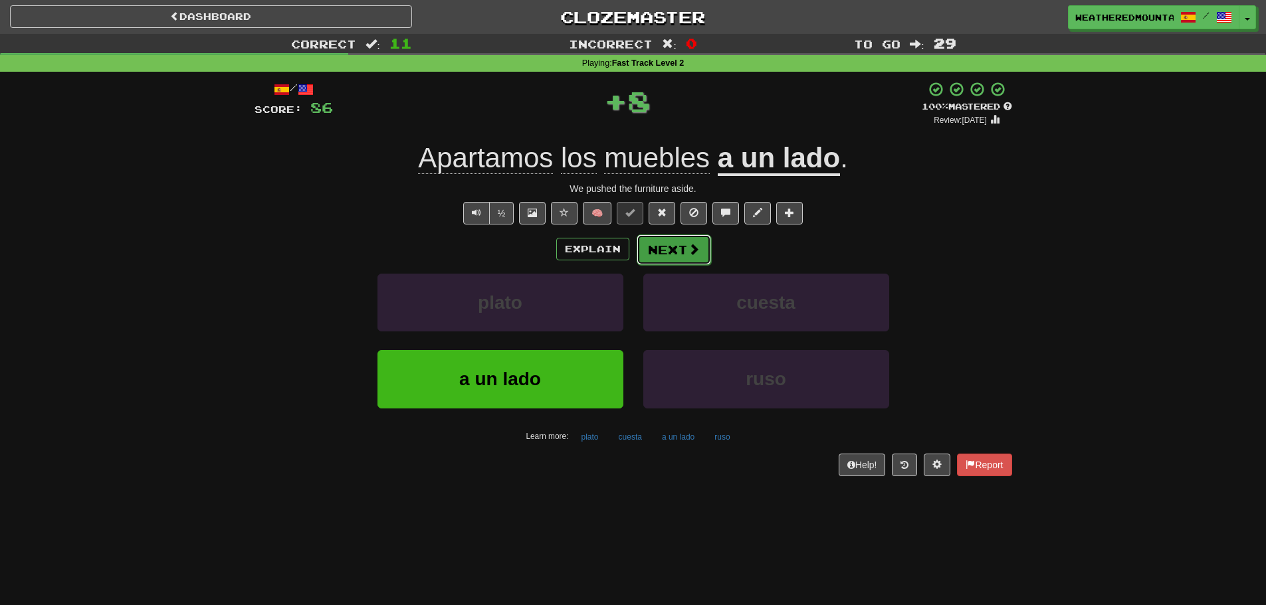
click at [652, 256] on button "Next" at bounding box center [674, 250] width 74 height 31
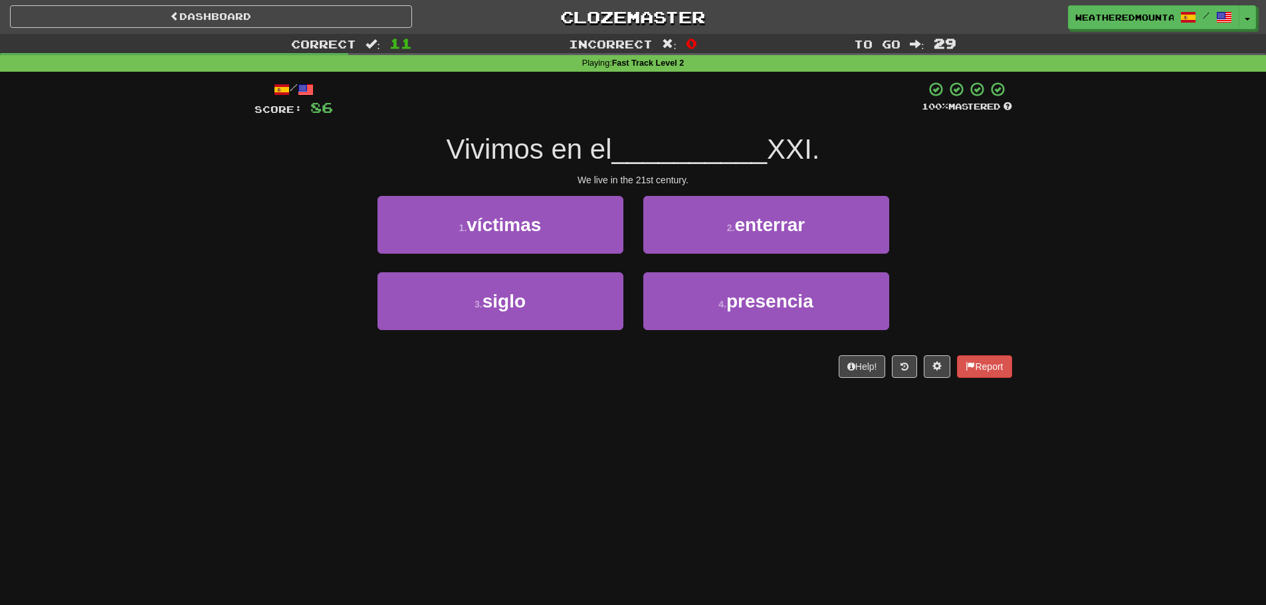
click at [627, 299] on div "3 . siglo" at bounding box center [500, 310] width 266 height 76
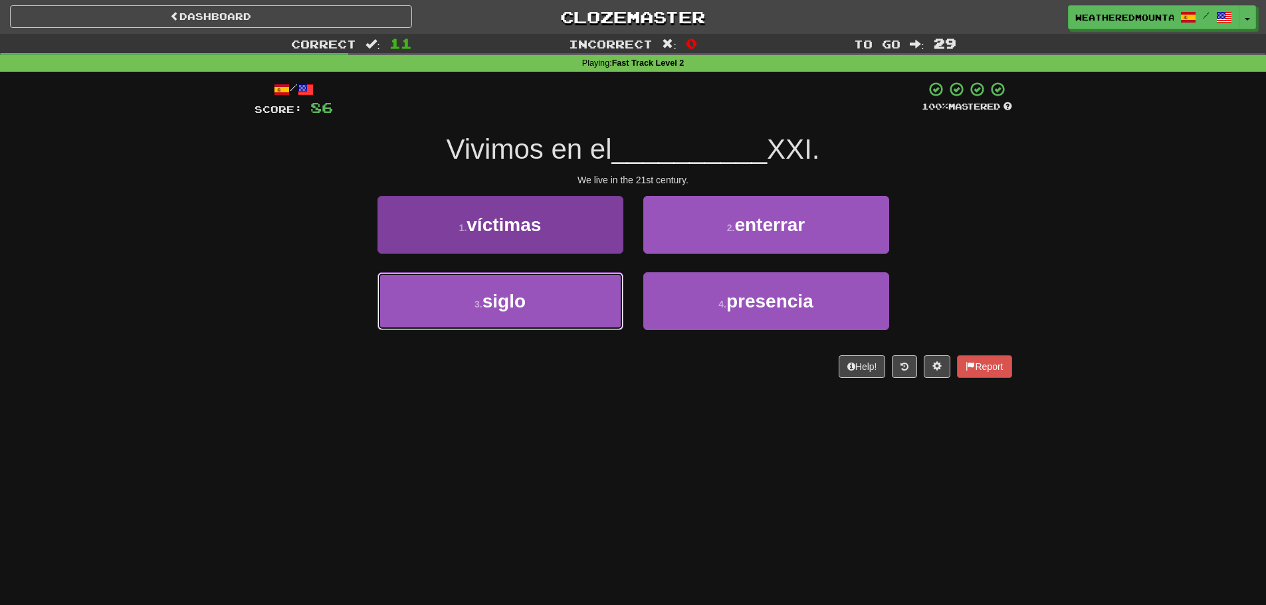
click at [619, 299] on button "3 . siglo" at bounding box center [500, 301] width 246 height 58
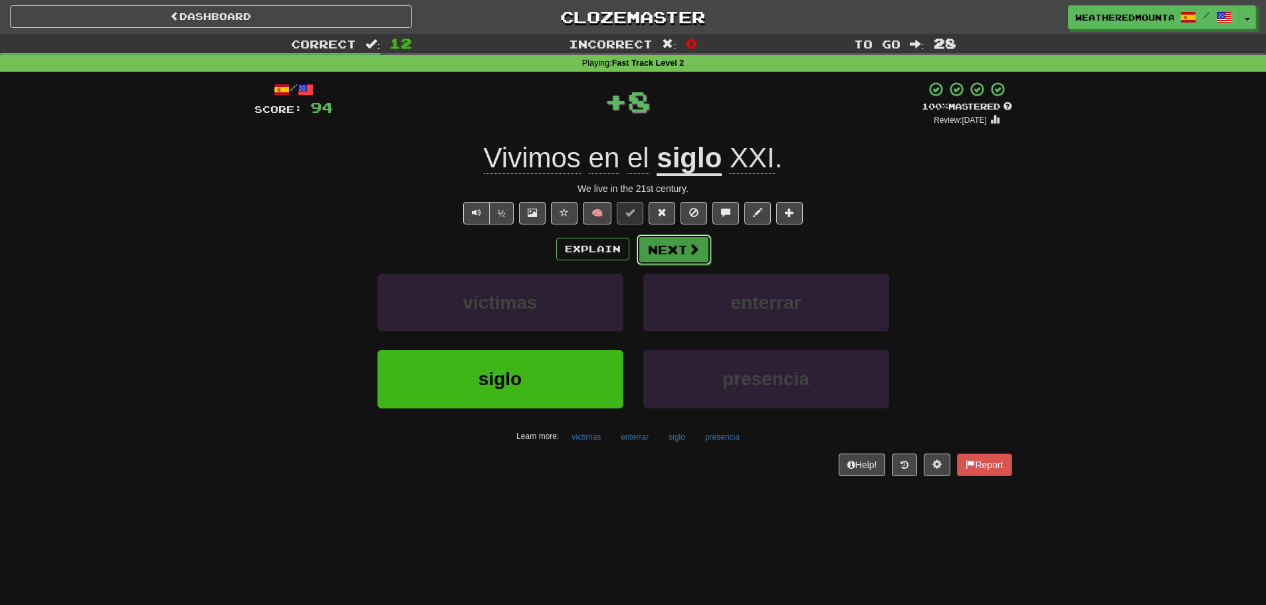
click at [662, 260] on button "Next" at bounding box center [674, 250] width 74 height 31
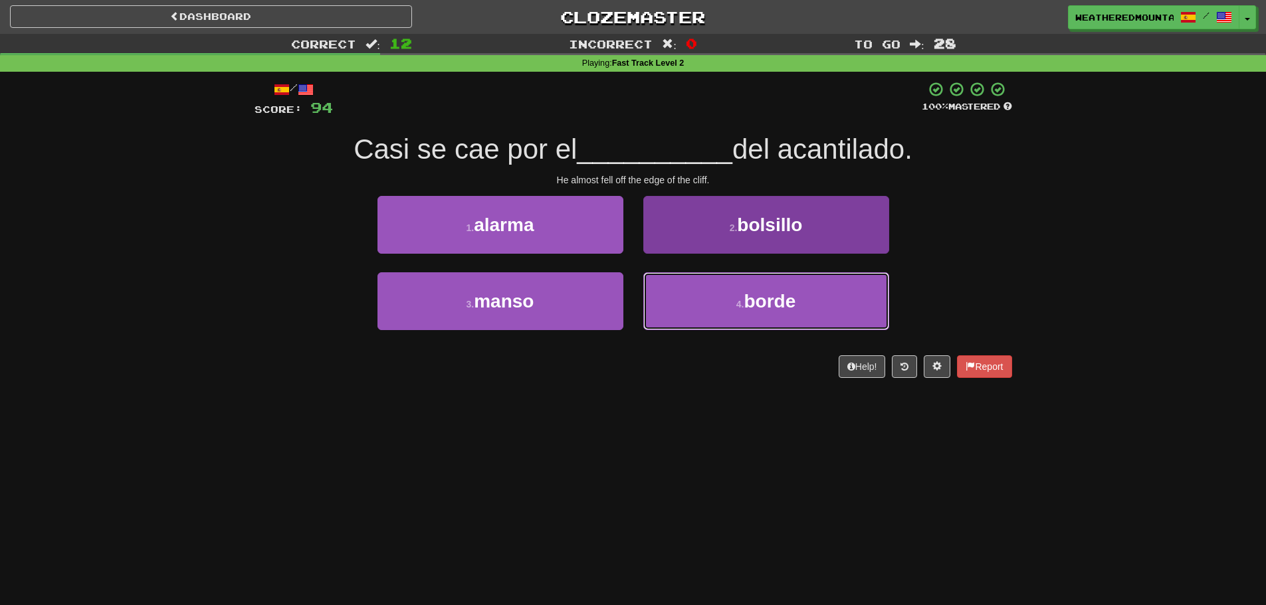
click at [659, 299] on button "4 . borde" at bounding box center [766, 301] width 246 height 58
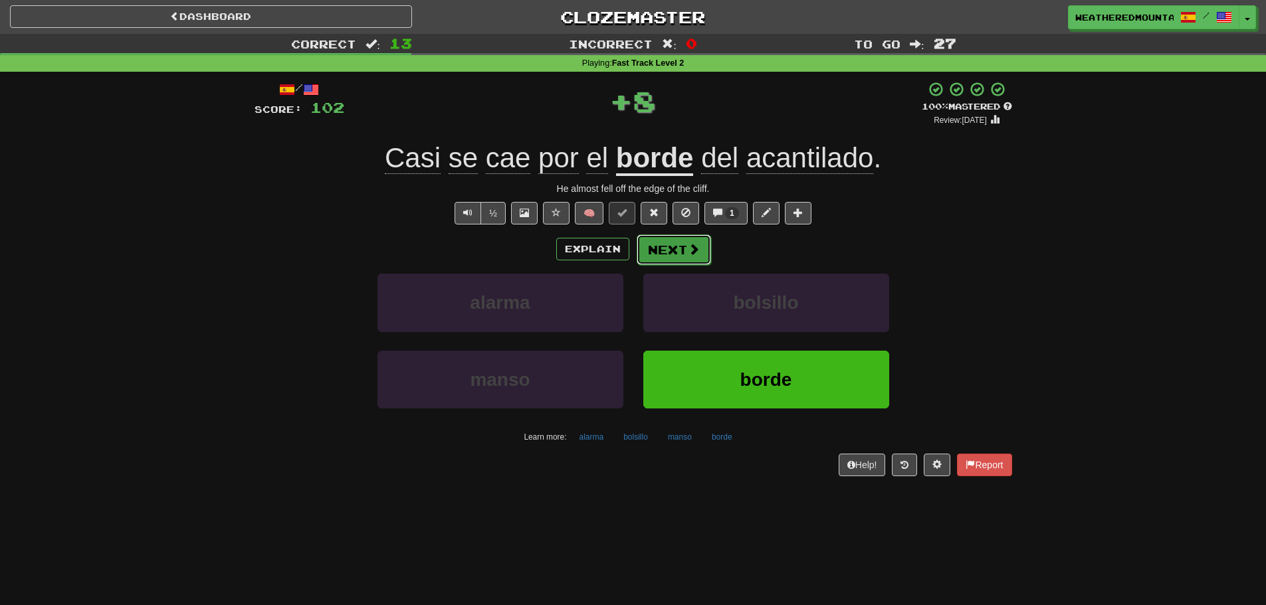
click at [661, 261] on button "Next" at bounding box center [674, 250] width 74 height 31
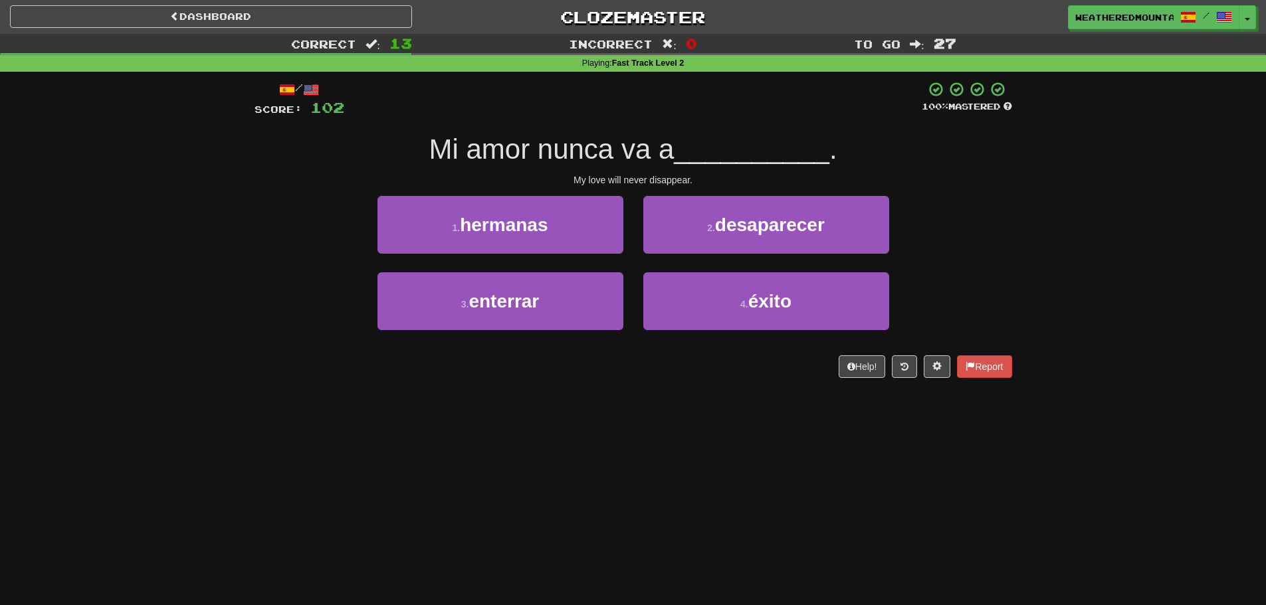
click at [662, 256] on div "2 . desaparecer" at bounding box center [766, 234] width 266 height 76
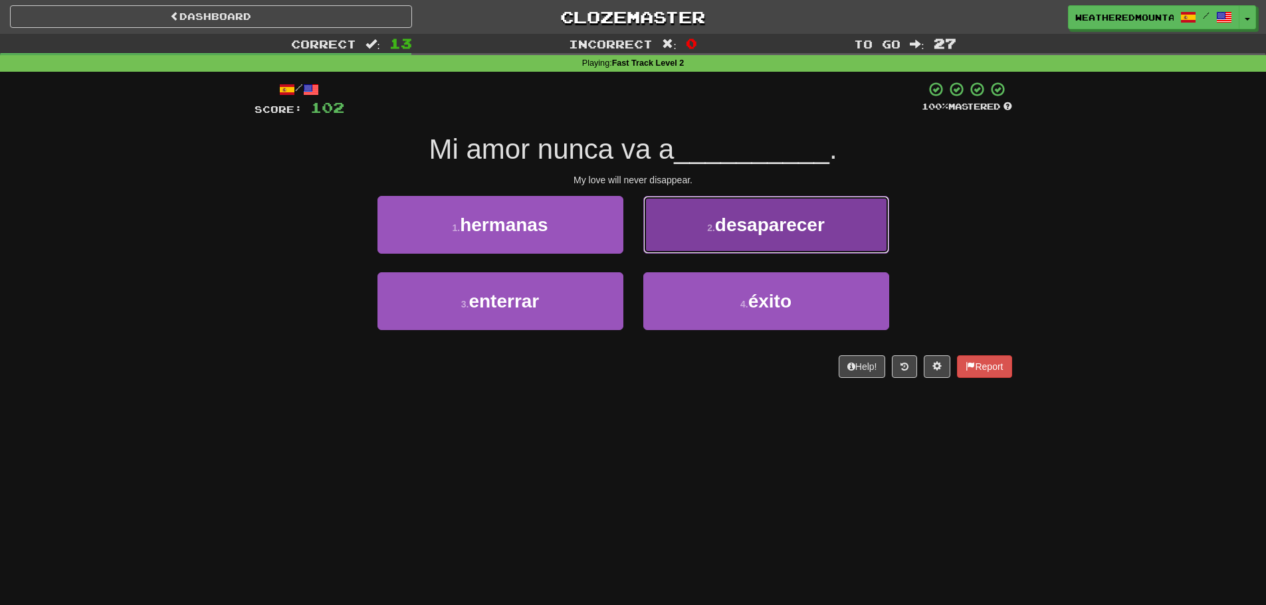
click at [661, 252] on button "2 . desaparecer" at bounding box center [766, 225] width 246 height 58
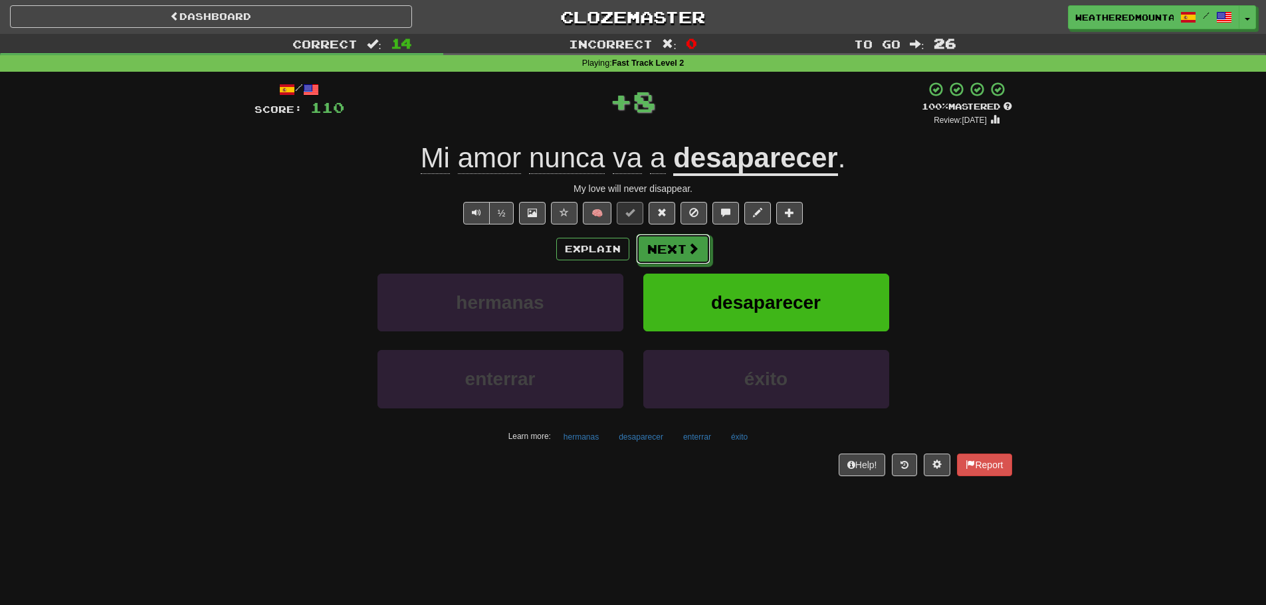
click at [660, 250] on button "Next" at bounding box center [673, 249] width 74 height 31
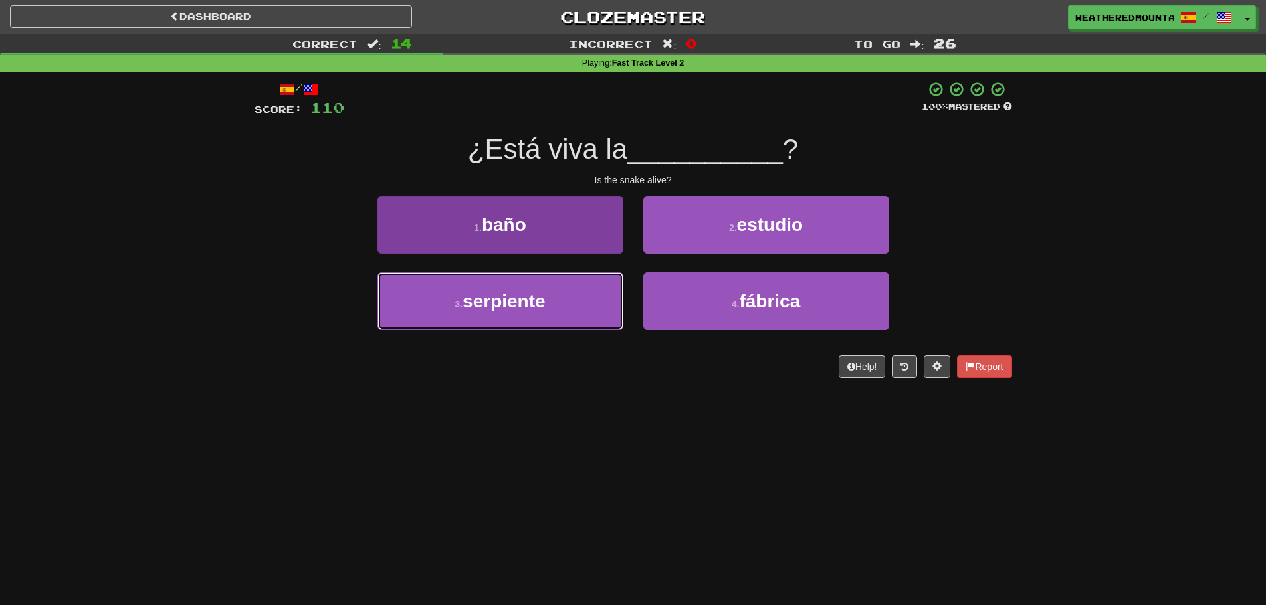
drag, startPoint x: 612, startPoint y: 318, endPoint x: 617, endPoint y: 304, distance: 14.7
click at [612, 314] on button "3 . serpiente" at bounding box center [500, 301] width 246 height 58
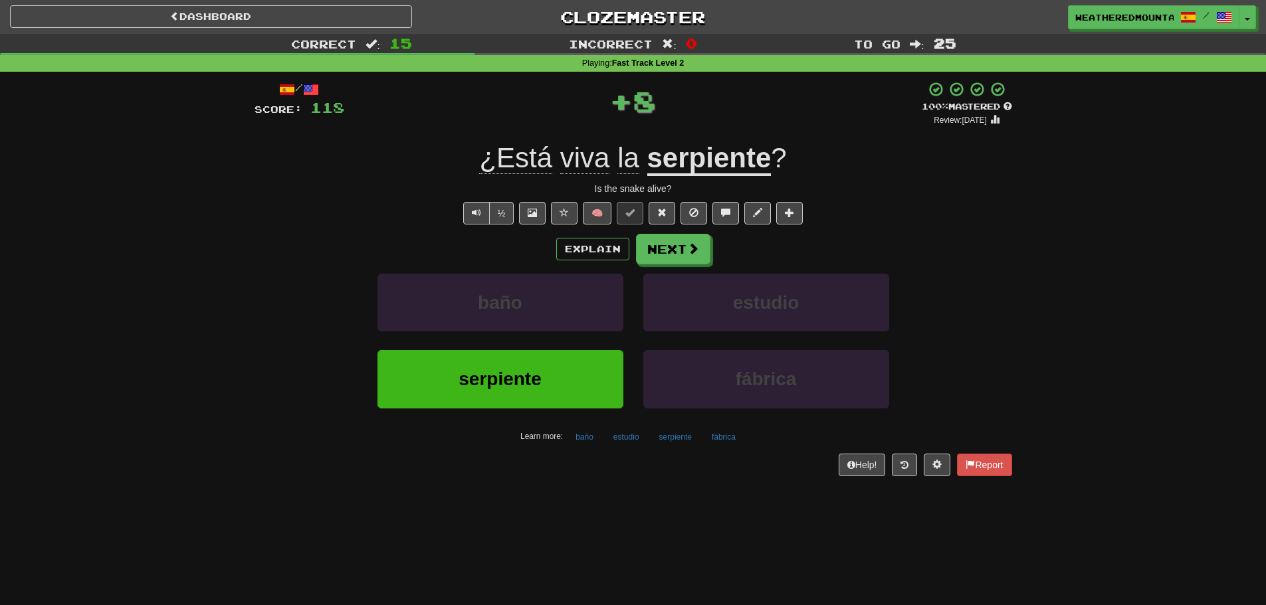
click at [644, 267] on div "Explain Next baño estudio serpiente fábrica Learn more: baño estudio serpiente …" at bounding box center [632, 340] width 757 height 213
click at [644, 258] on button "Next" at bounding box center [674, 250] width 74 height 31
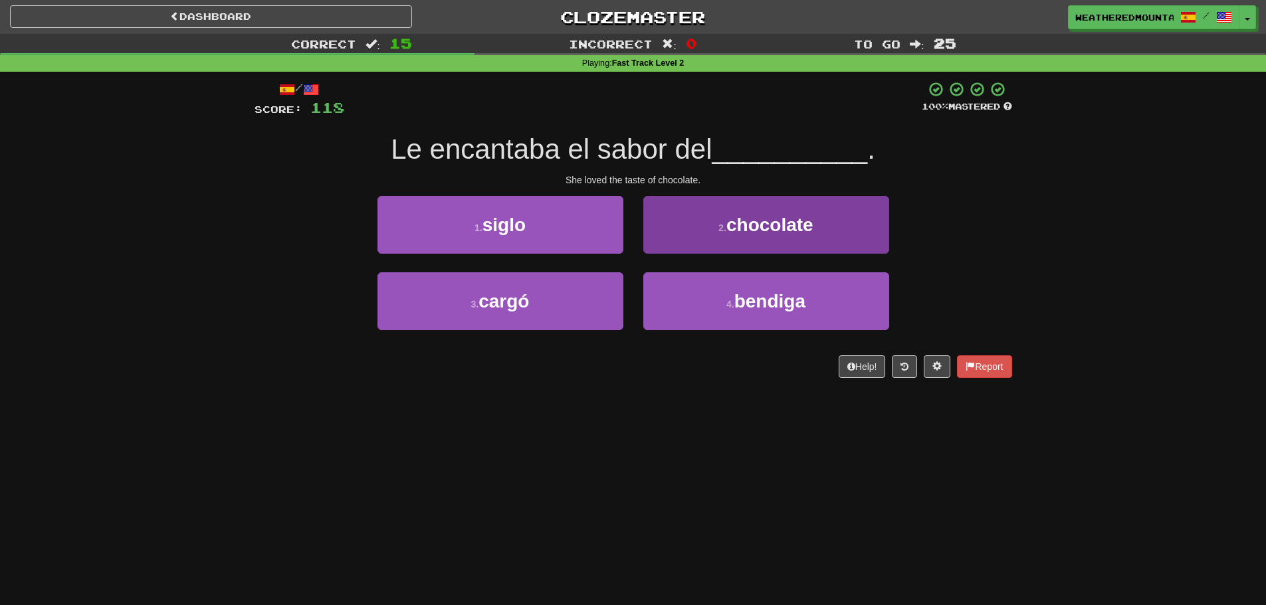
drag, startPoint x: 650, startPoint y: 263, endPoint x: 658, endPoint y: 247, distance: 18.1
click at [654, 257] on div "2 . chocolate" at bounding box center [766, 234] width 266 height 76
click at [658, 247] on button "2 . chocolate" at bounding box center [766, 225] width 246 height 58
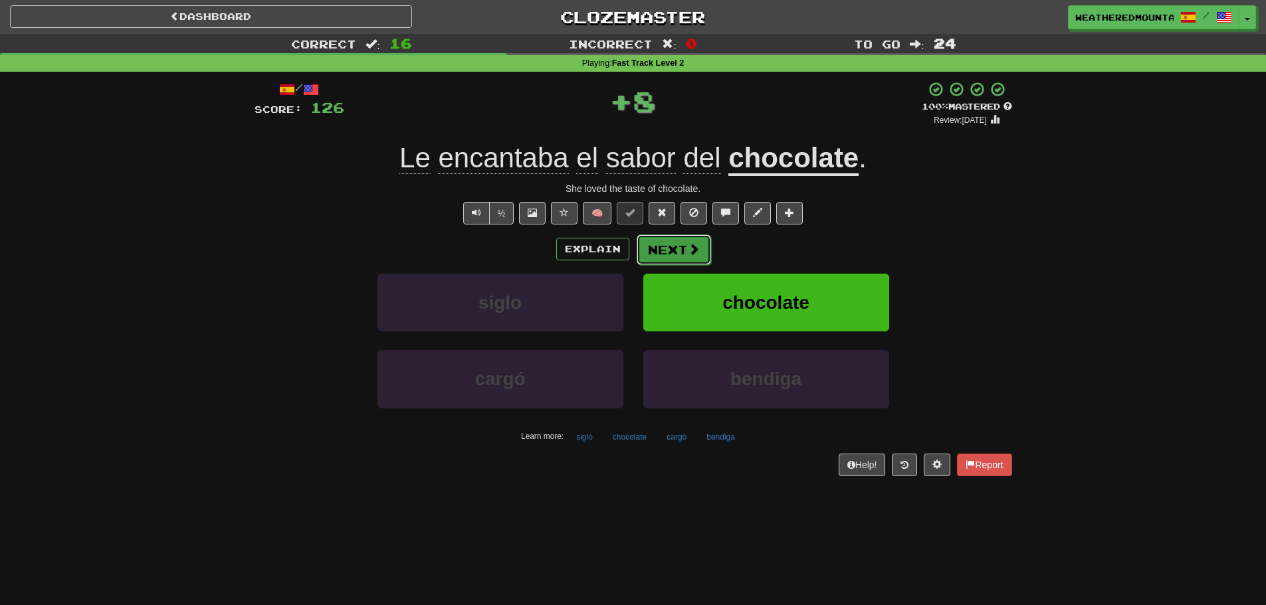
click at [644, 256] on button "Next" at bounding box center [674, 250] width 74 height 31
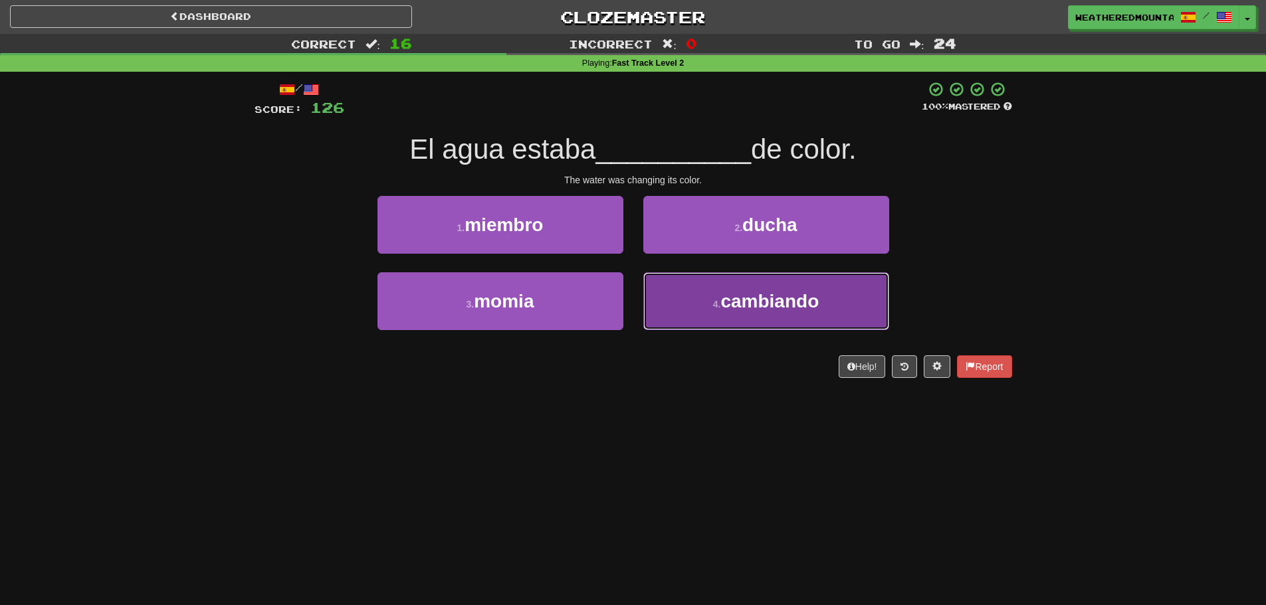
click at [655, 292] on button "4 . cambiando" at bounding box center [766, 301] width 246 height 58
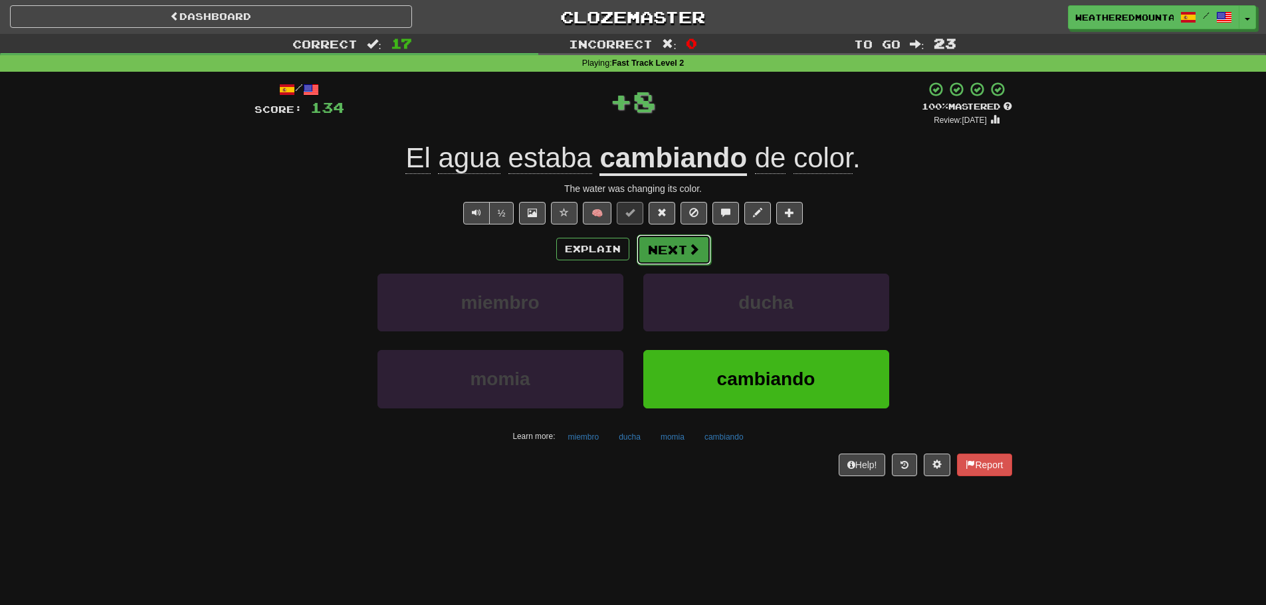
click at [652, 250] on button "Next" at bounding box center [674, 250] width 74 height 31
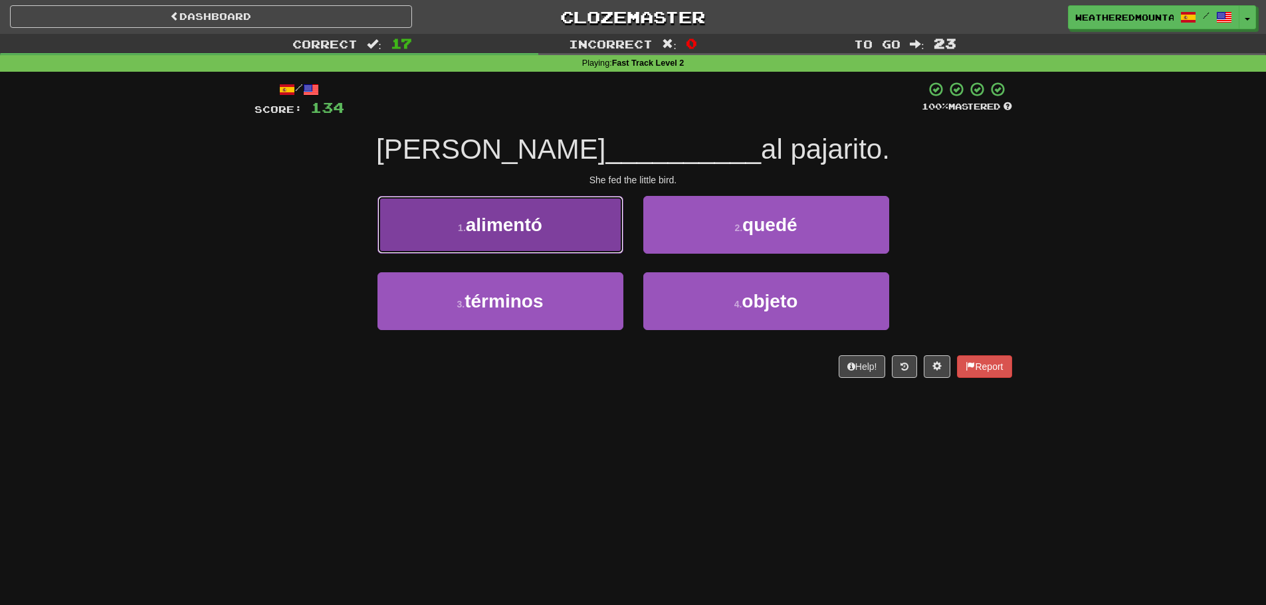
click at [615, 233] on button "1 . alimentó" at bounding box center [500, 225] width 246 height 58
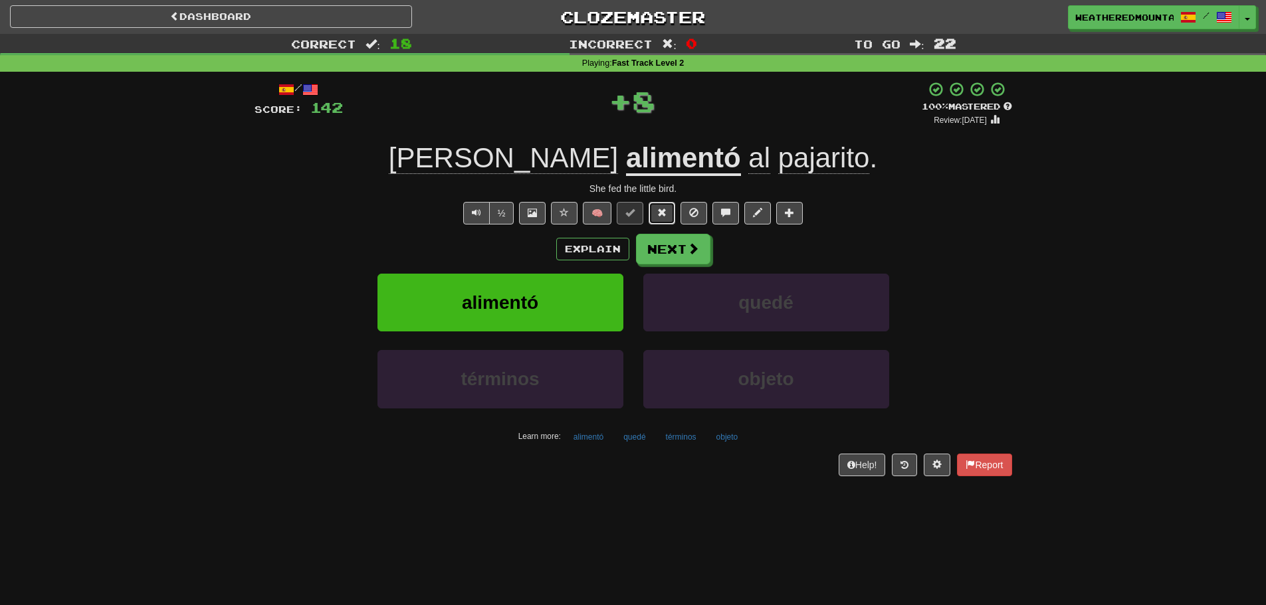
click at [663, 220] on button at bounding box center [661, 213] width 27 height 23
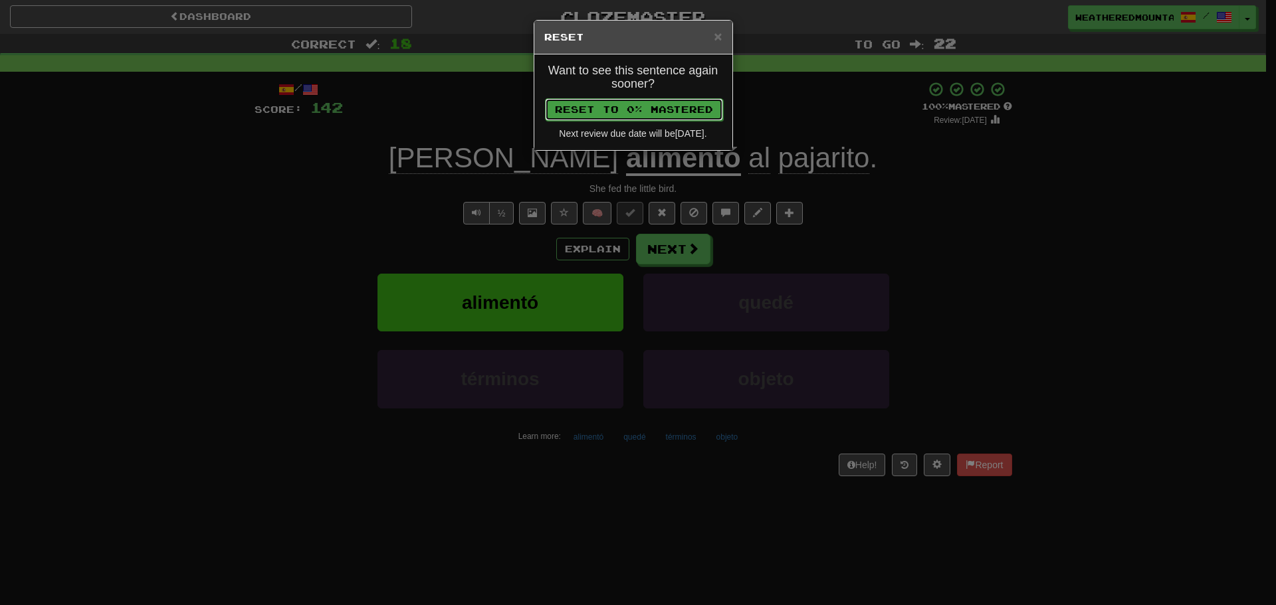
click at [689, 116] on button "Reset to 0% Mastered" at bounding box center [634, 109] width 178 height 23
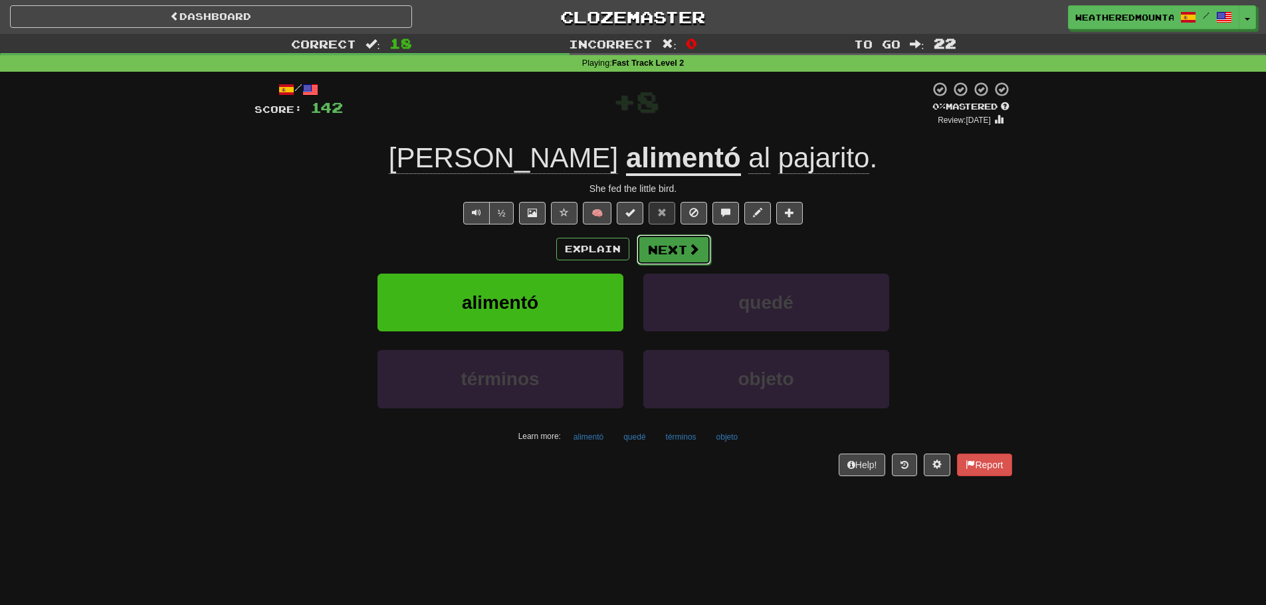
click at [672, 235] on button "Next" at bounding box center [674, 250] width 74 height 31
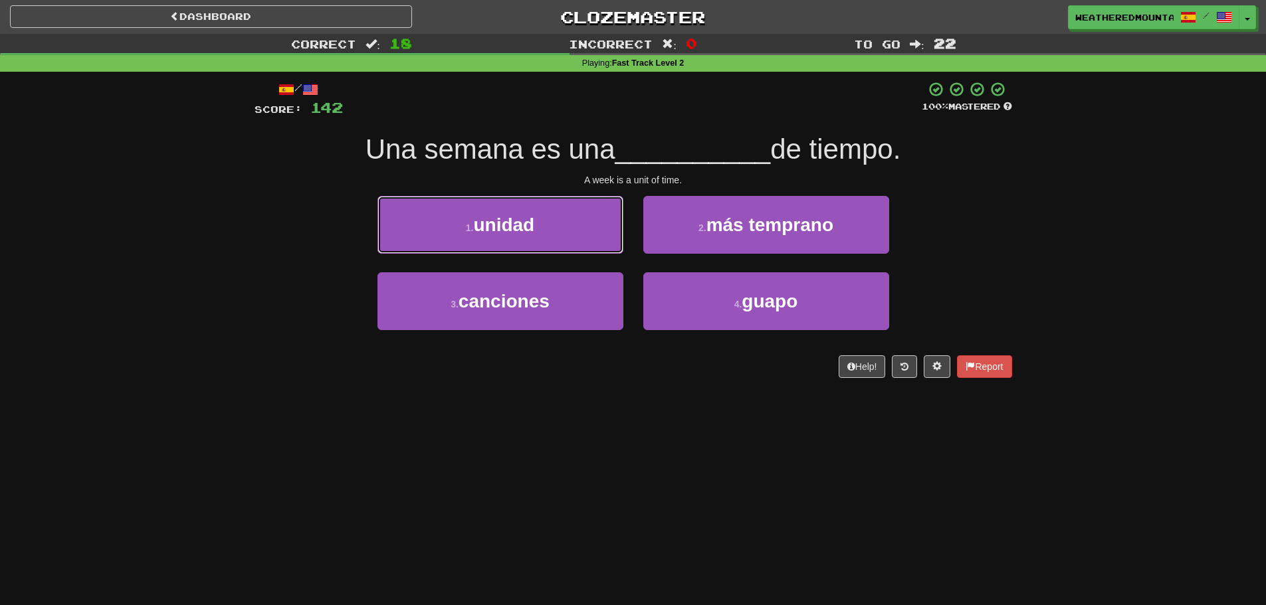
drag, startPoint x: 609, startPoint y: 237, endPoint x: 635, endPoint y: 226, distance: 27.7
click at [606, 237] on button "1 . unidad" at bounding box center [500, 225] width 246 height 58
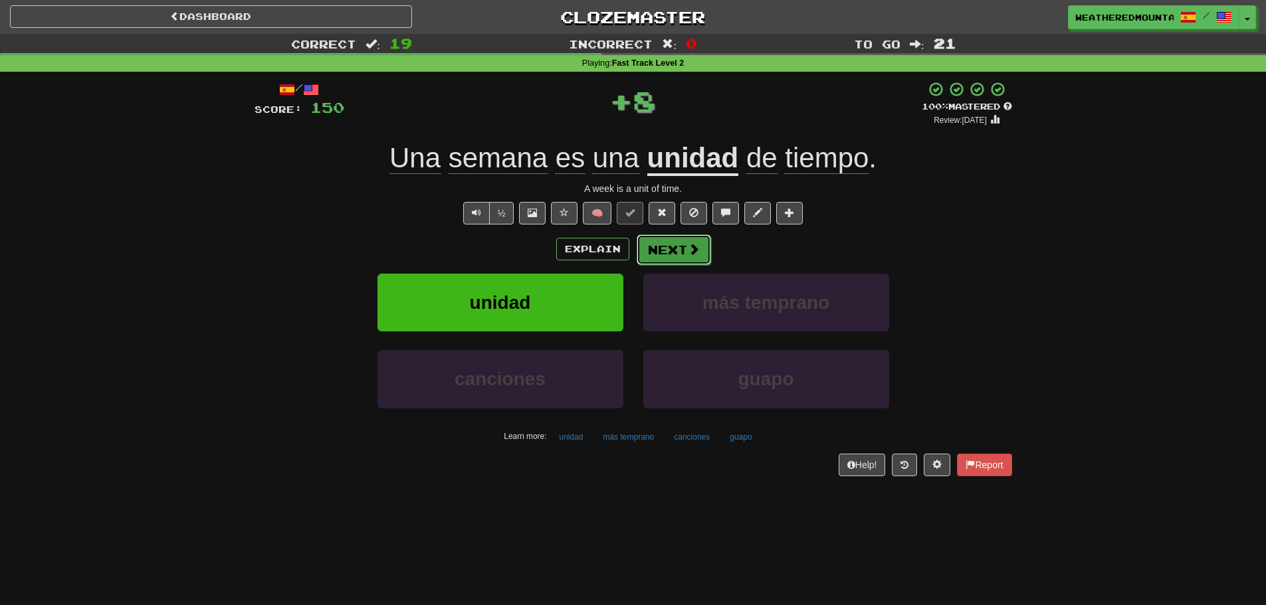
click at [669, 240] on button "Next" at bounding box center [674, 250] width 74 height 31
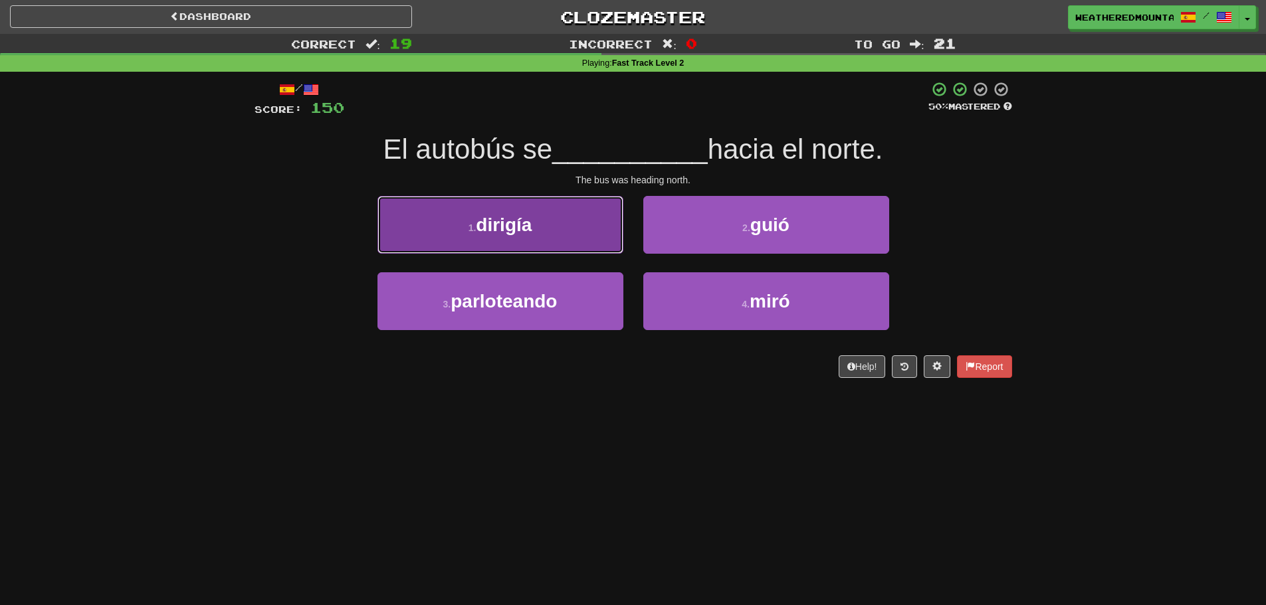
click at [603, 245] on button "1 . dirigía" at bounding box center [500, 225] width 246 height 58
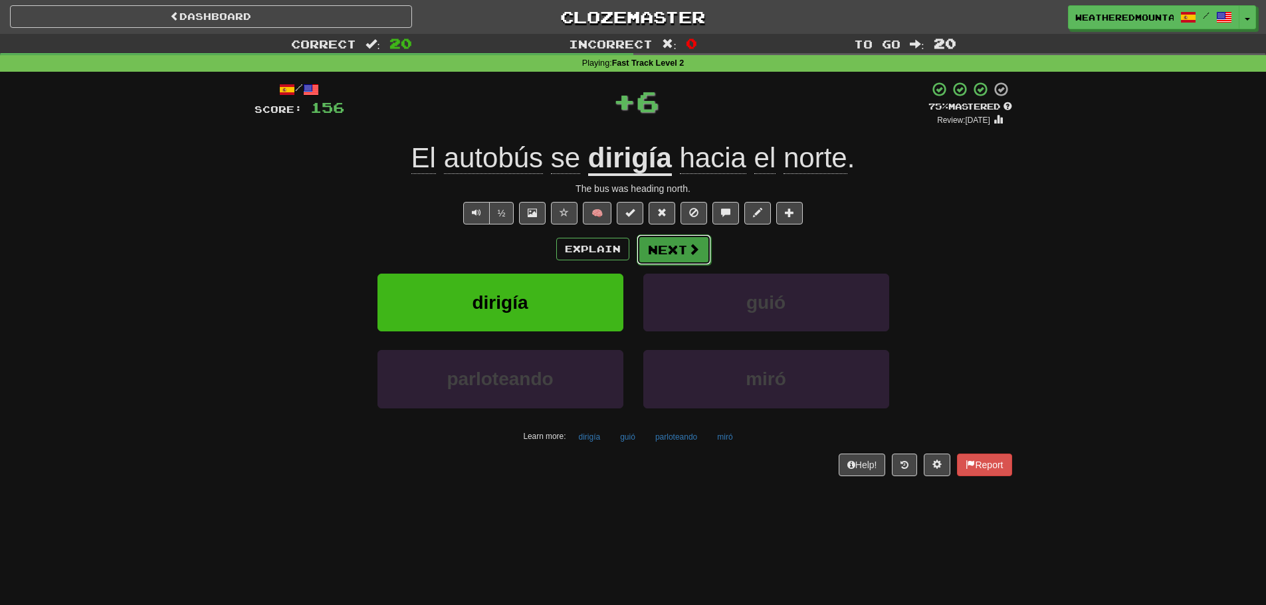
click at [643, 238] on button "Next" at bounding box center [674, 250] width 74 height 31
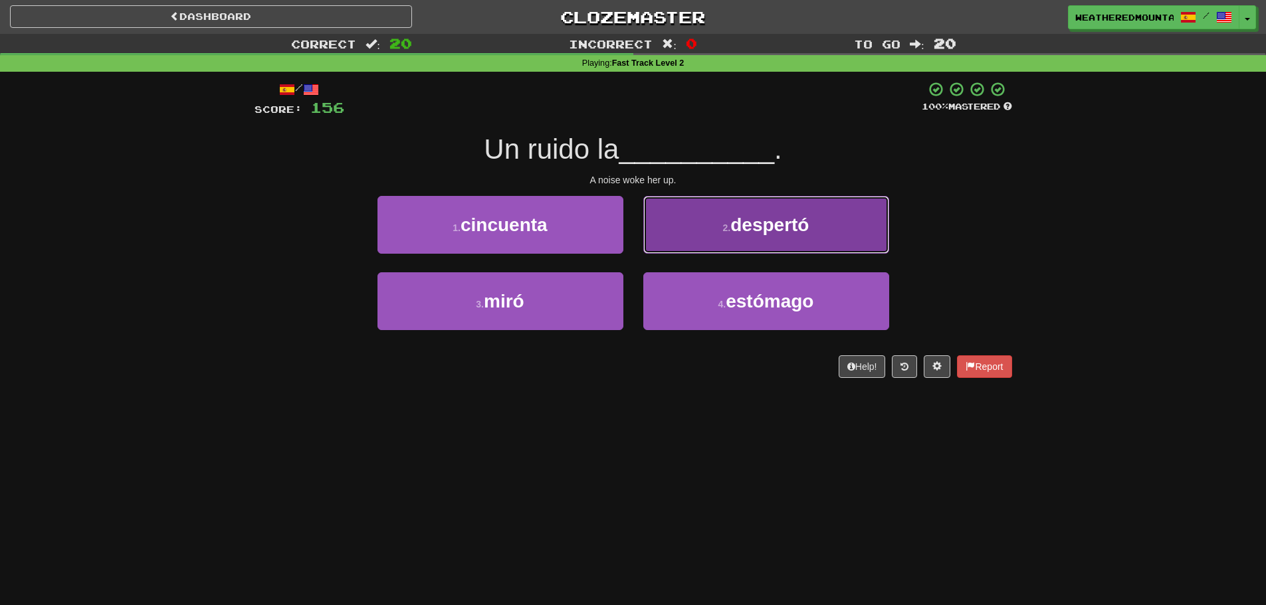
click at [650, 240] on button "2 . despertó" at bounding box center [766, 225] width 246 height 58
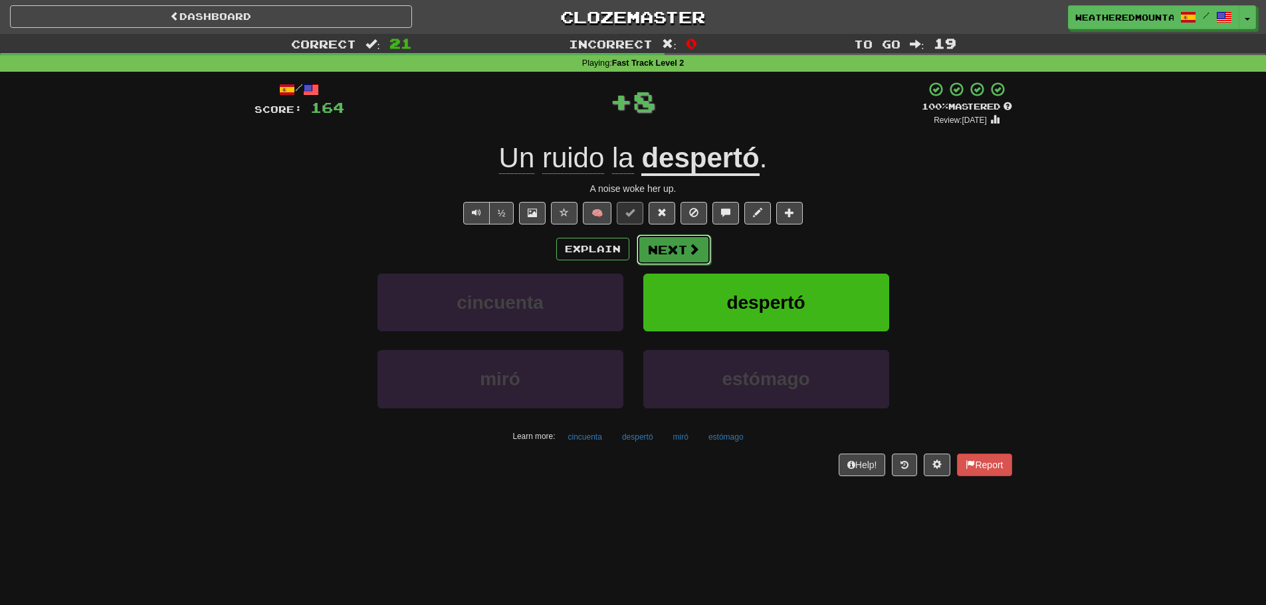
click at [650, 238] on button "Next" at bounding box center [674, 250] width 74 height 31
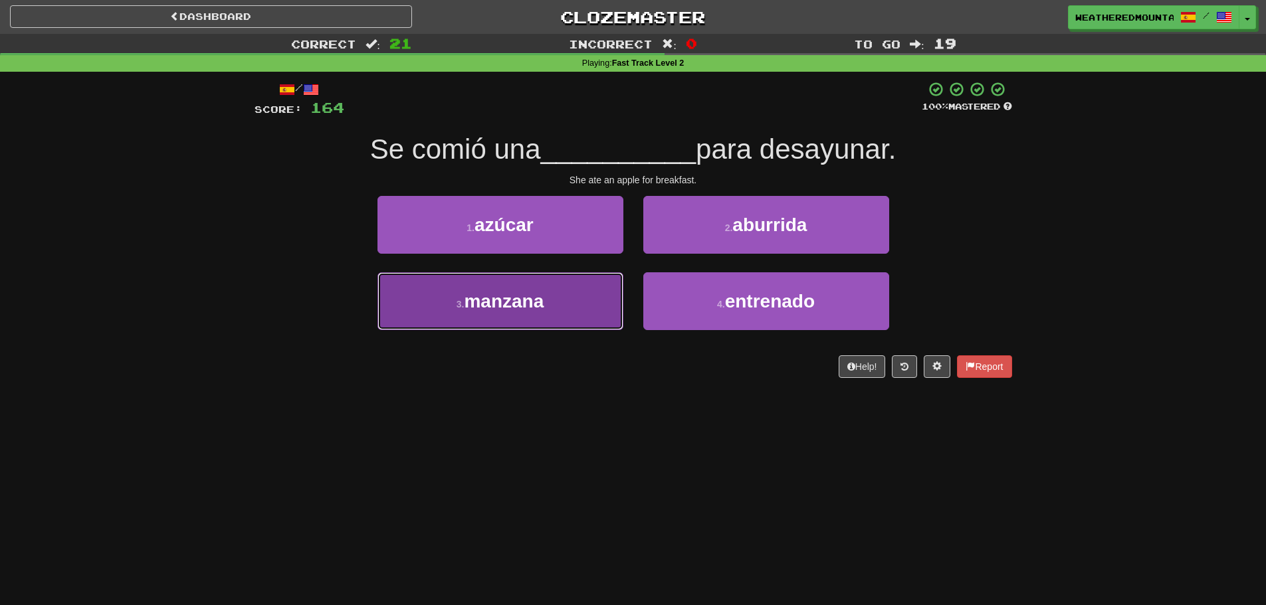
click at [610, 298] on button "3 . manzana" at bounding box center [500, 301] width 246 height 58
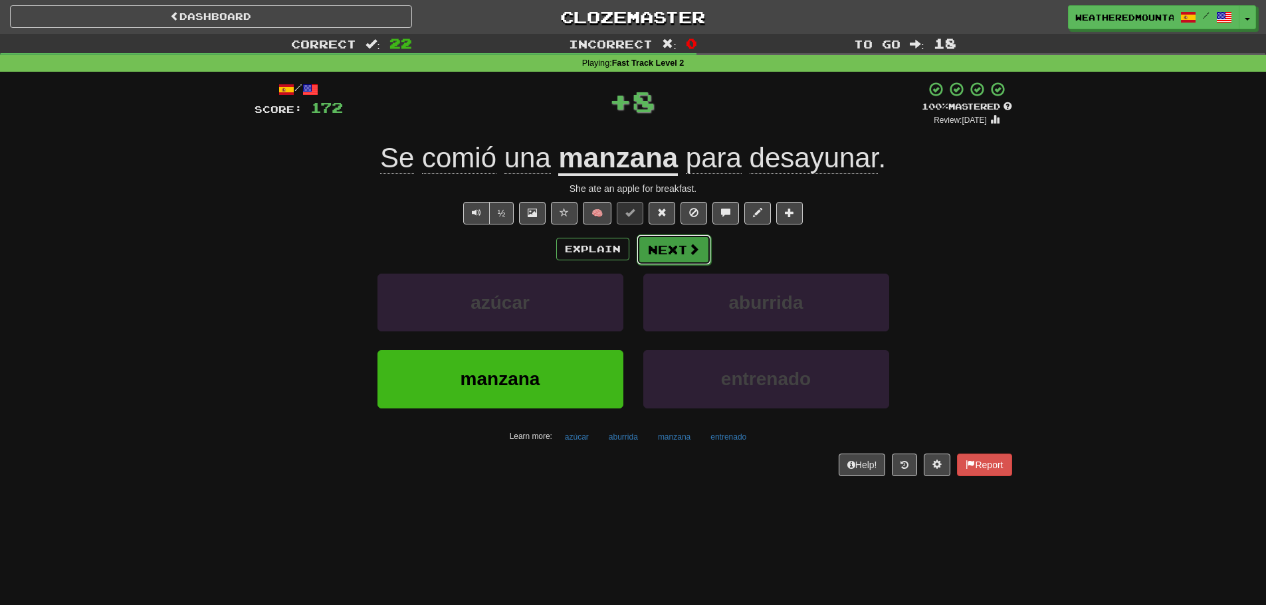
drag, startPoint x: 635, startPoint y: 264, endPoint x: 656, endPoint y: 246, distance: 27.8
click at [656, 246] on button "Next" at bounding box center [674, 250] width 74 height 31
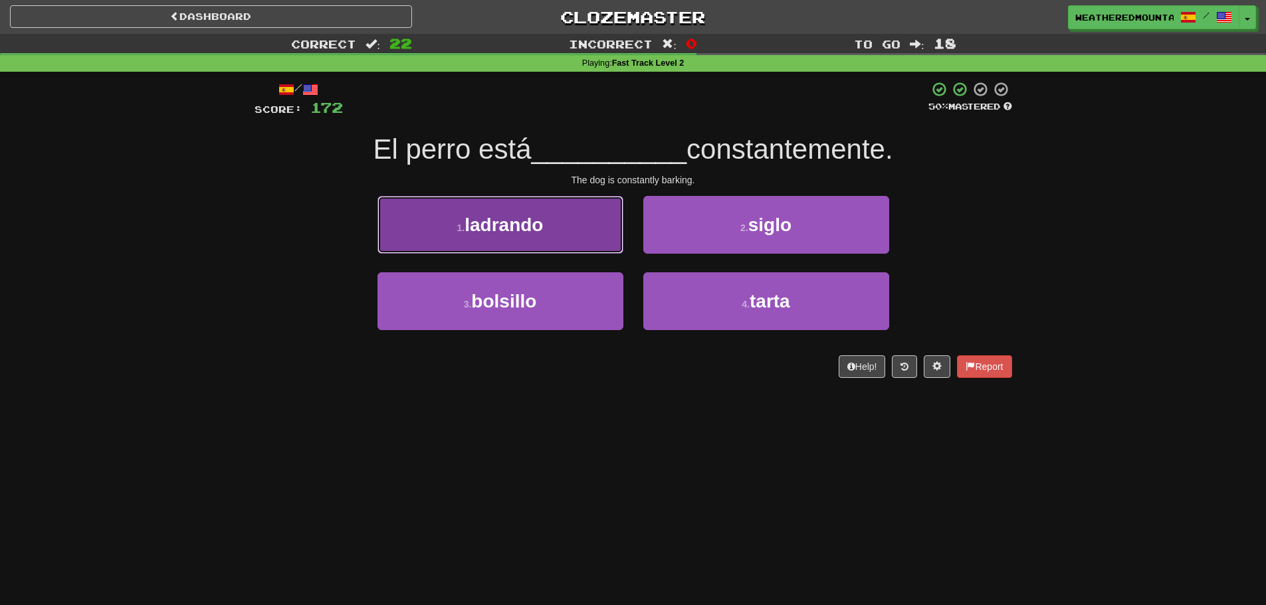
click at [606, 243] on button "1 . ladrando" at bounding box center [500, 225] width 246 height 58
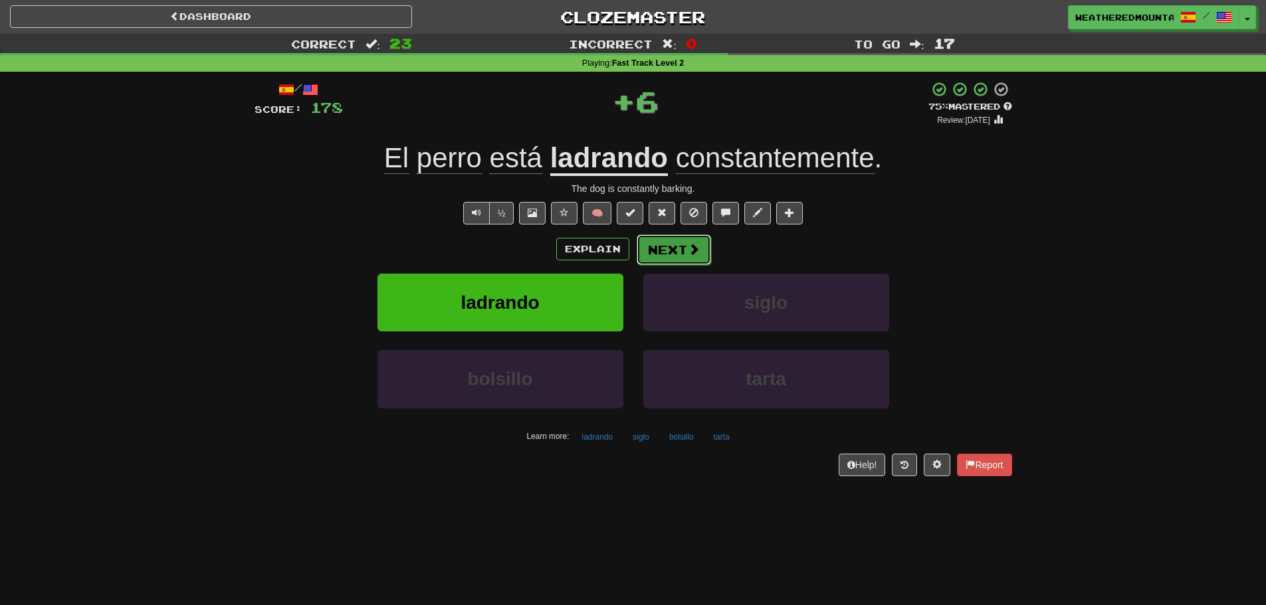
click at [644, 245] on button "Next" at bounding box center [674, 250] width 74 height 31
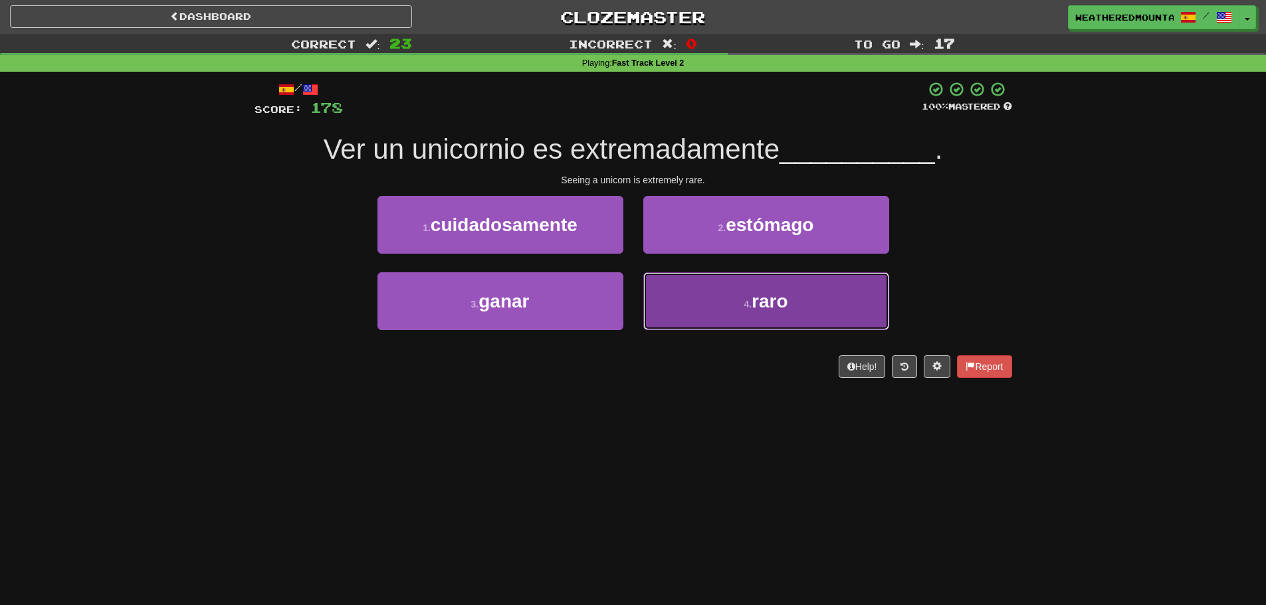
click at [670, 290] on button "4 . raro" at bounding box center [766, 301] width 246 height 58
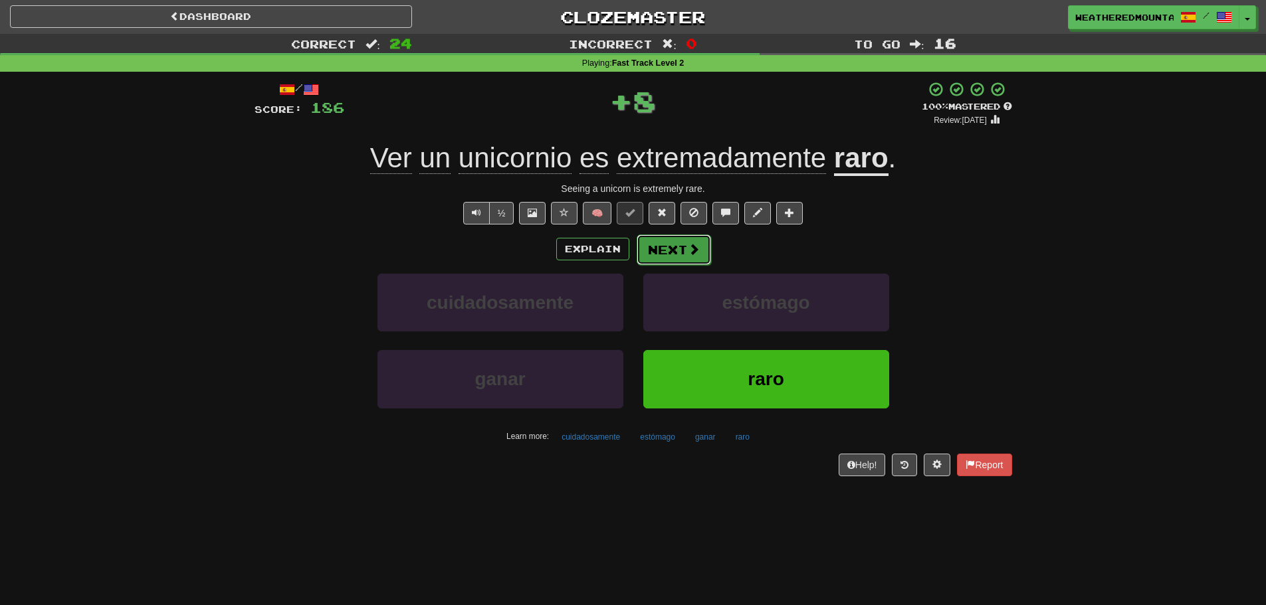
click at [668, 250] on button "Next" at bounding box center [674, 250] width 74 height 31
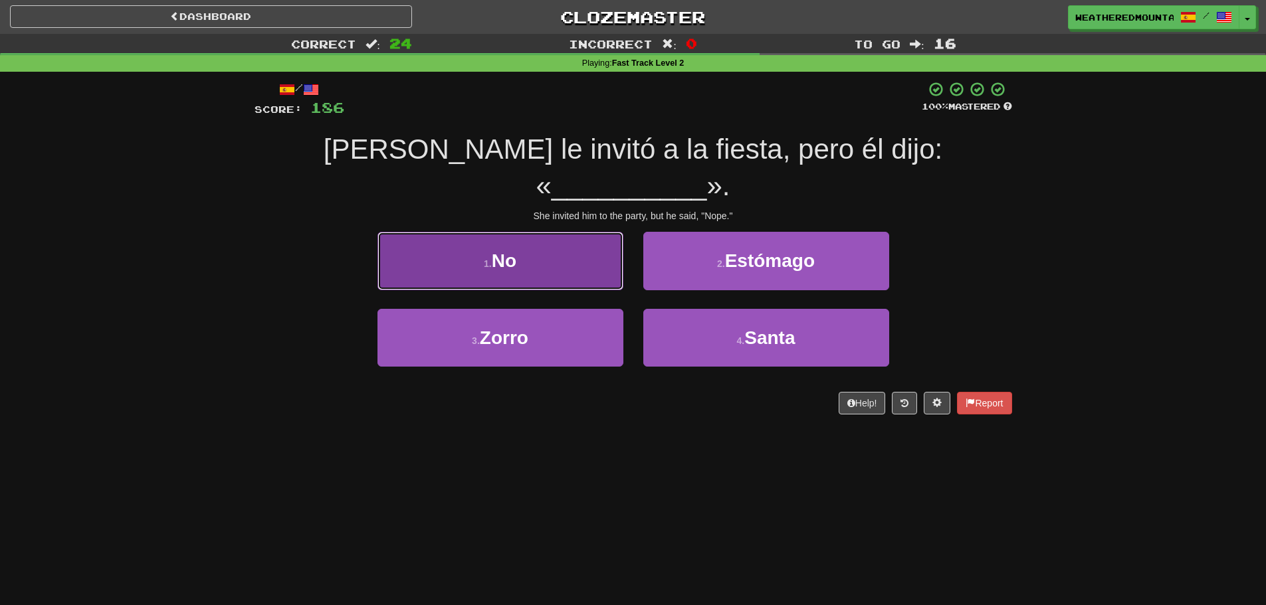
drag, startPoint x: 575, startPoint y: 225, endPoint x: 599, endPoint y: 231, distance: 24.8
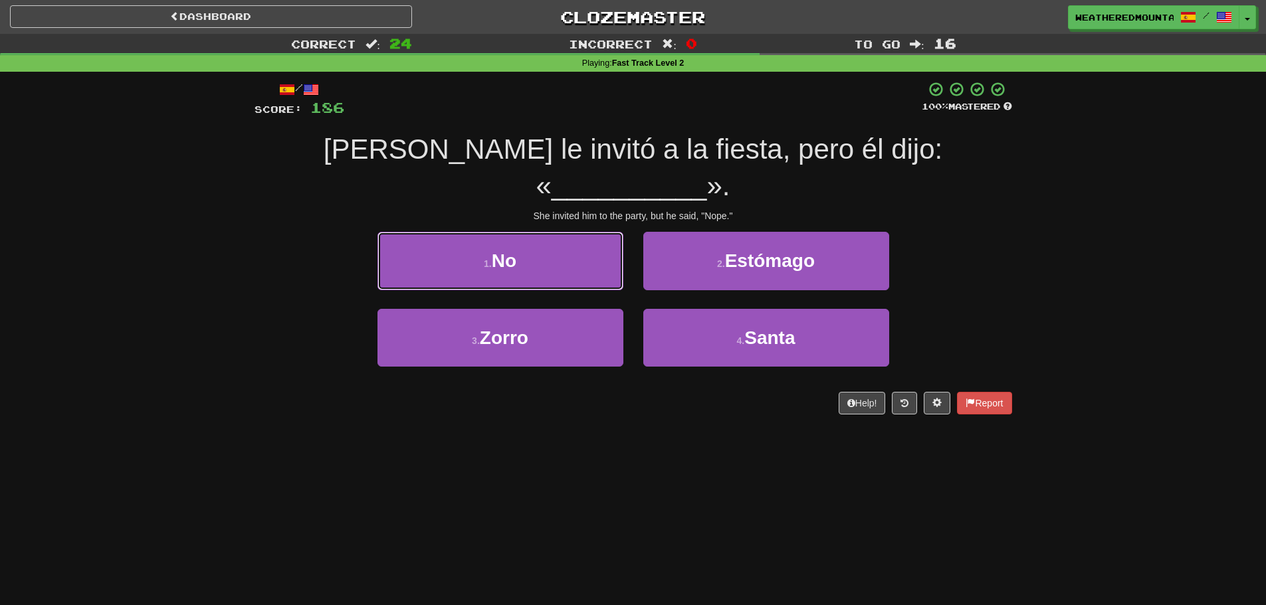
click at [578, 232] on button "1 . No" at bounding box center [500, 261] width 246 height 58
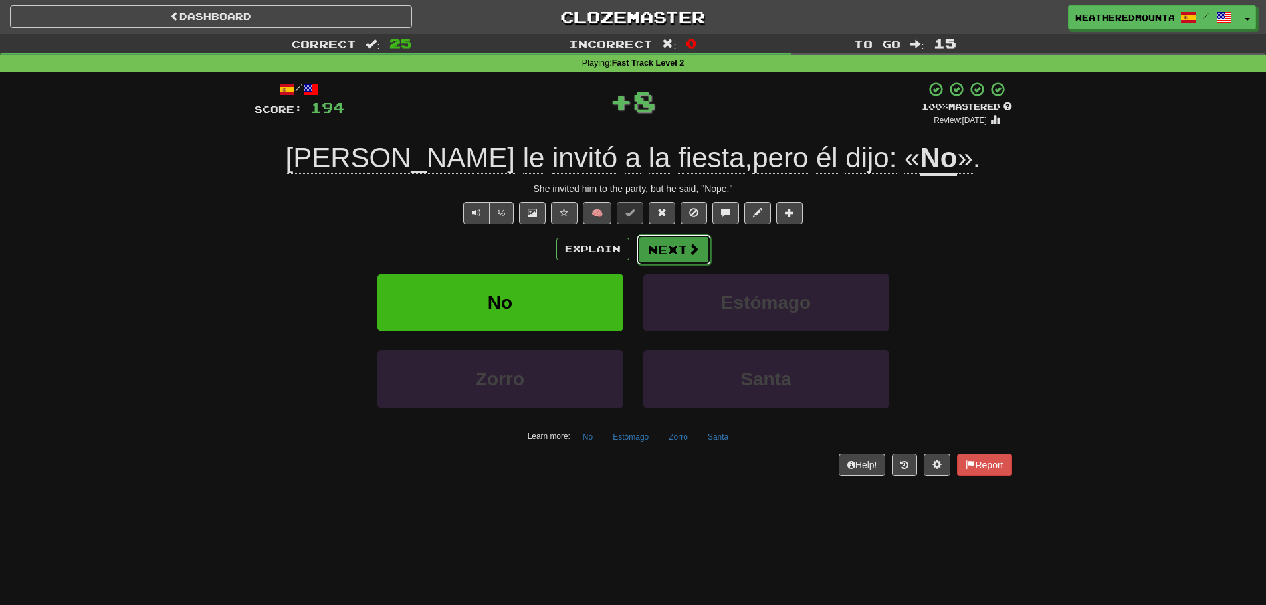
click at [668, 254] on button "Next" at bounding box center [674, 250] width 74 height 31
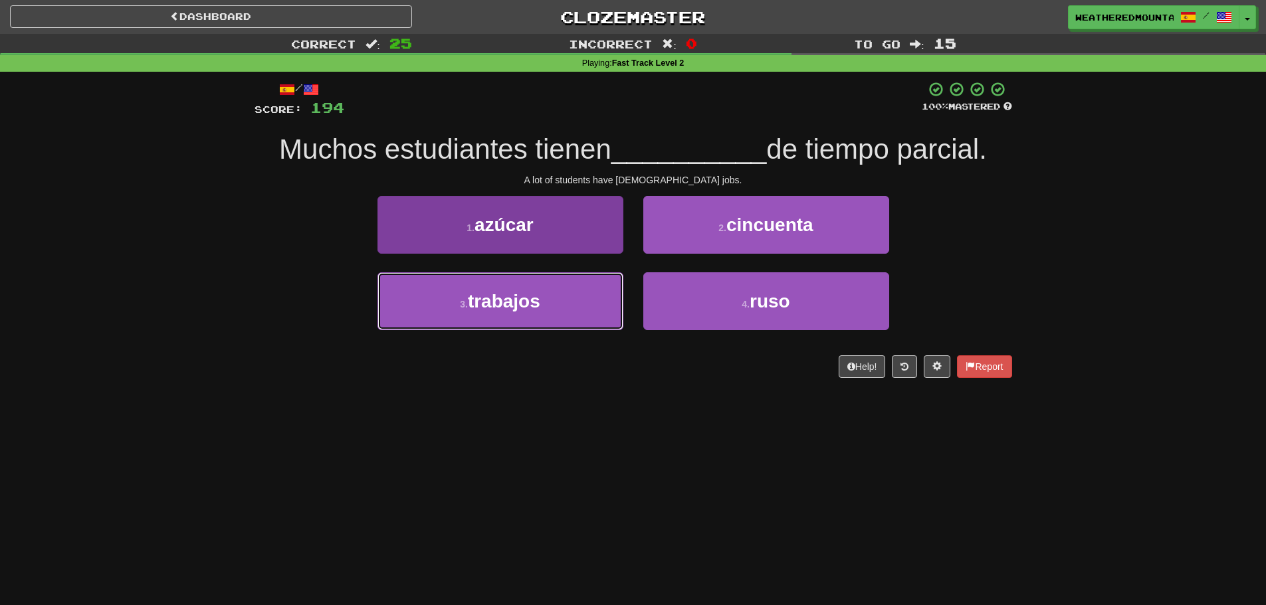
drag, startPoint x: 605, startPoint y: 294, endPoint x: 613, endPoint y: 277, distance: 19.0
click at [605, 295] on button "3 . trabajos" at bounding box center [500, 301] width 246 height 58
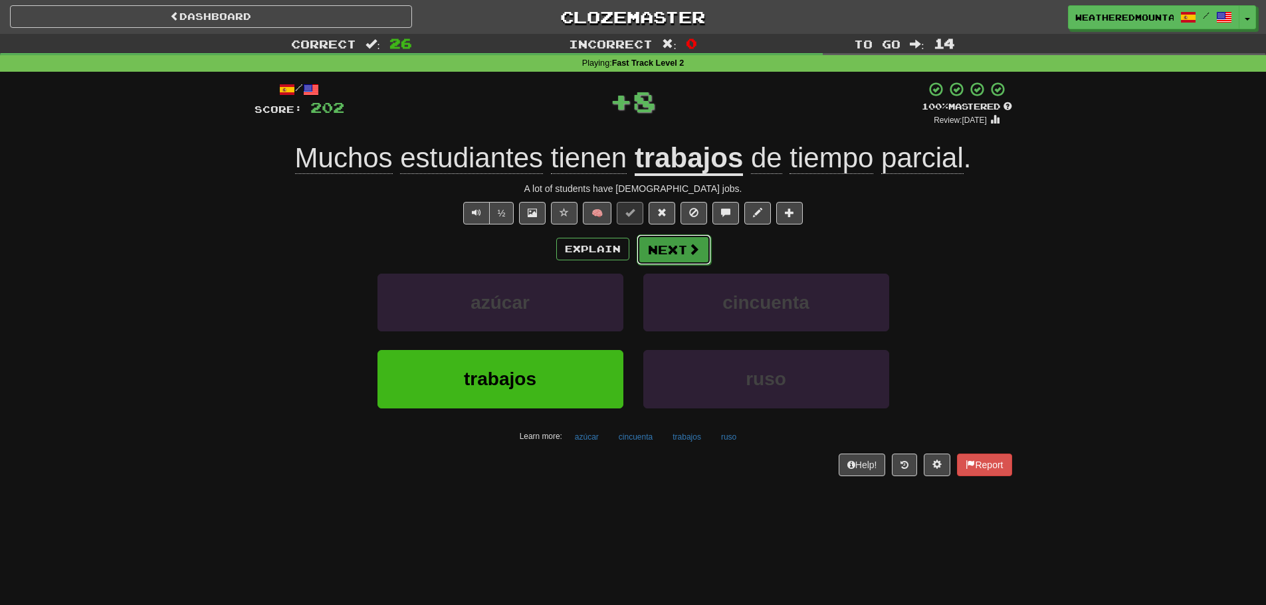
click at [643, 241] on button "Next" at bounding box center [674, 250] width 74 height 31
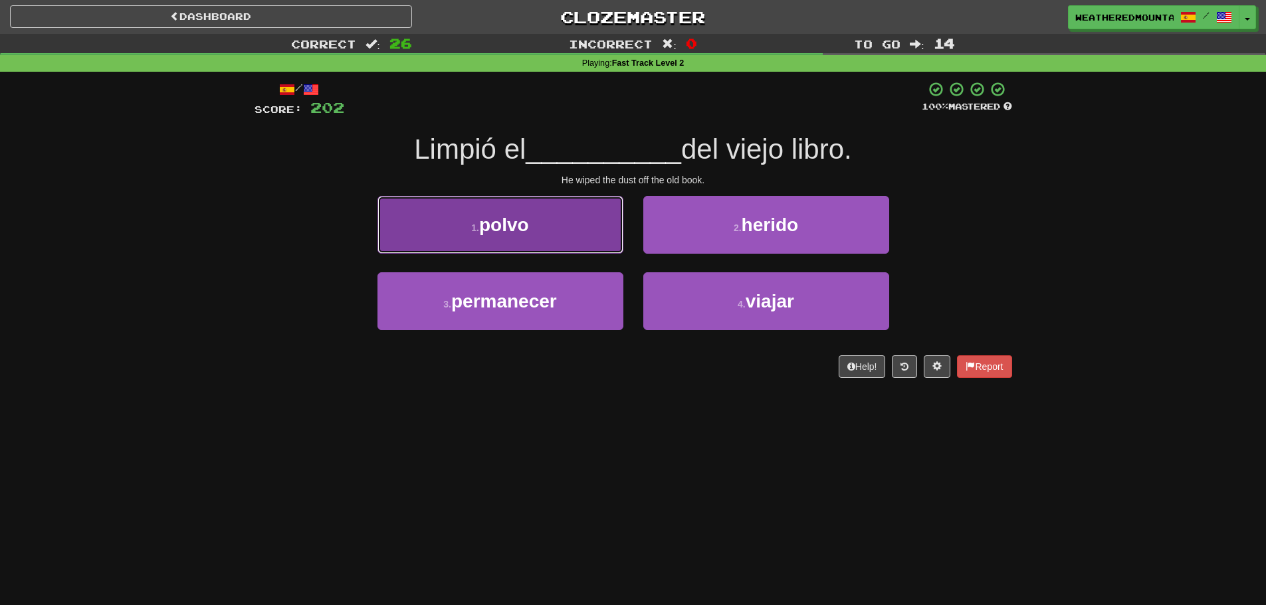
click at [621, 240] on button "1 . polvo" at bounding box center [500, 225] width 246 height 58
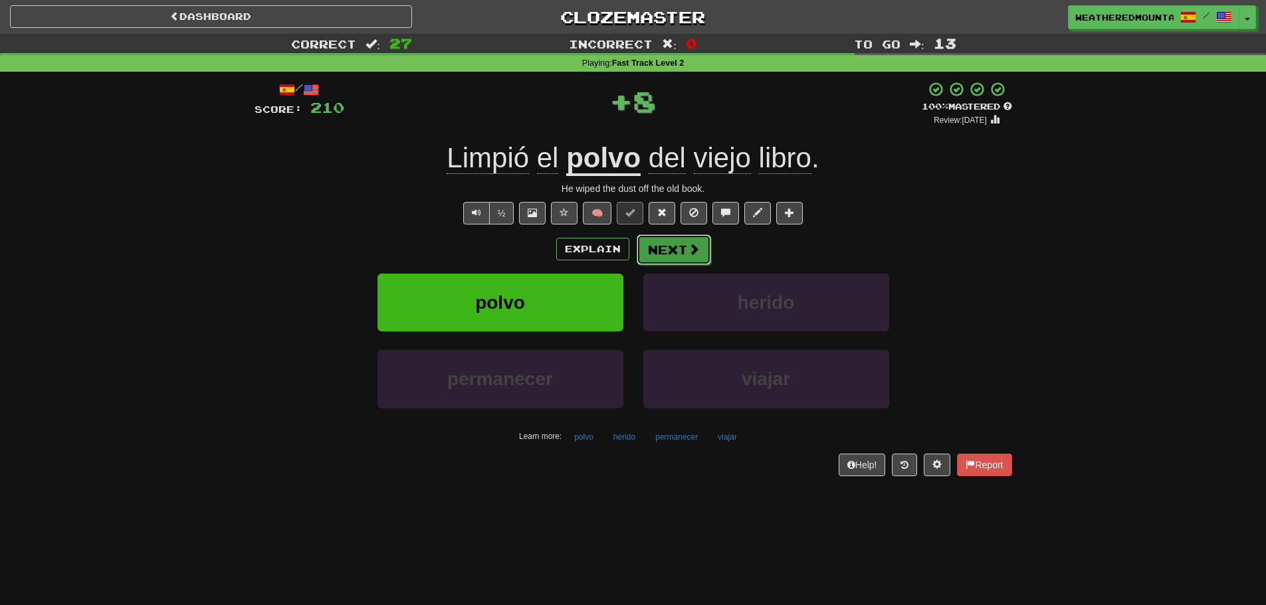
click at [658, 245] on button "Next" at bounding box center [674, 250] width 74 height 31
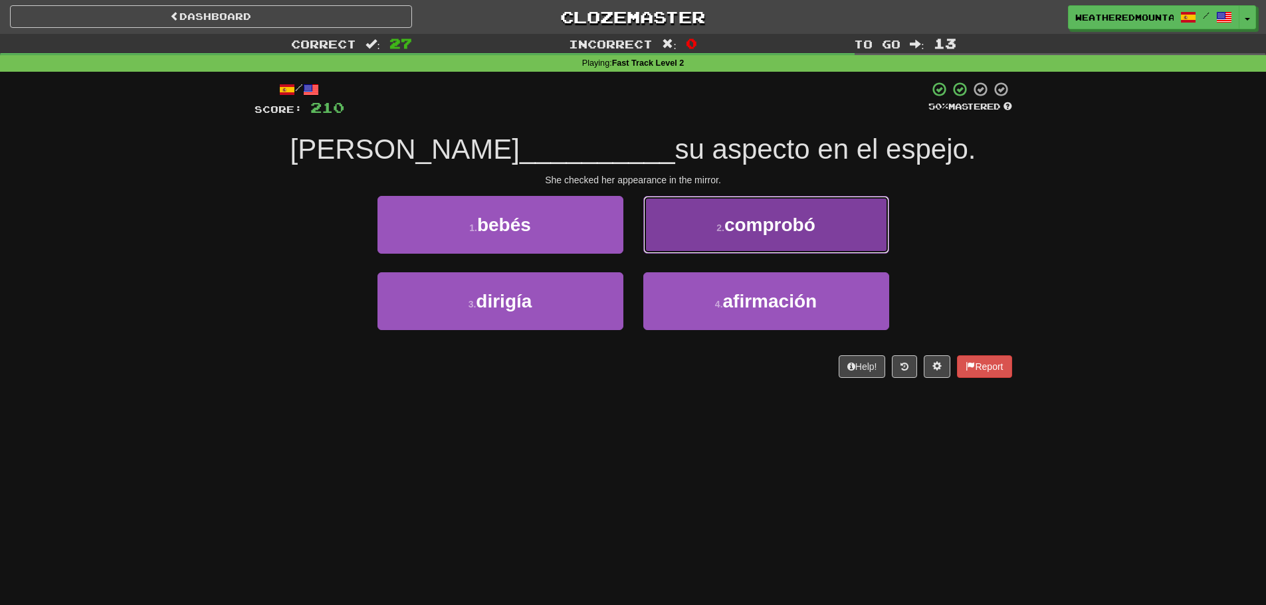
click at [661, 233] on button "2 . comprobó" at bounding box center [766, 225] width 246 height 58
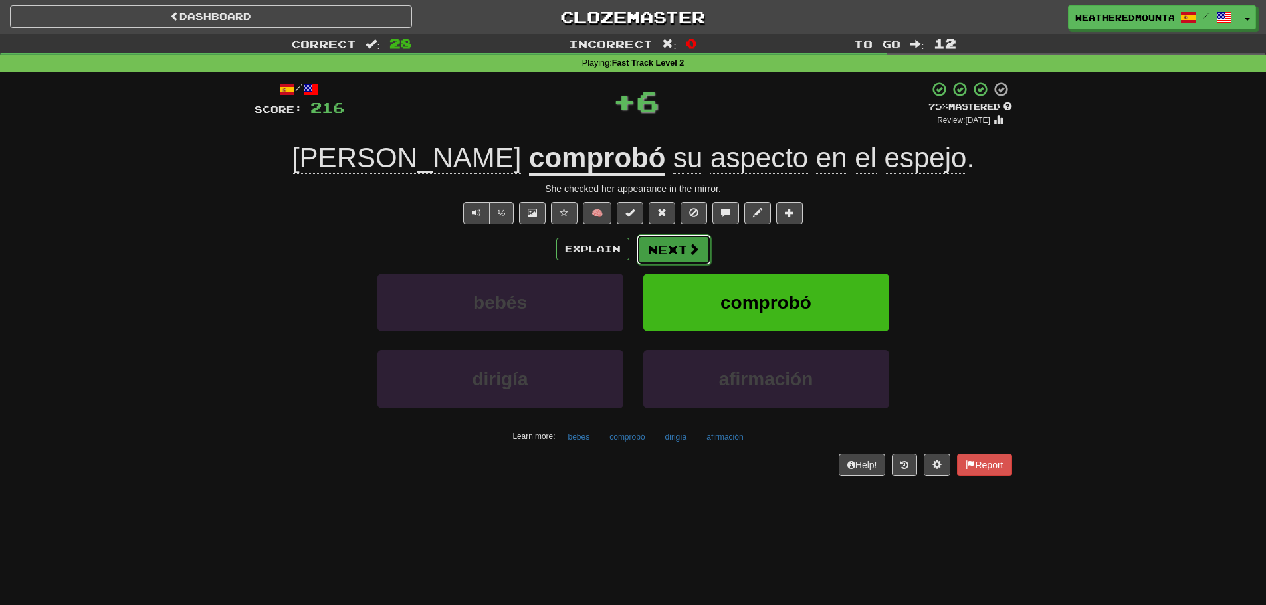
click at [649, 241] on button "Next" at bounding box center [674, 250] width 74 height 31
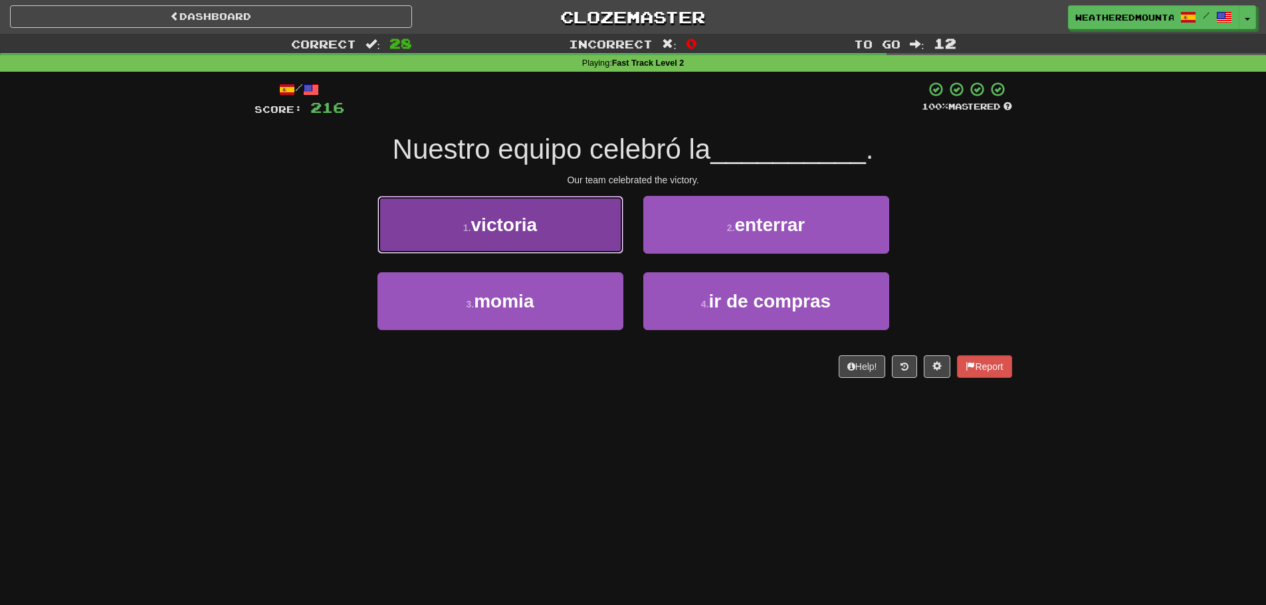
click at [589, 233] on button "1 . victoria" at bounding box center [500, 225] width 246 height 58
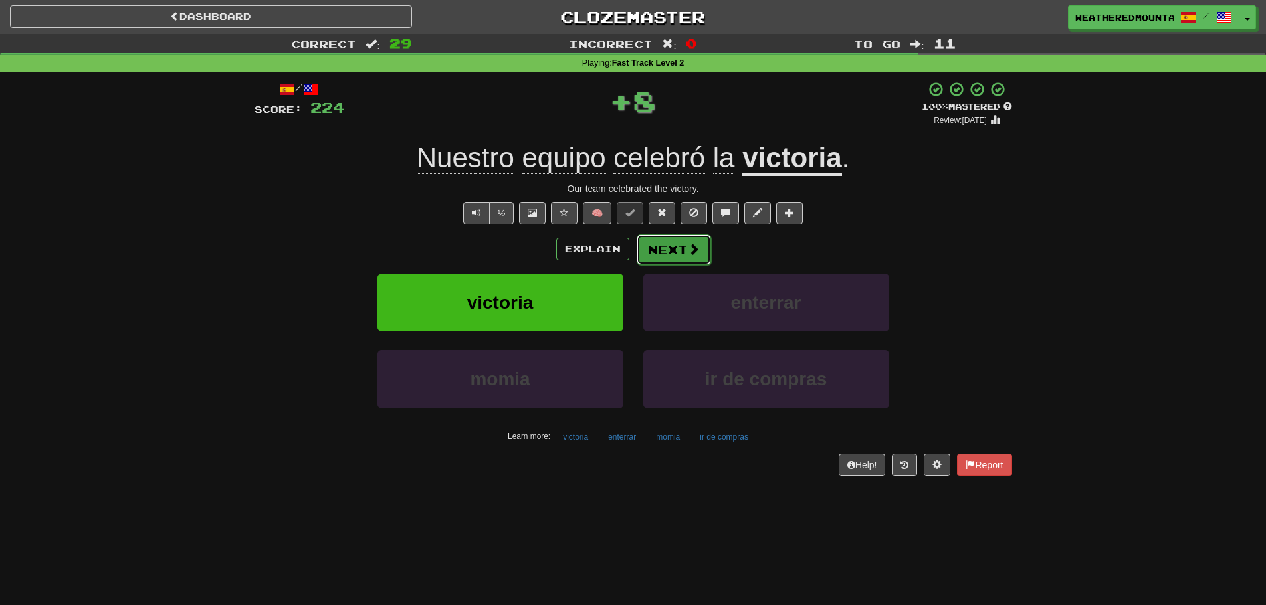
click at [643, 248] on button "Next" at bounding box center [674, 250] width 74 height 31
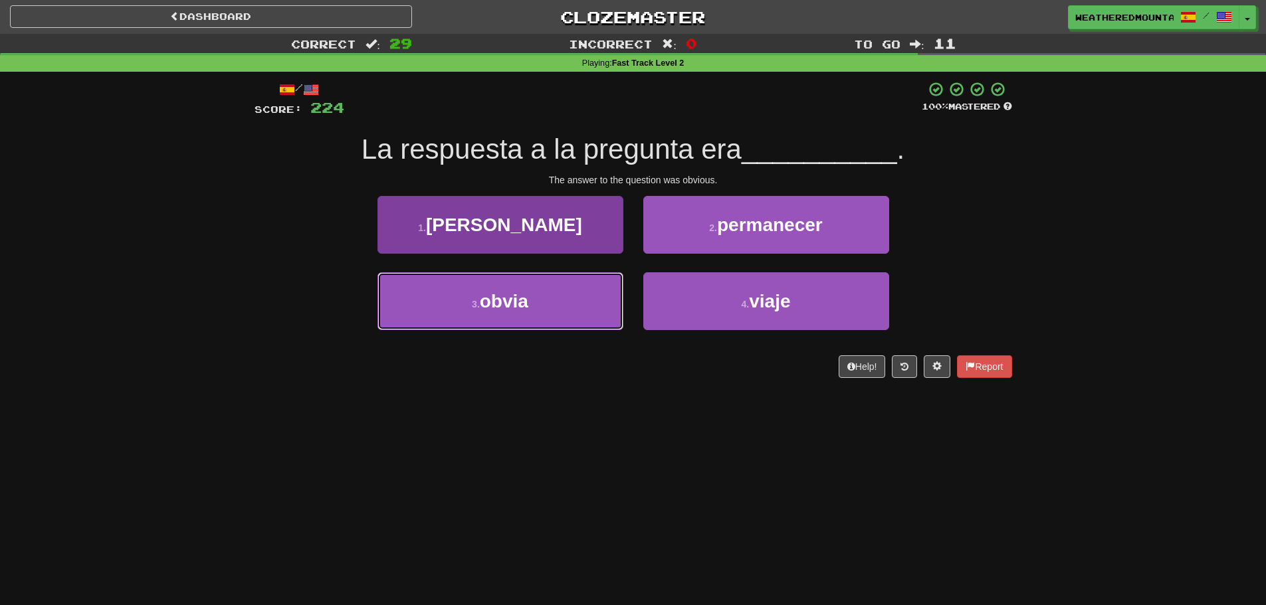
click at [607, 298] on button "3 . obvia" at bounding box center [500, 301] width 246 height 58
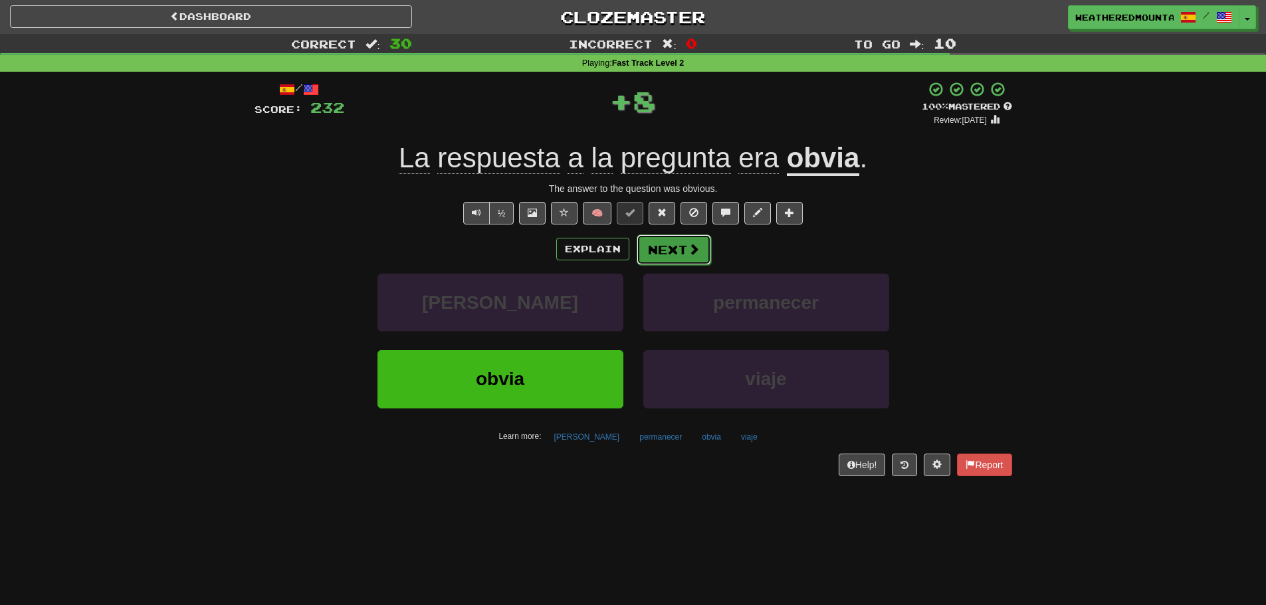
click at [647, 250] on button "Next" at bounding box center [674, 250] width 74 height 31
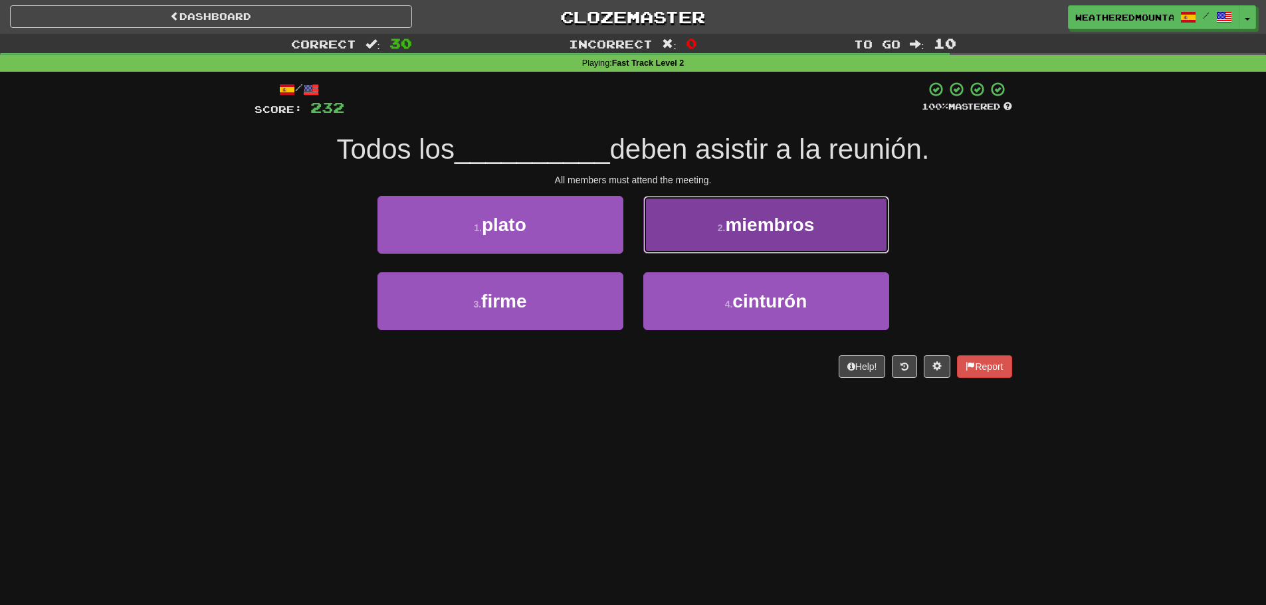
click at [689, 241] on button "2 . miembros" at bounding box center [766, 225] width 246 height 58
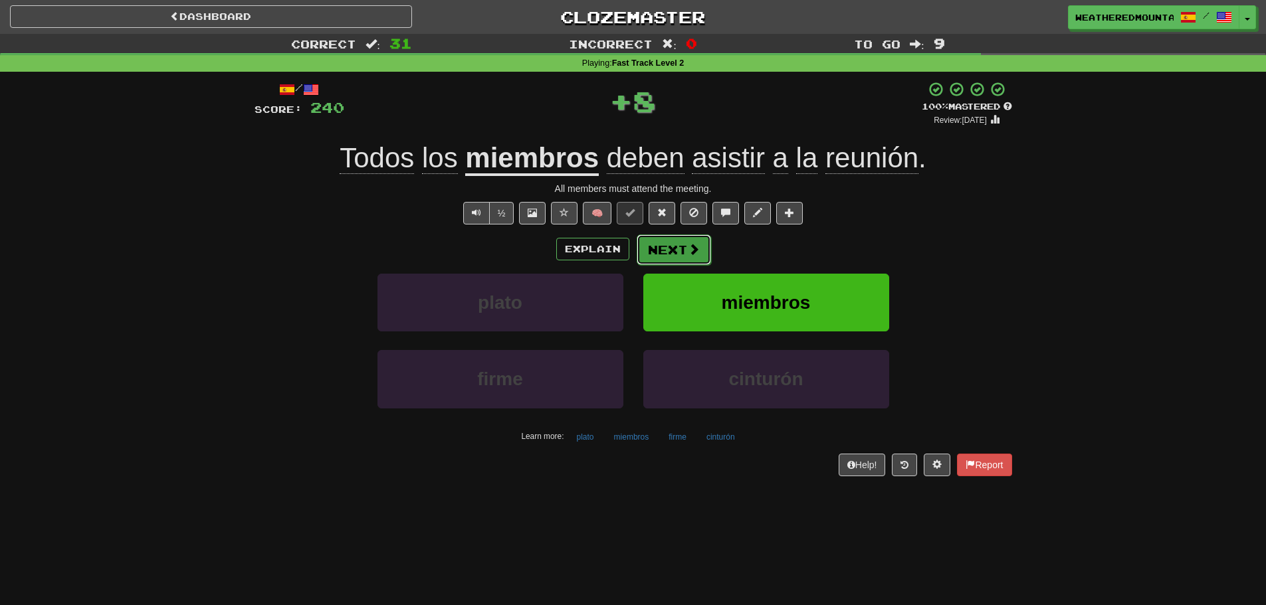
click at [670, 260] on button "Next" at bounding box center [674, 250] width 74 height 31
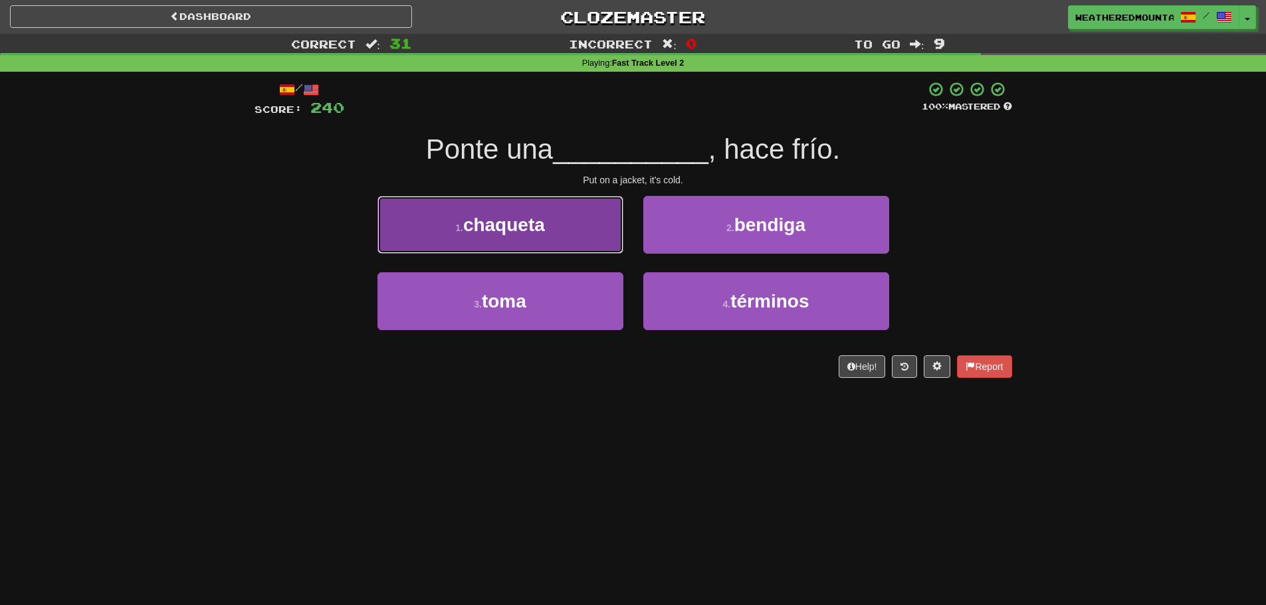
drag, startPoint x: 595, startPoint y: 227, endPoint x: 607, endPoint y: 230, distance: 12.3
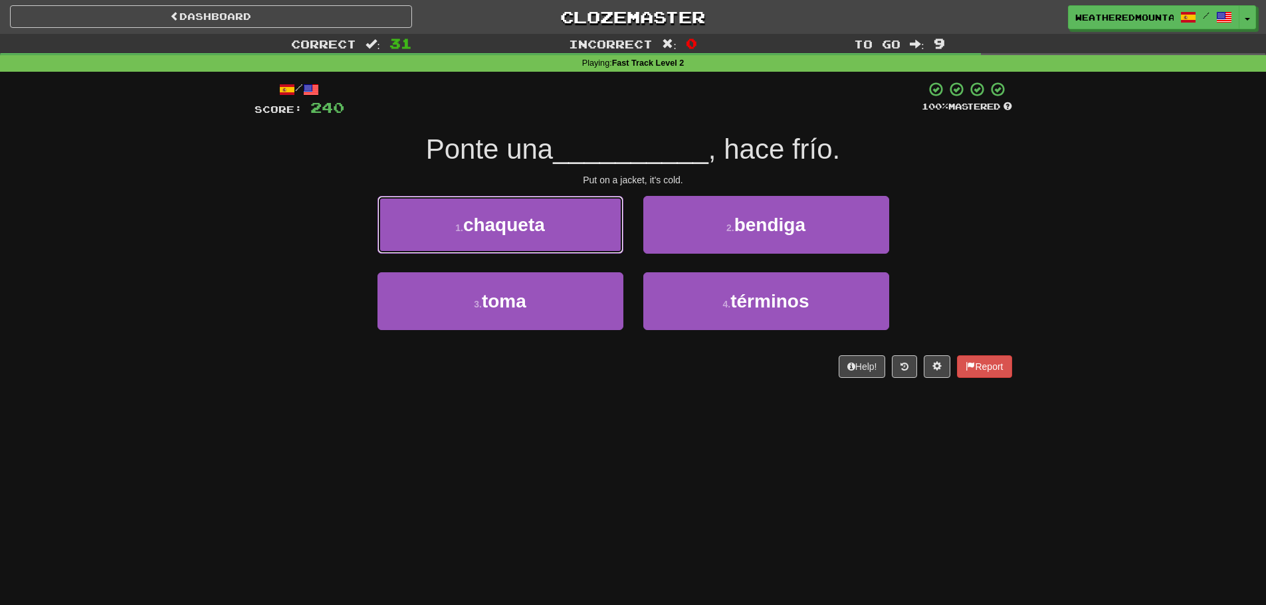
click at [597, 227] on button "1 . chaqueta" at bounding box center [500, 225] width 246 height 58
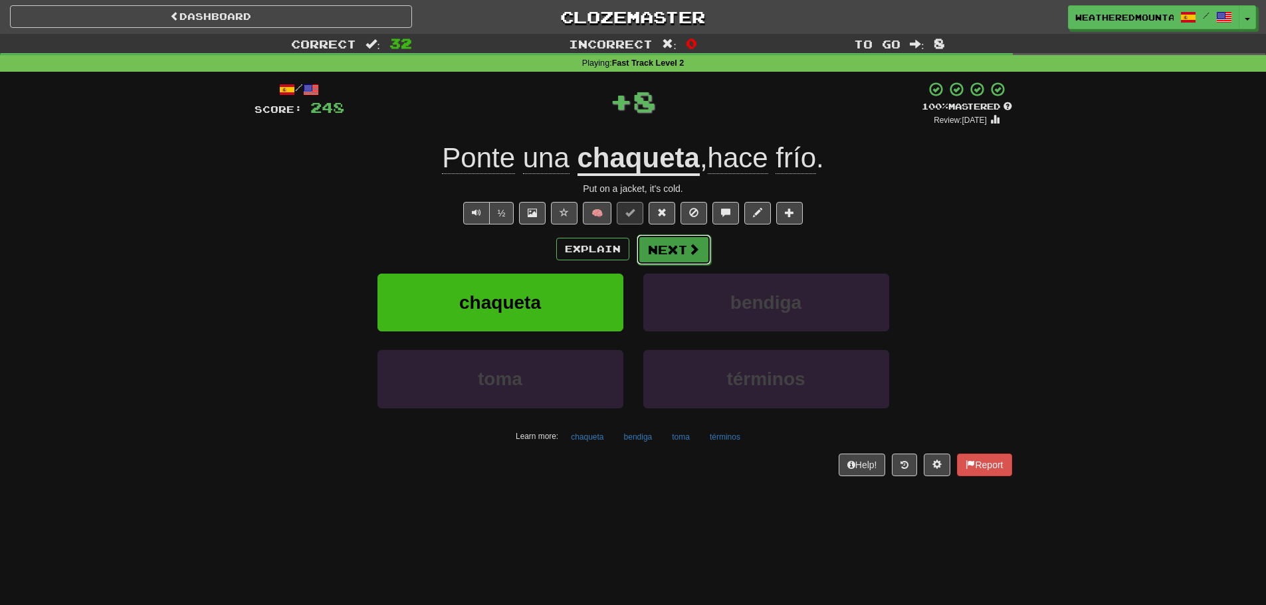
click at [666, 240] on button "Next" at bounding box center [674, 250] width 74 height 31
